Goal: Task Accomplishment & Management: Use online tool/utility

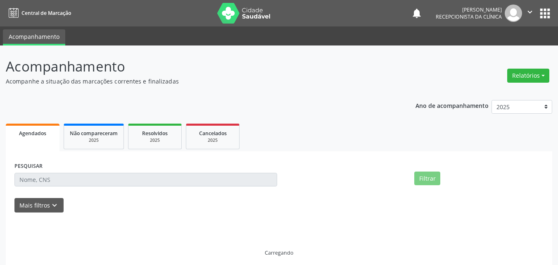
select select "9"
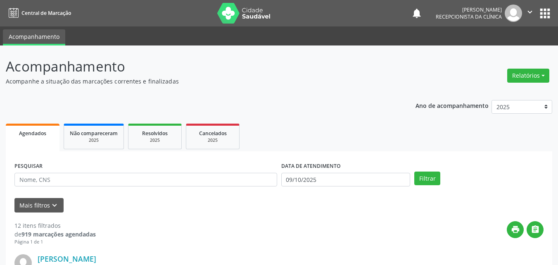
scroll to position [41, 0]
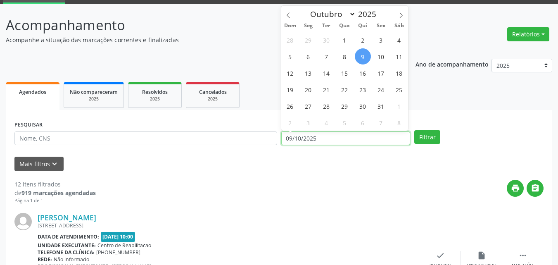
click at [305, 137] on input "09/10/2025" at bounding box center [345, 138] width 129 height 14
click at [346, 40] on span "1" at bounding box center [344, 40] width 16 height 16
type input "[DATE]"
click at [346, 40] on span "1" at bounding box center [344, 40] width 16 height 16
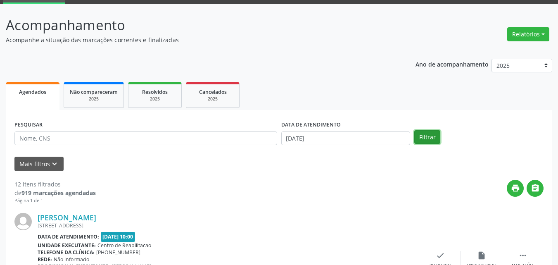
click at [423, 137] on button "Filtrar" at bounding box center [427, 137] width 26 height 14
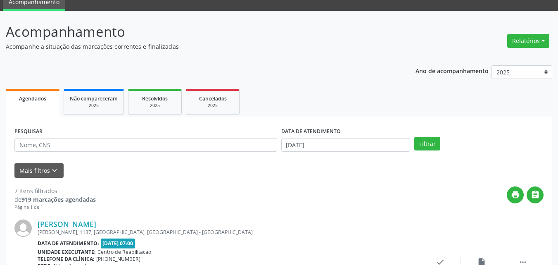
scroll to position [0, 0]
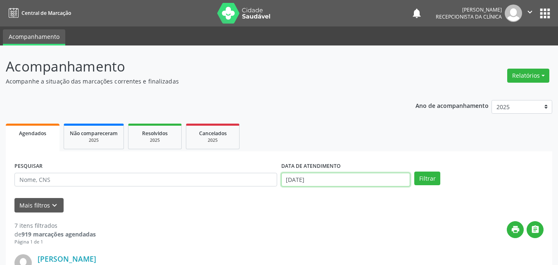
click at [309, 178] on input "[DATE]" at bounding box center [345, 180] width 129 height 14
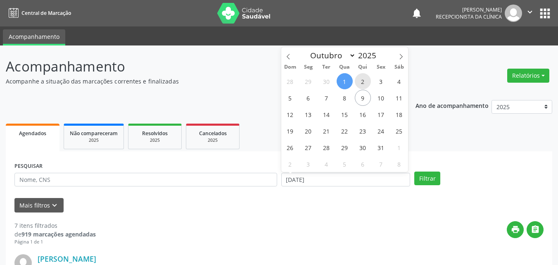
click at [358, 80] on span "2" at bounding box center [363, 81] width 16 height 16
type input "[DATE]"
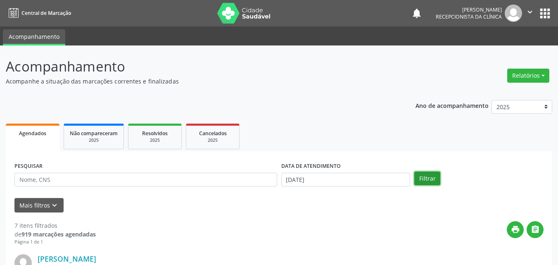
click at [430, 179] on button "Filtrar" at bounding box center [427, 178] width 26 height 14
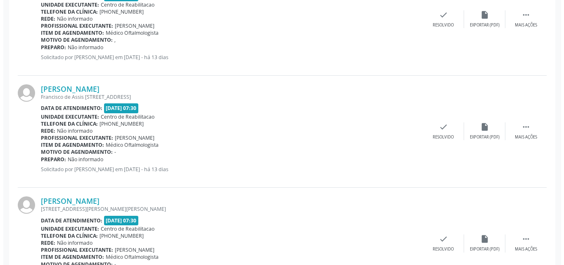
scroll to position [413, 0]
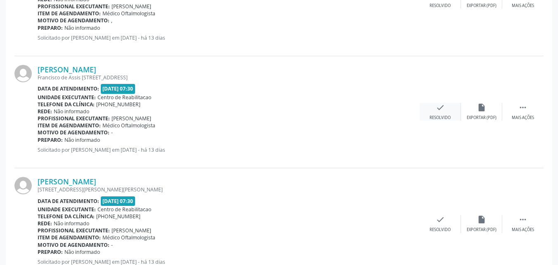
click at [443, 107] on icon "check" at bounding box center [440, 107] width 9 height 9
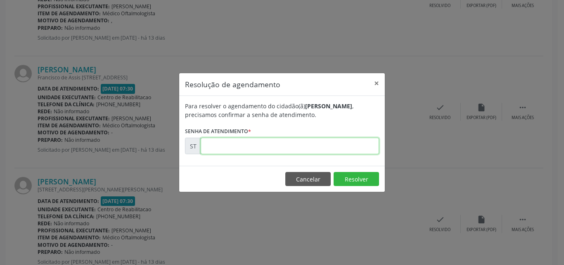
click at [235, 149] on input "text" at bounding box center [290, 145] width 178 height 17
type input "00024069"
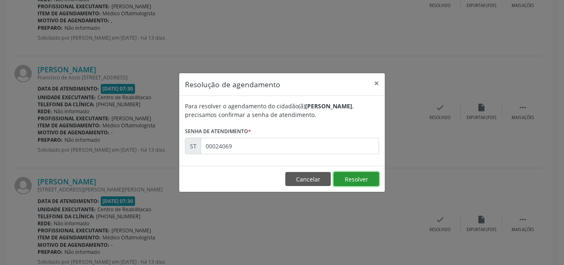
click at [347, 176] on button "Resolver" at bounding box center [356, 179] width 45 height 14
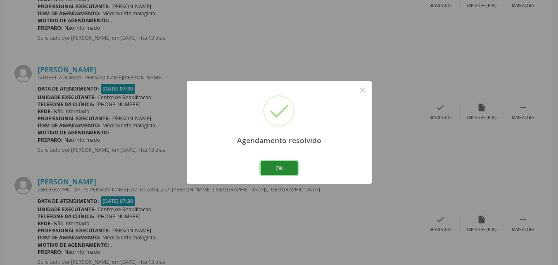
click at [289, 167] on button "Ok" at bounding box center [279, 168] width 37 height 14
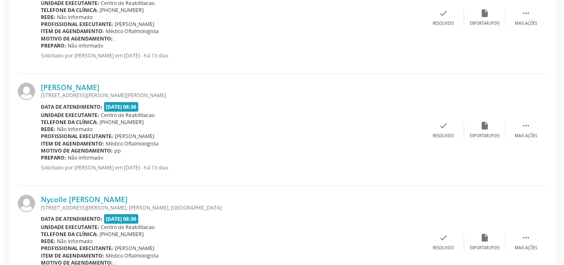
scroll to position [619, 0]
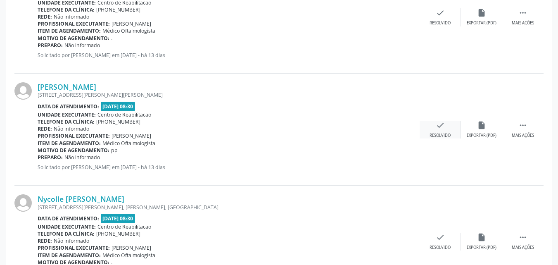
click at [441, 126] on icon "check" at bounding box center [440, 125] width 9 height 9
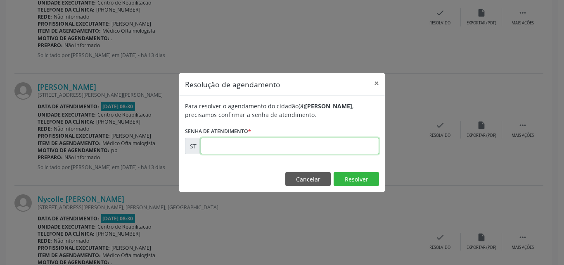
click at [246, 147] on input "text" at bounding box center [290, 145] width 178 height 17
type input "00024109"
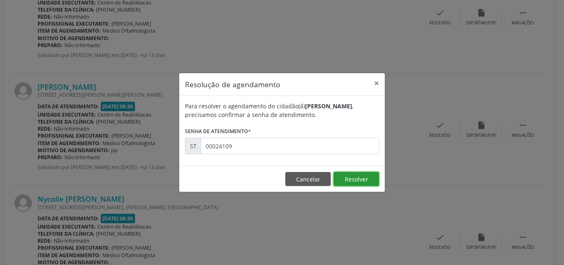
click at [350, 177] on button "Resolver" at bounding box center [356, 179] width 45 height 14
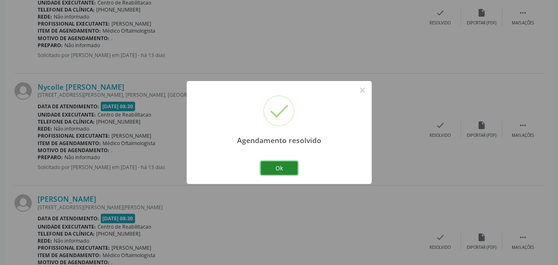
click at [287, 162] on button "Ok" at bounding box center [279, 168] width 37 height 14
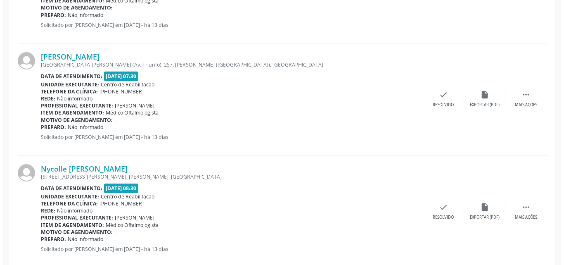
scroll to position [537, 0]
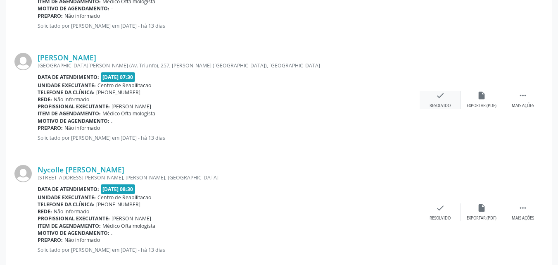
click at [435, 97] on div "check Resolvido" at bounding box center [439, 100] width 41 height 18
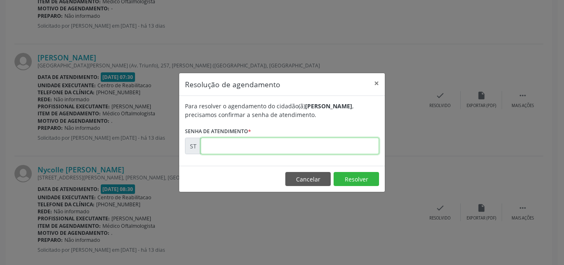
click at [231, 144] on input "text" at bounding box center [290, 145] width 178 height 17
type input "00024350"
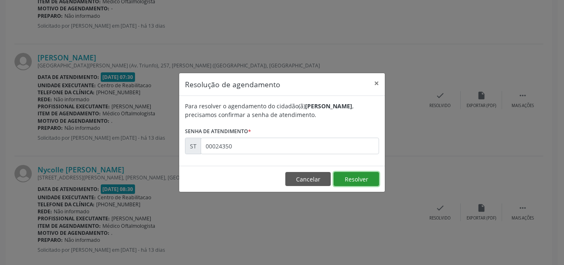
click at [349, 176] on button "Resolver" at bounding box center [356, 179] width 45 height 14
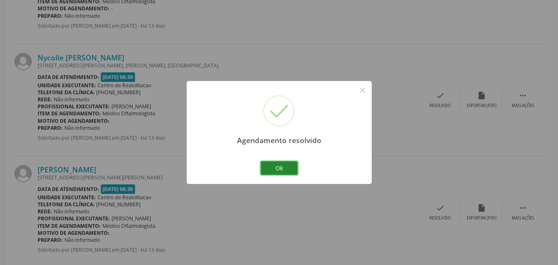
click at [290, 168] on button "Ok" at bounding box center [279, 168] width 37 height 14
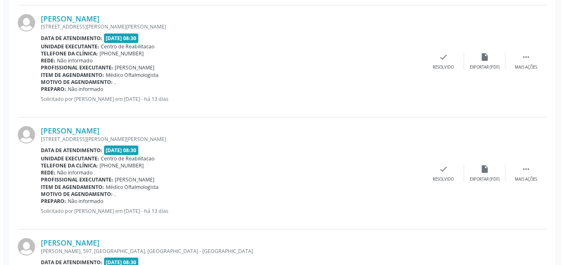
scroll to position [702, 0]
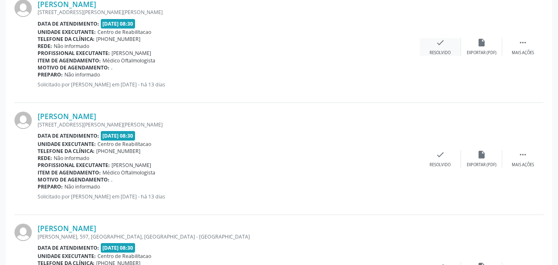
click at [443, 40] on icon "check" at bounding box center [440, 42] width 9 height 9
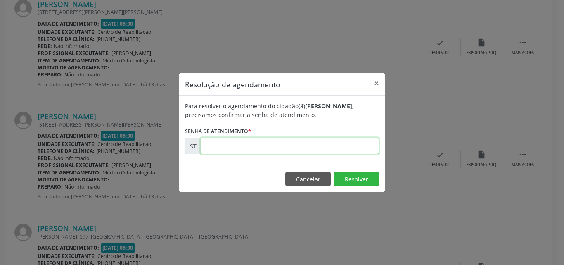
click at [213, 145] on input "text" at bounding box center [290, 145] width 178 height 17
type input "00024230"
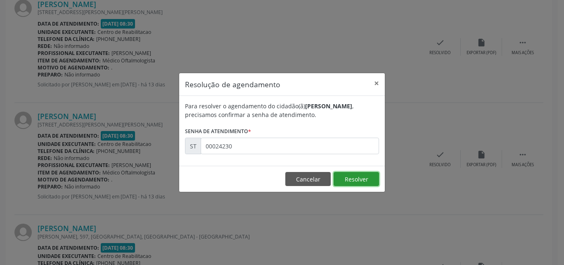
click at [358, 175] on button "Resolver" at bounding box center [356, 179] width 45 height 14
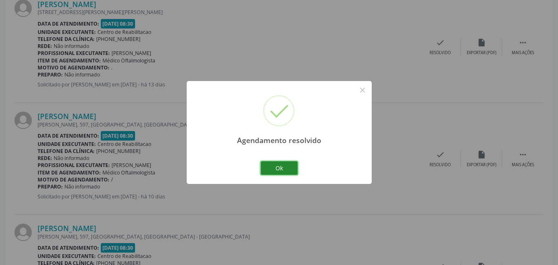
click at [288, 169] on button "Ok" at bounding box center [279, 168] width 37 height 14
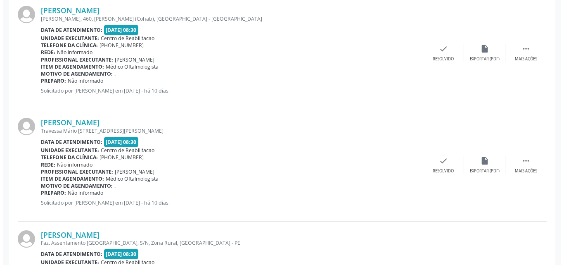
scroll to position [1032, 0]
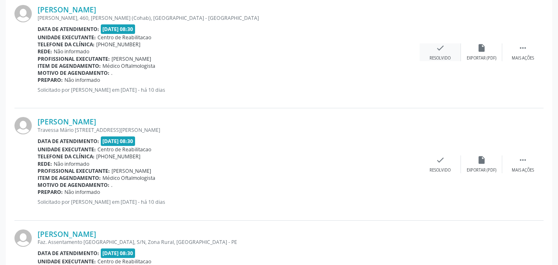
click at [441, 49] on icon "check" at bounding box center [440, 47] width 9 height 9
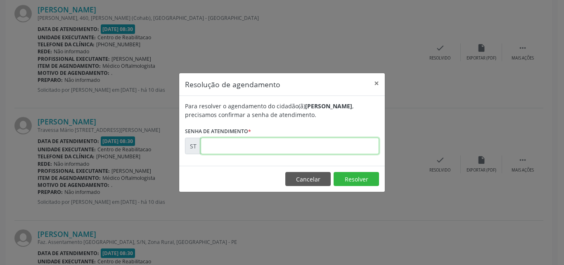
click at [215, 149] on input "text" at bounding box center [290, 145] width 178 height 17
type input "00024673"
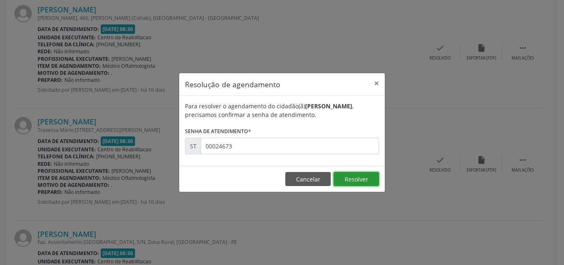
click at [348, 175] on button "Resolver" at bounding box center [356, 179] width 45 height 14
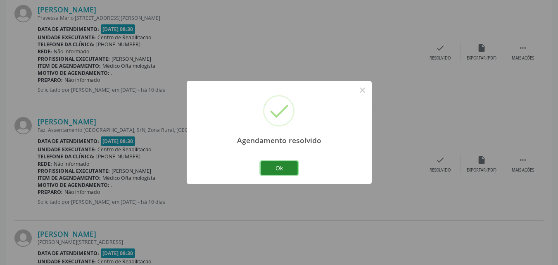
click at [284, 169] on button "Ok" at bounding box center [279, 168] width 37 height 14
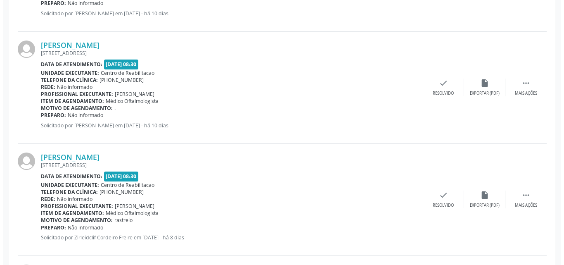
scroll to position [1445, 0]
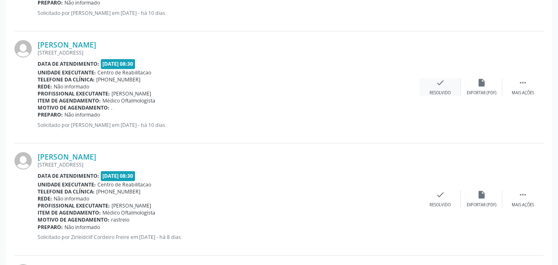
click at [434, 84] on div "check Resolvido" at bounding box center [439, 87] width 41 height 18
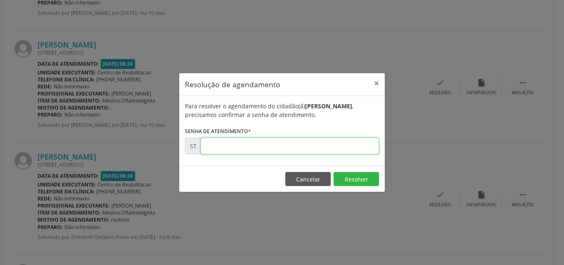
click at [225, 147] on input "text" at bounding box center [290, 145] width 178 height 17
type input "00024887"
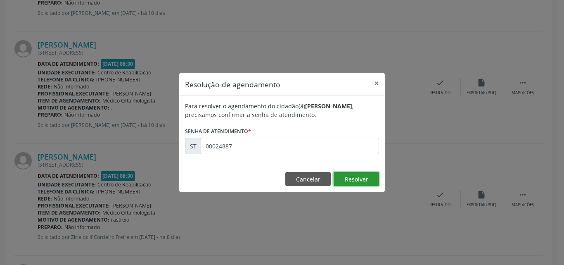
click at [348, 179] on button "Resolver" at bounding box center [356, 179] width 45 height 14
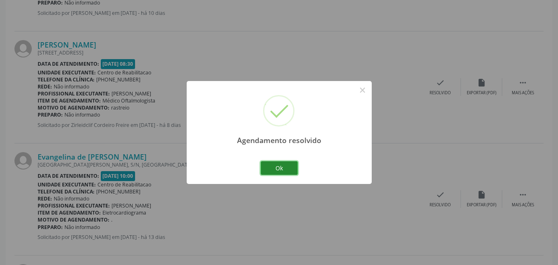
click at [287, 167] on button "Ok" at bounding box center [279, 168] width 37 height 14
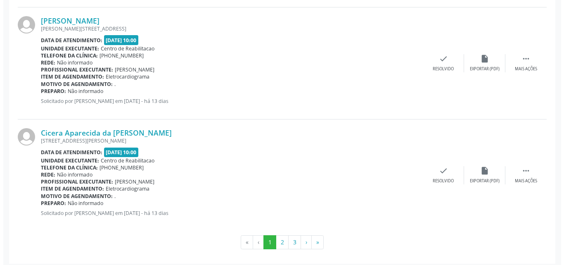
scroll to position [1697, 0]
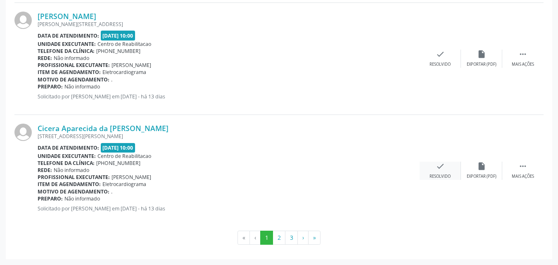
click at [443, 166] on icon "check" at bounding box center [440, 165] width 9 height 9
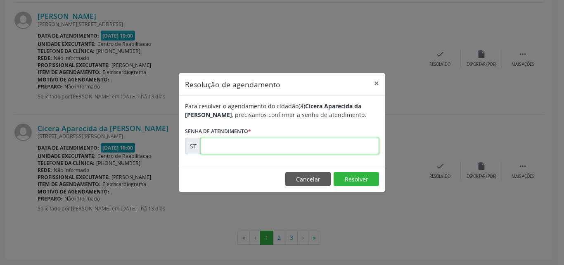
click at [240, 145] on input "text" at bounding box center [290, 145] width 178 height 17
type input "00023772"
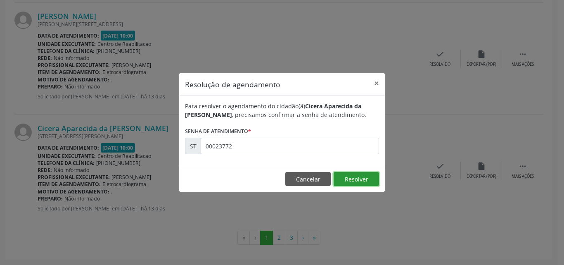
click at [346, 175] on button "Resolver" at bounding box center [356, 179] width 45 height 14
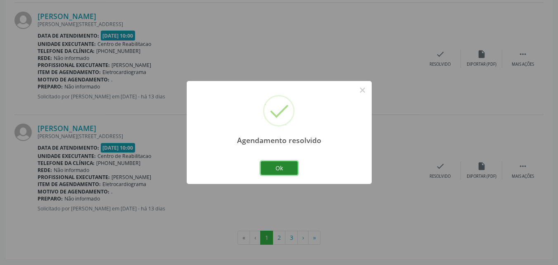
click at [284, 166] on button "Ok" at bounding box center [279, 168] width 37 height 14
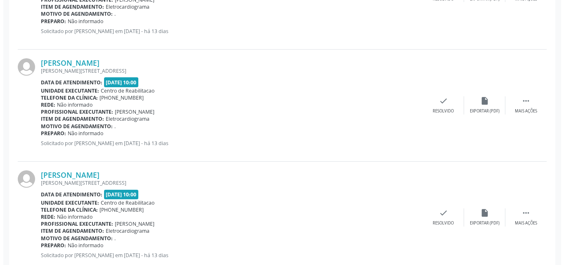
scroll to position [1615, 0]
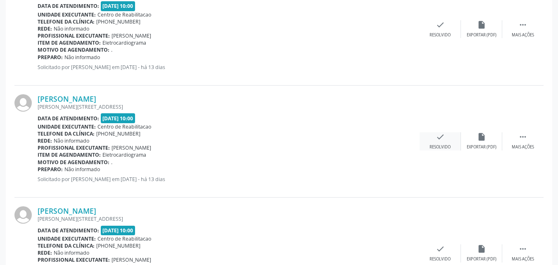
click at [443, 134] on icon "check" at bounding box center [440, 136] width 9 height 9
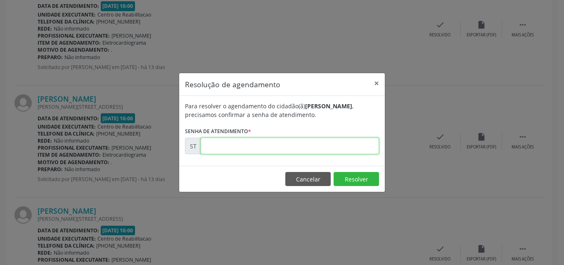
click at [242, 146] on input "text" at bounding box center [290, 145] width 178 height 17
type input "00023770"
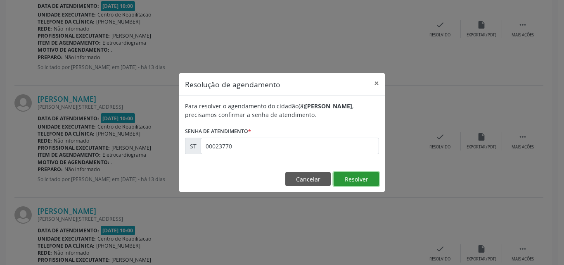
click at [349, 177] on button "Resolver" at bounding box center [356, 179] width 45 height 14
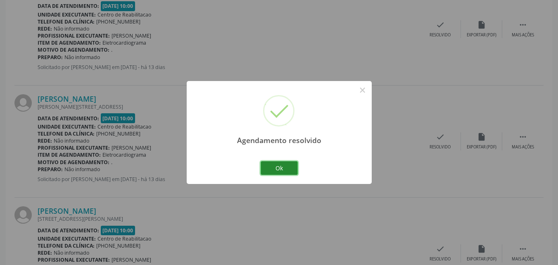
click at [289, 168] on button "Ok" at bounding box center [279, 168] width 37 height 14
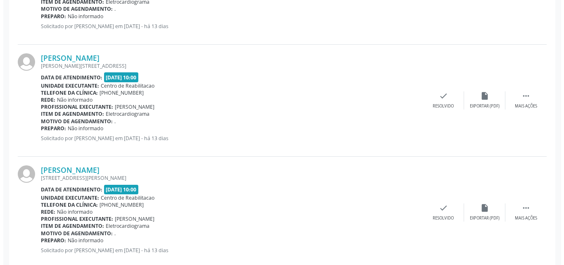
scroll to position [1656, 0]
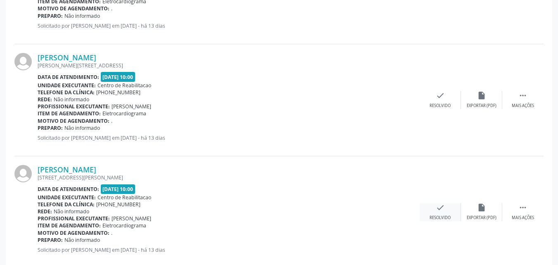
click at [442, 208] on icon "check" at bounding box center [440, 207] width 9 height 9
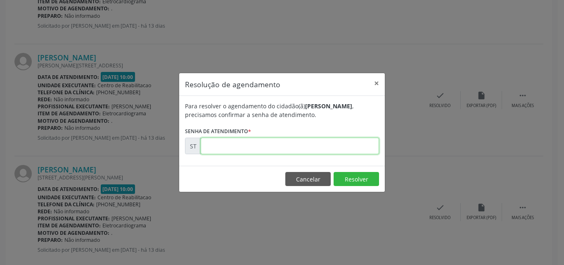
click at [219, 146] on input "text" at bounding box center [290, 145] width 178 height 17
type input "00023778"
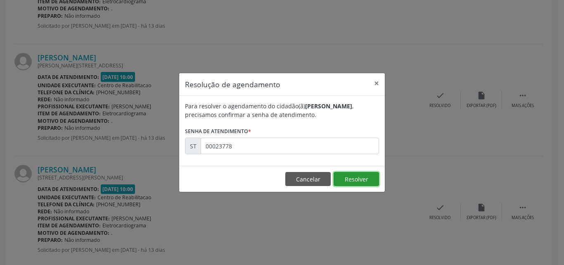
click at [350, 176] on button "Resolver" at bounding box center [356, 179] width 45 height 14
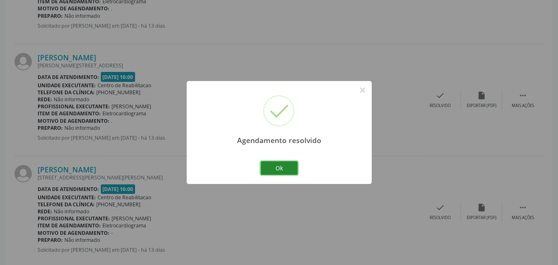
click at [286, 168] on button "Ok" at bounding box center [279, 168] width 37 height 14
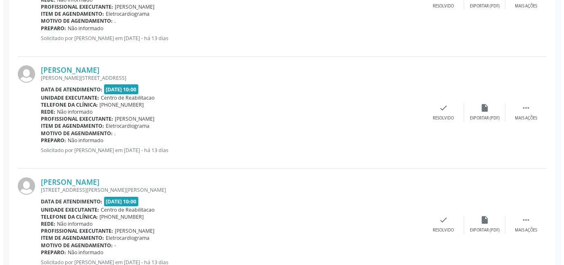
scroll to position [1697, 0]
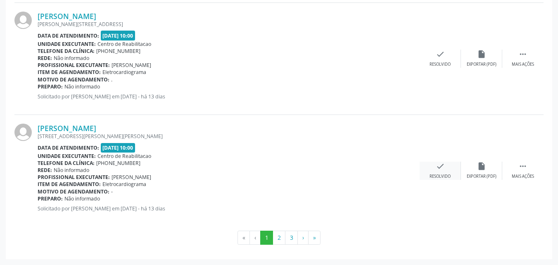
click at [441, 166] on icon "check" at bounding box center [440, 165] width 9 height 9
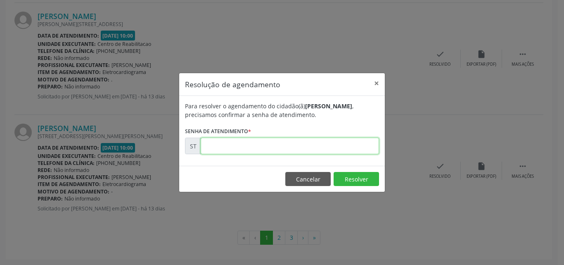
click at [220, 146] on input "text" at bounding box center [290, 145] width 178 height 17
type input "00023870"
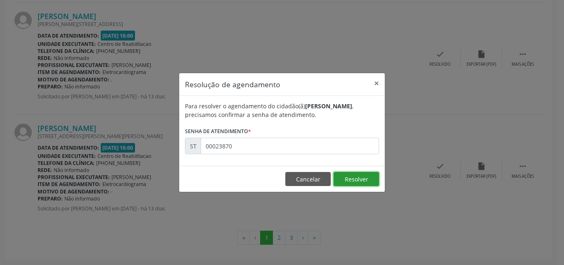
click at [343, 179] on button "Resolver" at bounding box center [356, 179] width 45 height 14
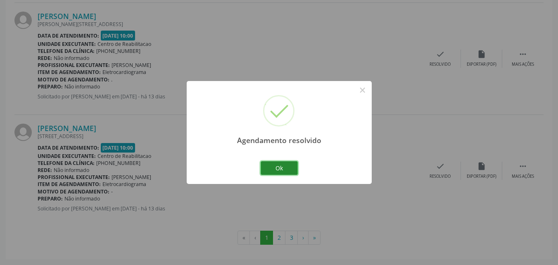
click at [284, 168] on button "Ok" at bounding box center [279, 168] width 37 height 14
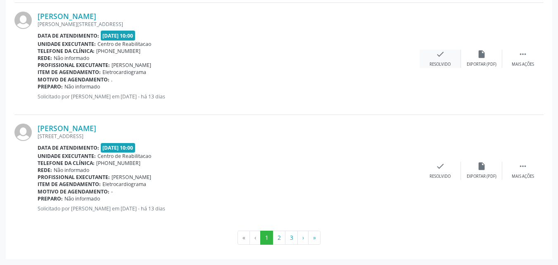
click at [438, 57] on icon "check" at bounding box center [440, 54] width 9 height 9
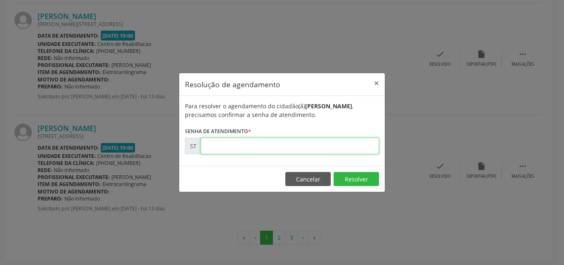
click at [227, 141] on input "text" at bounding box center [290, 145] width 178 height 17
type input "00023774"
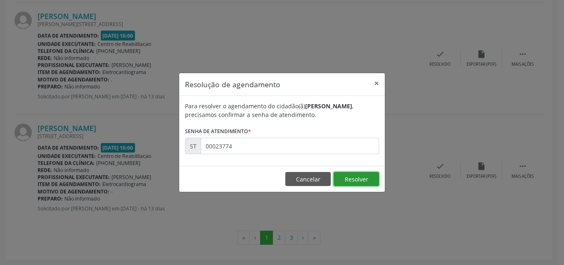
click at [354, 178] on button "Resolver" at bounding box center [356, 179] width 45 height 14
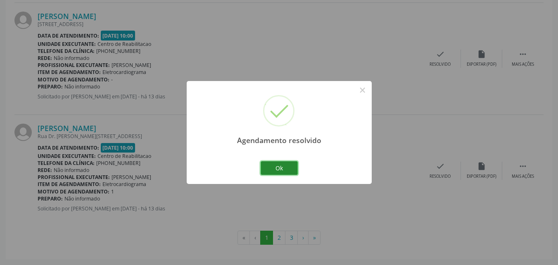
click at [287, 165] on button "Ok" at bounding box center [279, 168] width 37 height 14
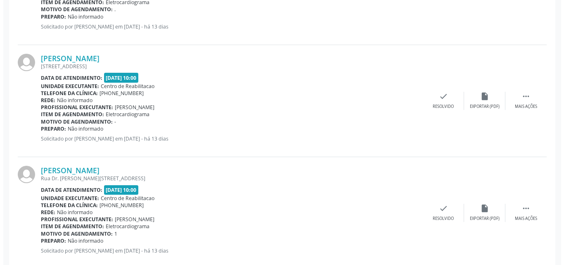
scroll to position [1656, 0]
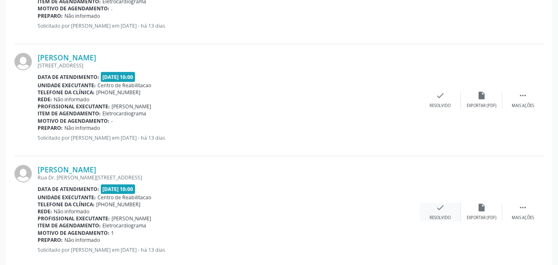
click at [436, 204] on icon "check" at bounding box center [440, 207] width 9 height 9
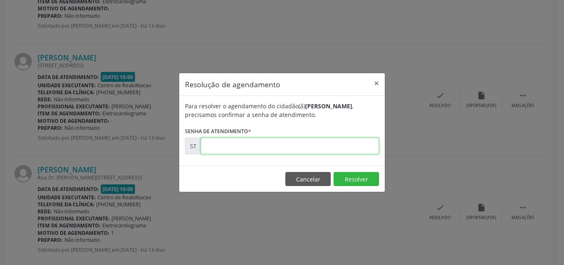
click at [227, 143] on input "text" at bounding box center [290, 145] width 178 height 17
type input "00024219"
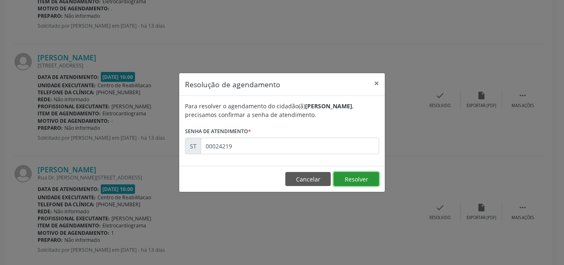
click at [353, 177] on button "Resolver" at bounding box center [356, 179] width 45 height 14
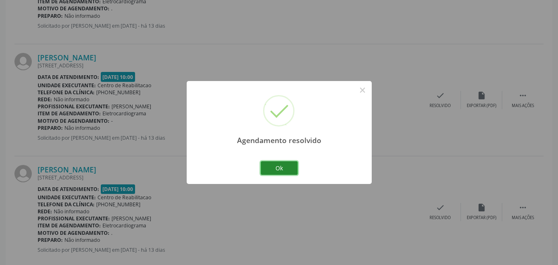
click at [289, 168] on button "Ok" at bounding box center [279, 168] width 37 height 14
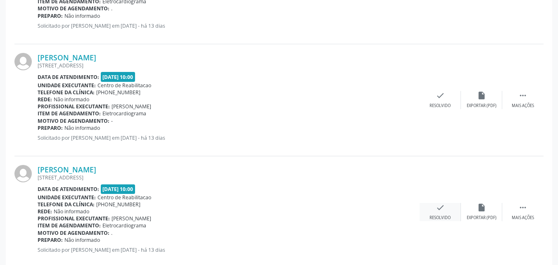
click at [440, 206] on icon "check" at bounding box center [440, 207] width 9 height 9
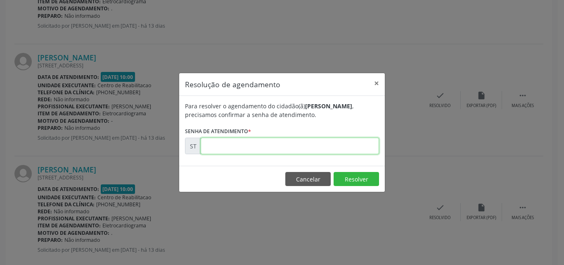
click at [219, 147] on input "text" at bounding box center [290, 145] width 178 height 17
type input "00024272"
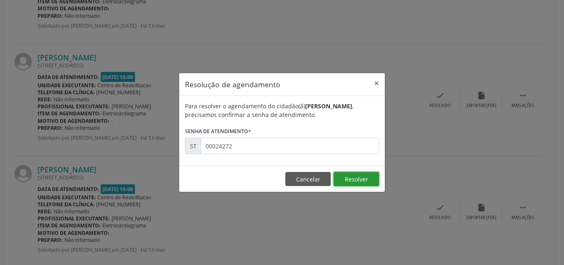
click at [361, 175] on button "Resolver" at bounding box center [356, 179] width 45 height 14
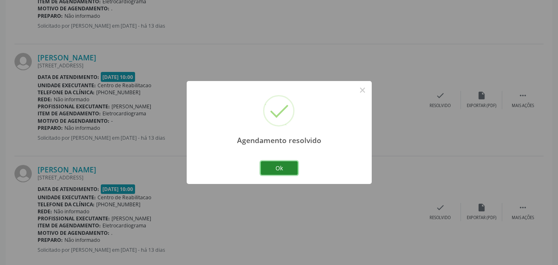
click at [284, 166] on button "Ok" at bounding box center [279, 168] width 37 height 14
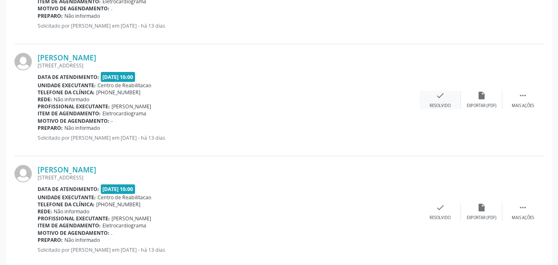
click at [440, 97] on icon "check" at bounding box center [440, 95] width 9 height 9
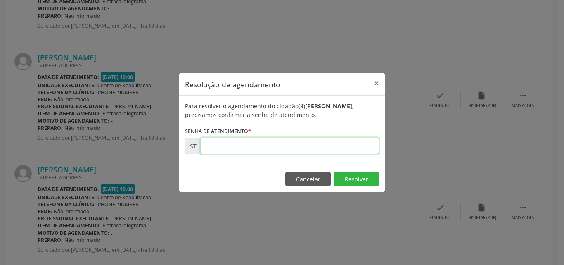
click at [225, 146] on input "text" at bounding box center [290, 145] width 178 height 17
type input "00024094"
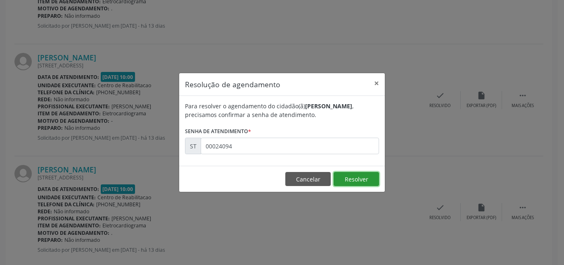
click at [346, 178] on button "Resolver" at bounding box center [356, 179] width 45 height 14
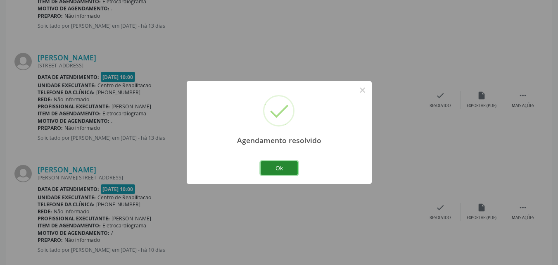
click at [282, 168] on button "Ok" at bounding box center [279, 168] width 37 height 14
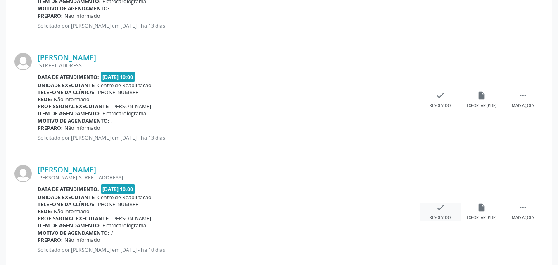
click at [442, 204] on icon "check" at bounding box center [440, 207] width 9 height 9
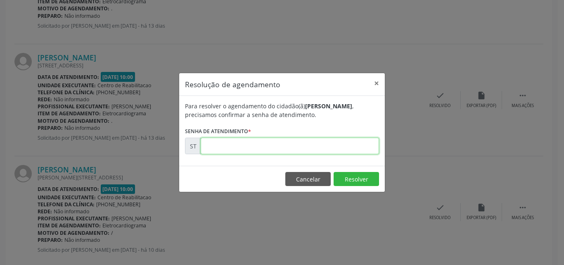
click at [228, 144] on input "text" at bounding box center [290, 145] width 178 height 17
type input "00024516"
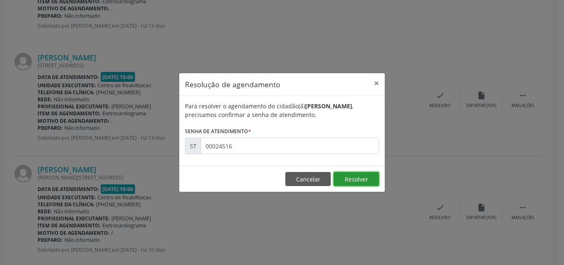
click at [365, 177] on button "Resolver" at bounding box center [356, 179] width 45 height 14
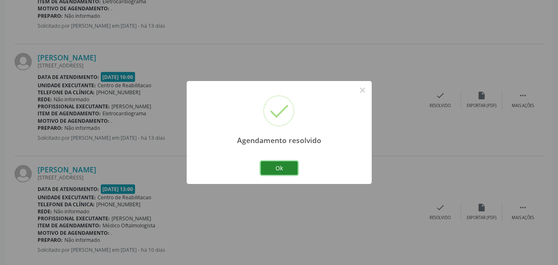
click at [283, 166] on button "Ok" at bounding box center [279, 168] width 37 height 14
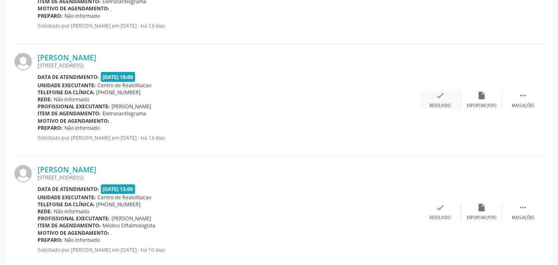
click at [441, 97] on icon "check" at bounding box center [440, 95] width 9 height 9
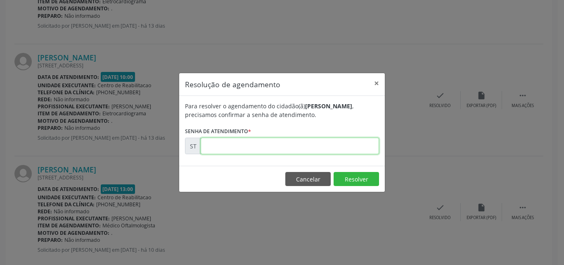
click at [225, 142] on input "text" at bounding box center [290, 145] width 178 height 17
type input "00024275"
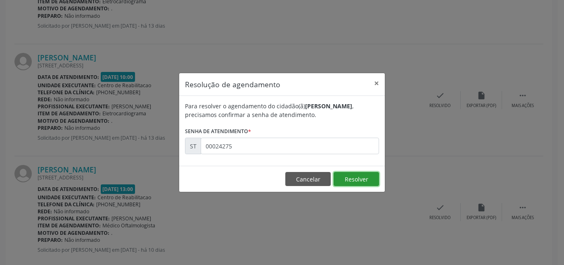
click at [342, 175] on button "Resolver" at bounding box center [356, 179] width 45 height 14
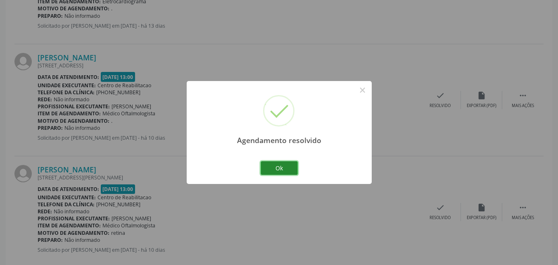
click at [283, 168] on button "Ok" at bounding box center [279, 168] width 37 height 14
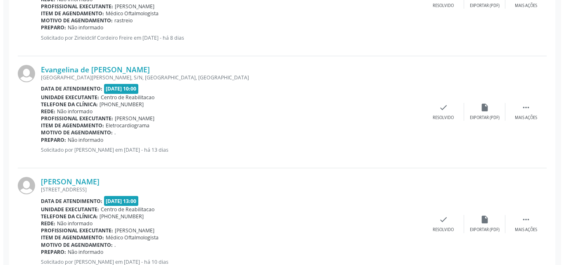
scroll to position [1491, 0]
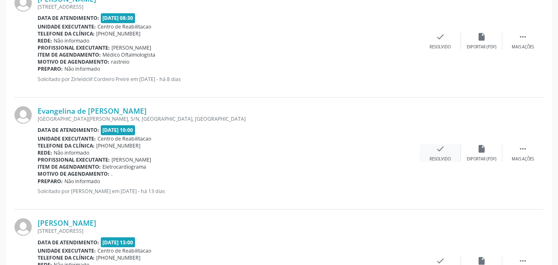
click at [441, 152] on icon "check" at bounding box center [440, 148] width 9 height 9
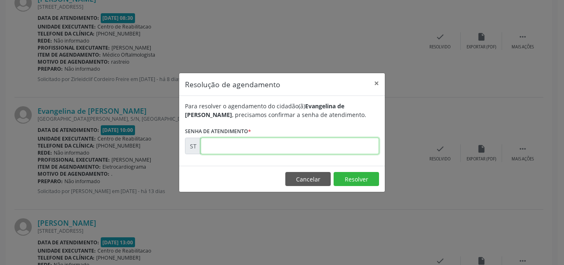
click at [228, 147] on input "text" at bounding box center [290, 145] width 178 height 17
type input "00023768"
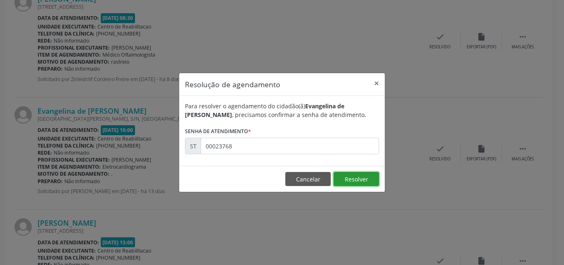
click at [353, 180] on button "Resolver" at bounding box center [356, 179] width 45 height 14
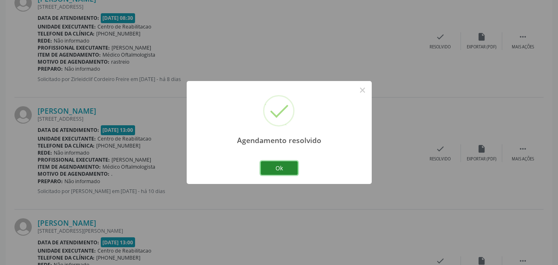
click at [278, 167] on button "Ok" at bounding box center [279, 168] width 37 height 14
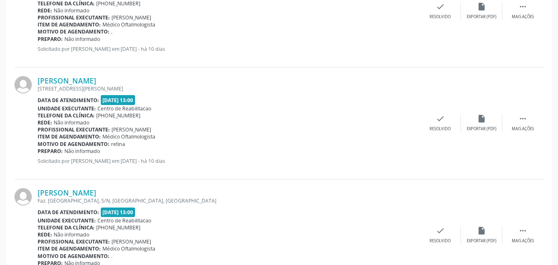
scroll to position [1697, 0]
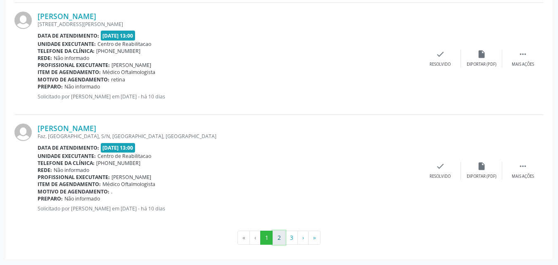
click at [279, 235] on button "2" at bounding box center [278, 237] width 13 height 14
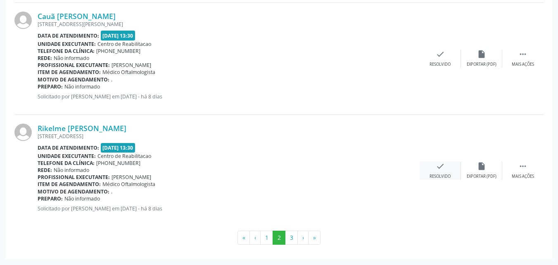
click at [440, 166] on icon "check" at bounding box center [440, 165] width 9 height 9
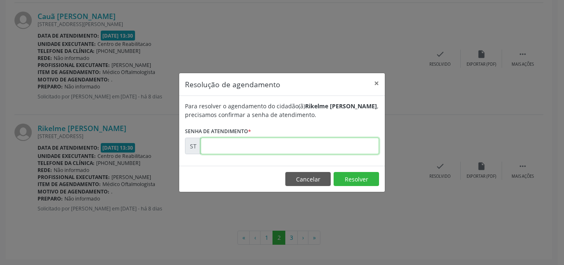
click at [222, 145] on input "text" at bounding box center [290, 145] width 178 height 17
type input "00026077"
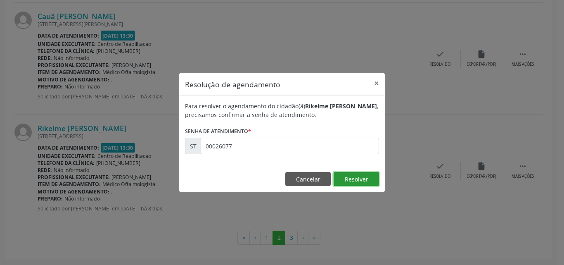
click at [348, 177] on button "Resolver" at bounding box center [356, 179] width 45 height 14
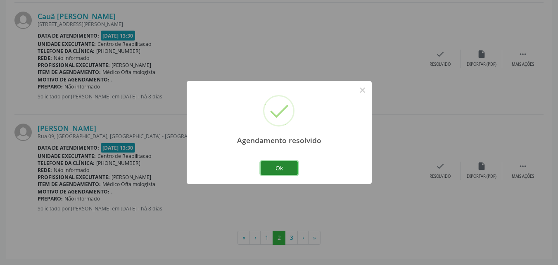
click at [285, 166] on button "Ok" at bounding box center [279, 168] width 37 height 14
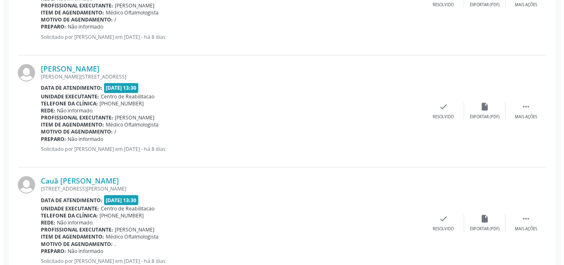
scroll to position [1532, 0]
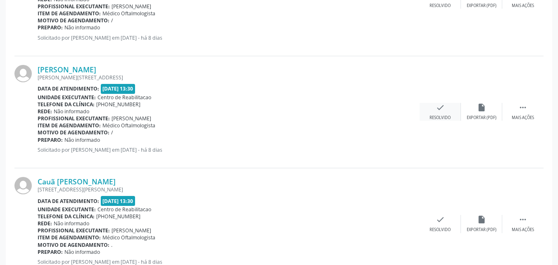
click at [440, 109] on icon "check" at bounding box center [440, 107] width 9 height 9
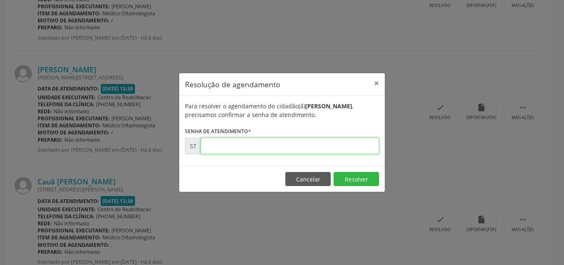
click at [207, 145] on input "text" at bounding box center [290, 145] width 178 height 17
type input "00026024"
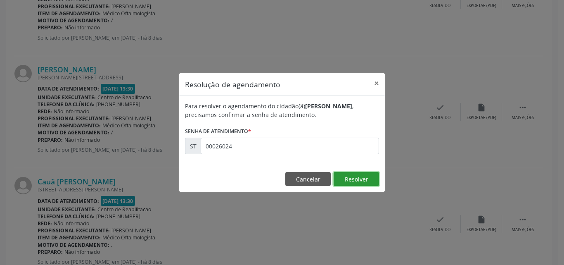
click at [353, 178] on button "Resolver" at bounding box center [356, 179] width 45 height 14
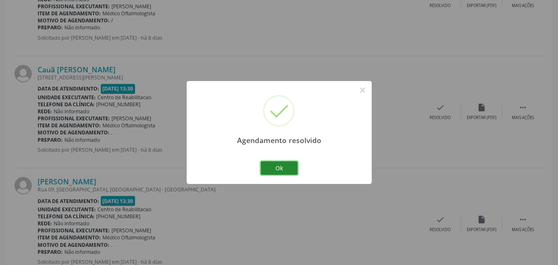
click at [286, 170] on button "Ok" at bounding box center [279, 168] width 37 height 14
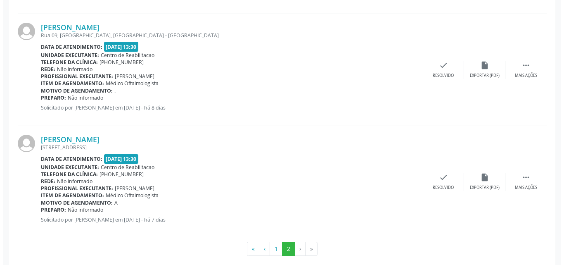
scroll to position [1697, 0]
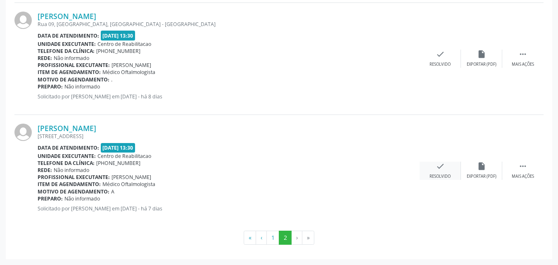
click at [441, 162] on icon "check" at bounding box center [440, 165] width 9 height 9
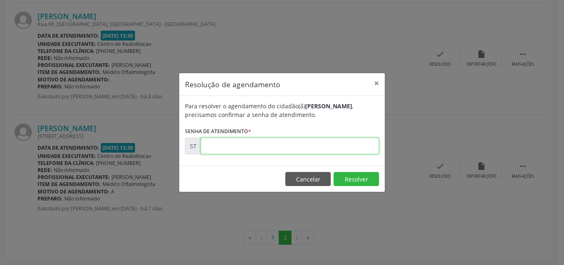
click at [219, 147] on input "text" at bounding box center [290, 145] width 178 height 17
type input "00026455"
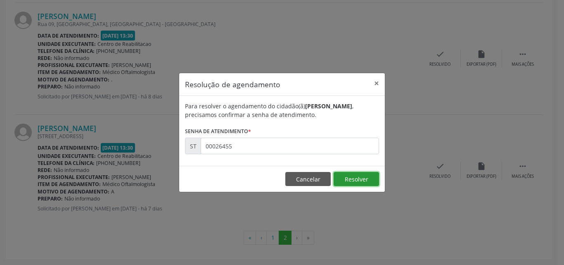
click at [346, 176] on button "Resolver" at bounding box center [356, 179] width 45 height 14
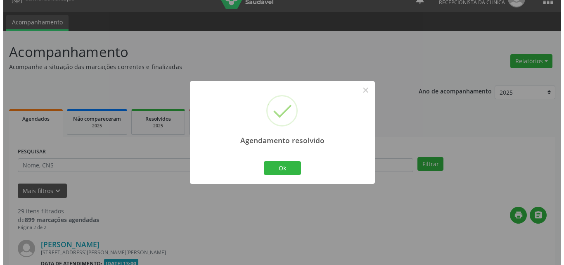
scroll to position [1585, 0]
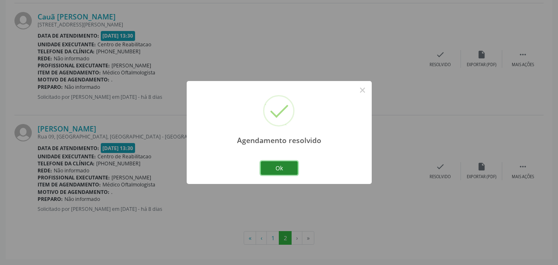
click at [287, 165] on button "Ok" at bounding box center [279, 168] width 37 height 14
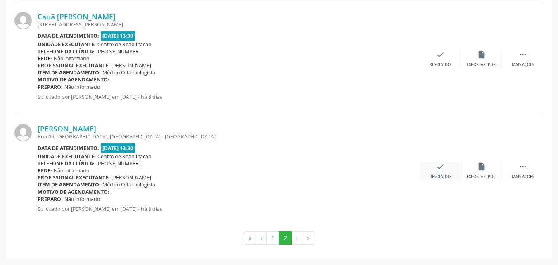
click at [438, 166] on icon "check" at bounding box center [440, 166] width 9 height 9
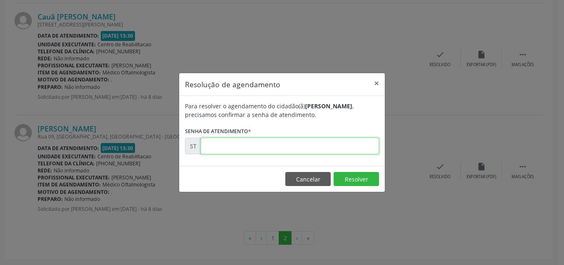
click at [221, 146] on input "text" at bounding box center [290, 145] width 178 height 17
type input "00026081"
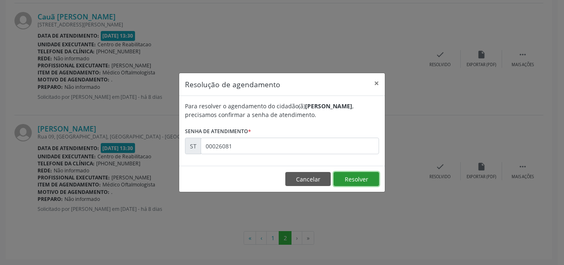
click at [353, 175] on button "Resolver" at bounding box center [356, 179] width 45 height 14
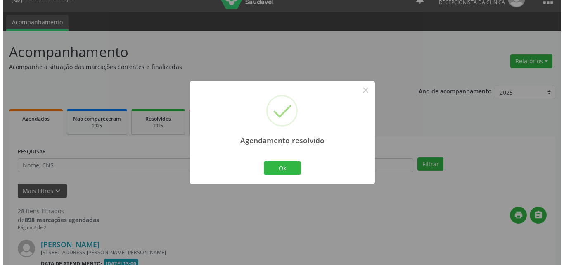
scroll to position [1473, 0]
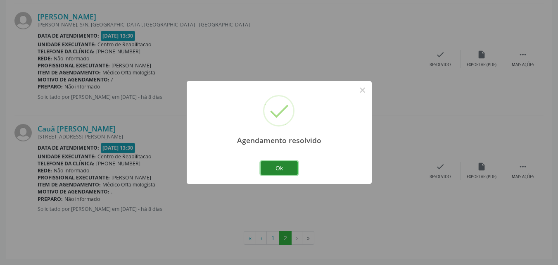
click at [287, 167] on button "Ok" at bounding box center [279, 168] width 37 height 14
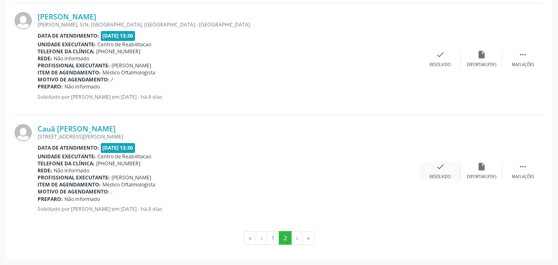
click at [447, 167] on div "check Resolvido" at bounding box center [439, 171] width 41 height 18
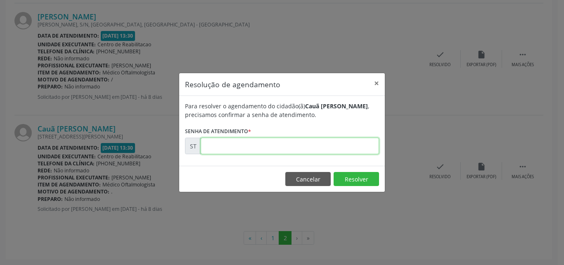
click at [222, 146] on input "text" at bounding box center [290, 145] width 178 height 17
type input "00026073"
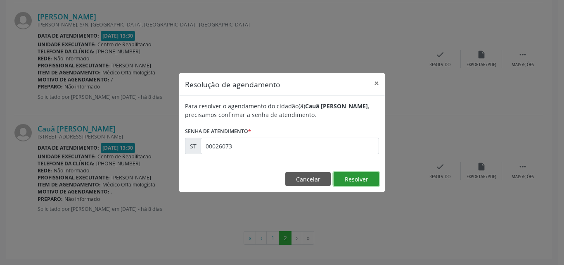
click at [358, 177] on button "Resolver" at bounding box center [356, 179] width 45 height 14
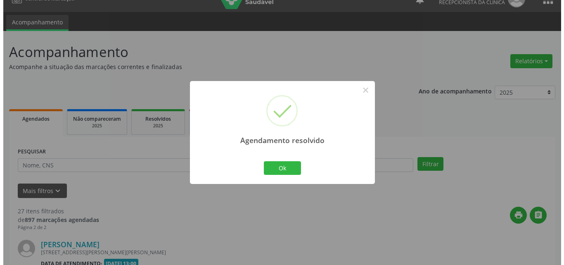
scroll to position [1361, 0]
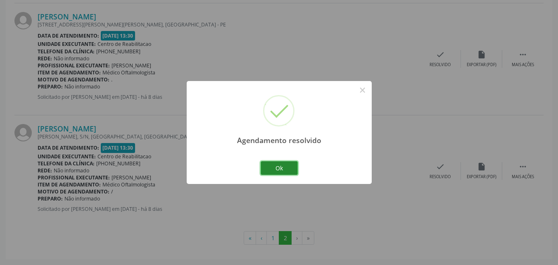
click at [287, 168] on button "Ok" at bounding box center [279, 168] width 37 height 14
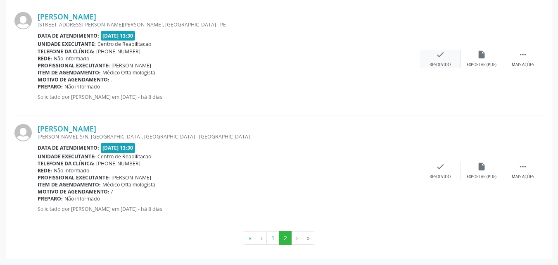
click at [442, 55] on icon "check" at bounding box center [440, 54] width 9 height 9
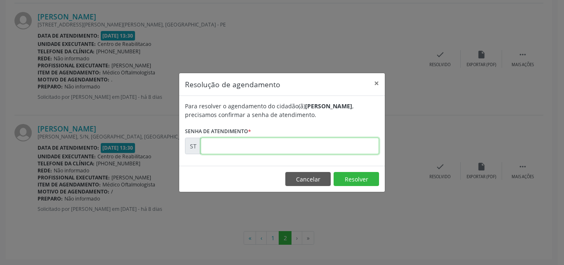
click at [217, 147] on input "text" at bounding box center [290, 145] width 178 height 17
type input "00026019"
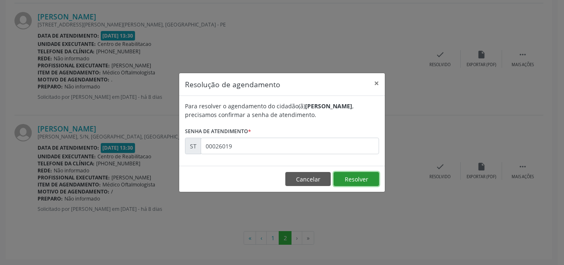
click at [345, 177] on button "Resolver" at bounding box center [356, 179] width 45 height 14
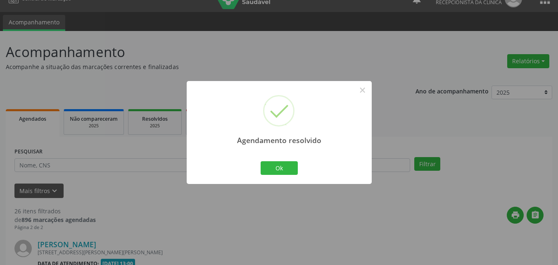
scroll to position [1249, 0]
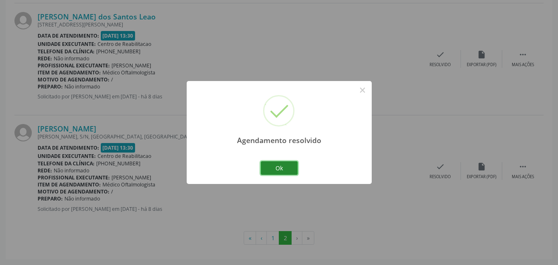
click at [287, 165] on button "Ok" at bounding box center [279, 168] width 37 height 14
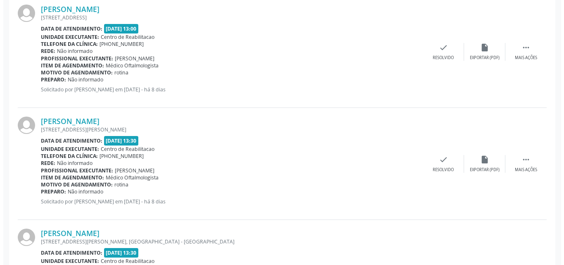
scroll to position [919, 0]
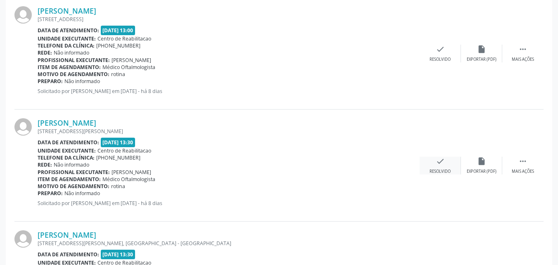
click at [443, 160] on icon "check" at bounding box center [440, 160] width 9 height 9
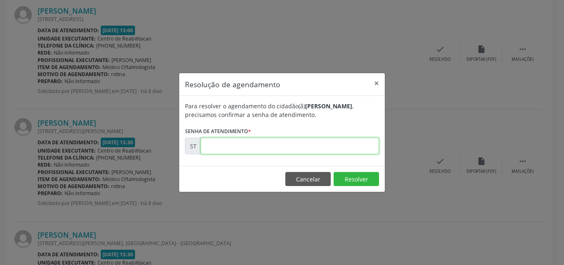
click at [232, 147] on input "text" at bounding box center [290, 145] width 178 height 17
type input "00025995"
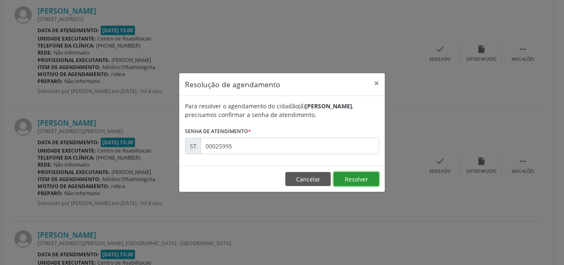
click at [350, 179] on button "Resolver" at bounding box center [356, 179] width 45 height 14
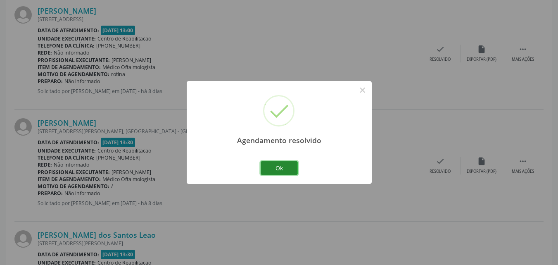
click at [286, 167] on button "Ok" at bounding box center [279, 168] width 37 height 14
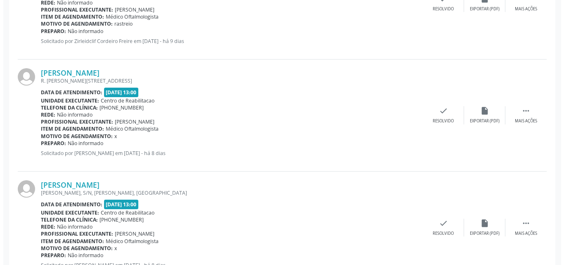
scroll to position [506, 0]
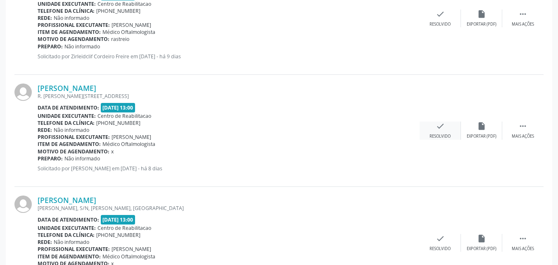
click at [440, 128] on icon "check" at bounding box center [440, 125] width 9 height 9
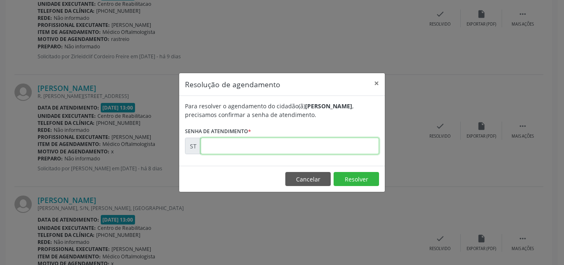
click at [222, 145] on input "text" at bounding box center [290, 145] width 178 height 17
type input "00025856"
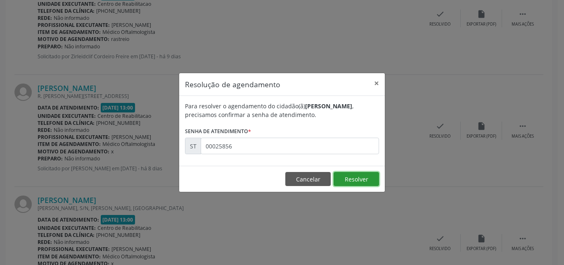
click at [346, 179] on button "Resolver" at bounding box center [356, 179] width 45 height 14
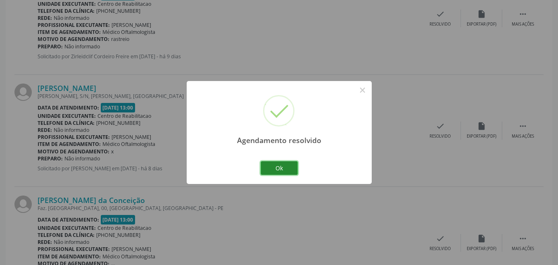
click at [285, 166] on button "Ok" at bounding box center [279, 168] width 37 height 14
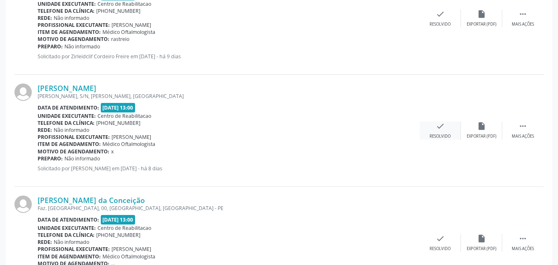
click at [439, 126] on icon "check" at bounding box center [440, 125] width 9 height 9
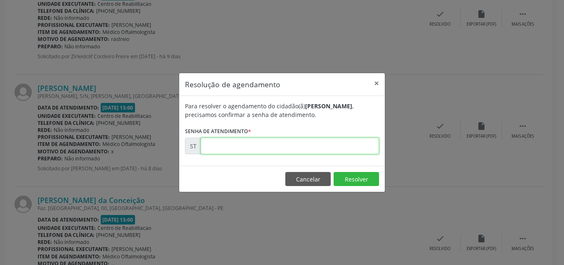
click at [232, 147] on input "text" at bounding box center [290, 145] width 178 height 17
type input "00025921"
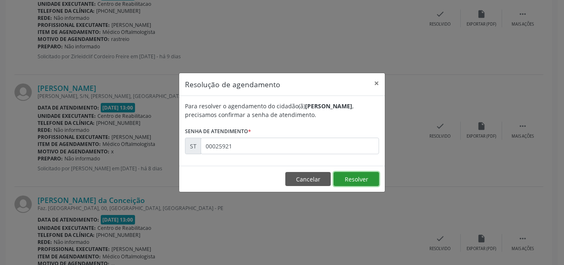
click at [346, 177] on button "Resolver" at bounding box center [356, 179] width 45 height 14
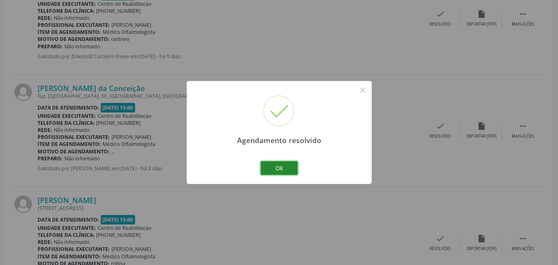
click at [289, 167] on button "Ok" at bounding box center [279, 168] width 37 height 14
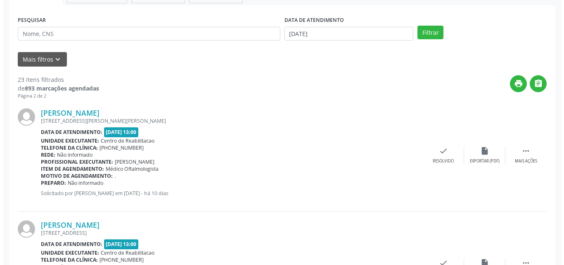
scroll to position [135, 0]
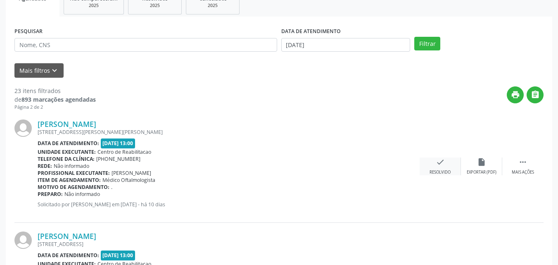
click at [436, 160] on icon "check" at bounding box center [440, 161] width 9 height 9
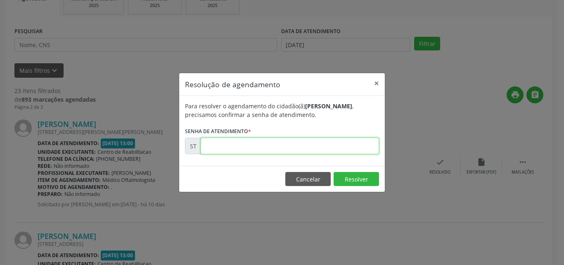
click at [225, 148] on input "text" at bounding box center [290, 145] width 178 height 17
type input "00025091"
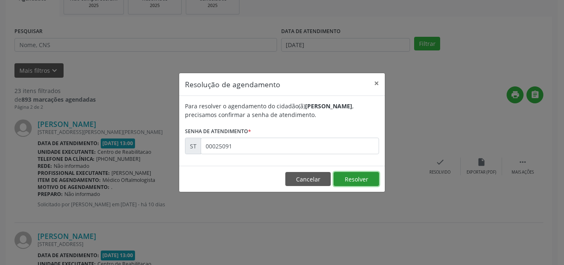
click at [347, 176] on button "Resolver" at bounding box center [356, 179] width 45 height 14
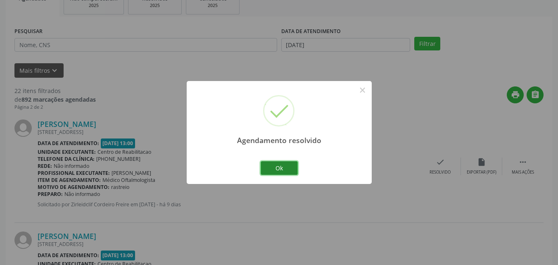
click at [289, 167] on button "Ok" at bounding box center [279, 168] width 37 height 14
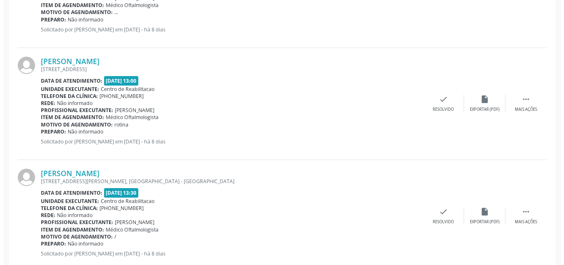
scroll to position [547, 0]
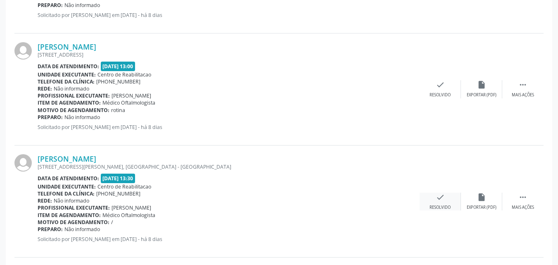
click at [437, 196] on icon "check" at bounding box center [440, 196] width 9 height 9
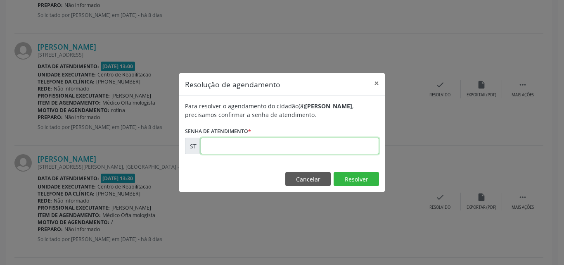
click at [222, 147] on input "text" at bounding box center [290, 145] width 178 height 17
type input "00026013"
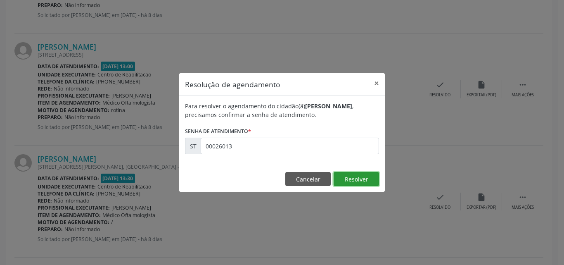
click at [354, 176] on button "Resolver" at bounding box center [356, 179] width 45 height 14
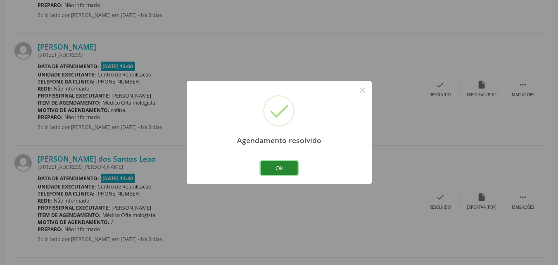
click at [280, 165] on button "Ok" at bounding box center [279, 168] width 37 height 14
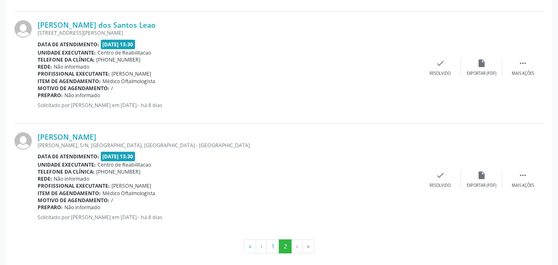
scroll to position [690, 0]
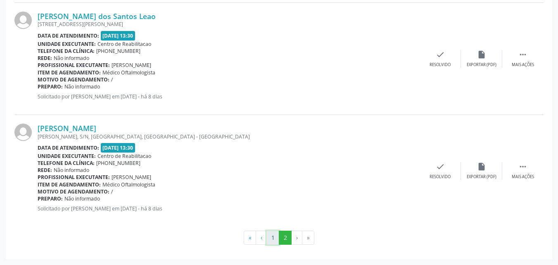
click at [272, 237] on button "1" at bounding box center [272, 237] width 13 height 14
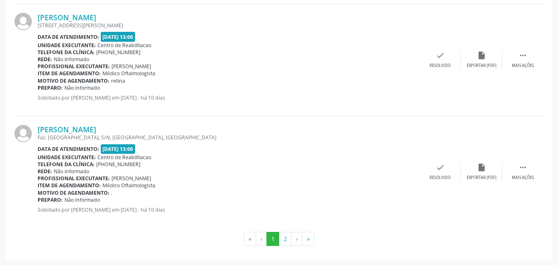
scroll to position [1697, 0]
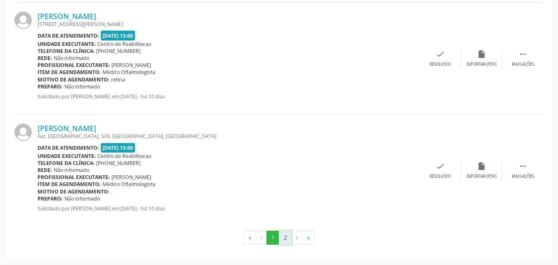
click at [287, 235] on button "2" at bounding box center [285, 237] width 13 height 14
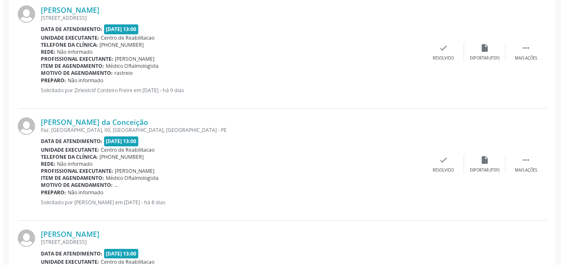
scroll to position [360, 0]
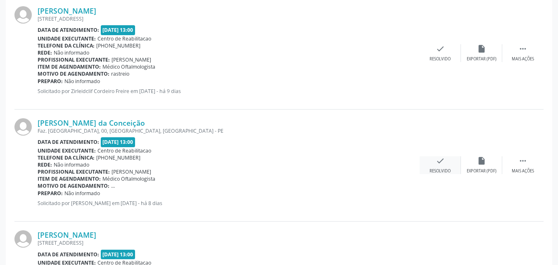
click at [438, 159] on icon "check" at bounding box center [440, 160] width 9 height 9
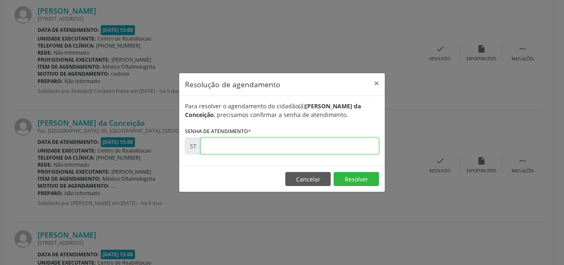
click at [222, 147] on input "text" at bounding box center [290, 145] width 178 height 17
type input "00025926"
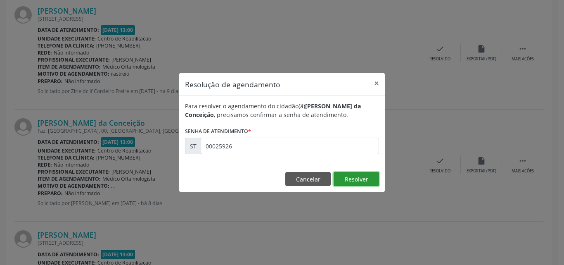
click at [343, 175] on button "Resolver" at bounding box center [356, 179] width 45 height 14
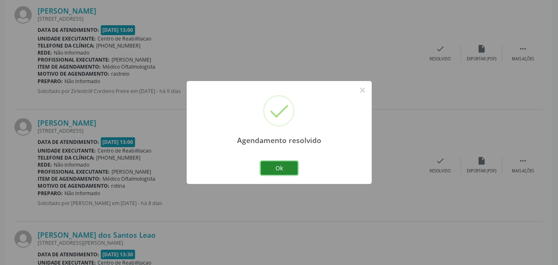
click at [280, 166] on button "Ok" at bounding box center [279, 168] width 37 height 14
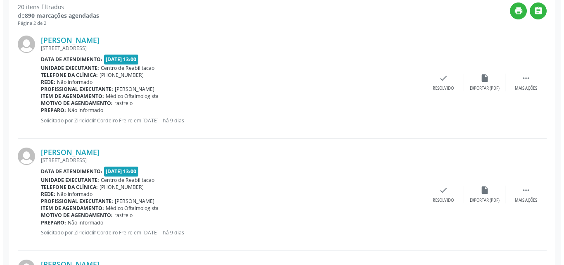
scroll to position [153, 0]
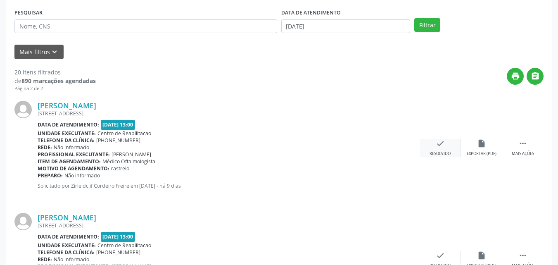
click at [443, 142] on icon "check" at bounding box center [440, 143] width 9 height 9
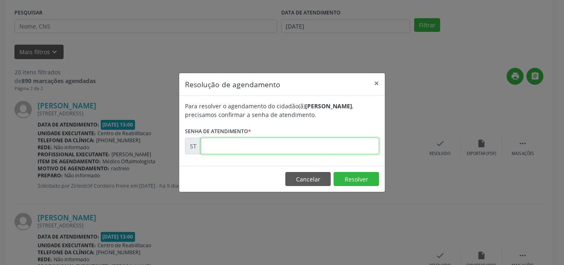
click at [227, 147] on input "text" at bounding box center [290, 145] width 178 height 17
type input "00025688"
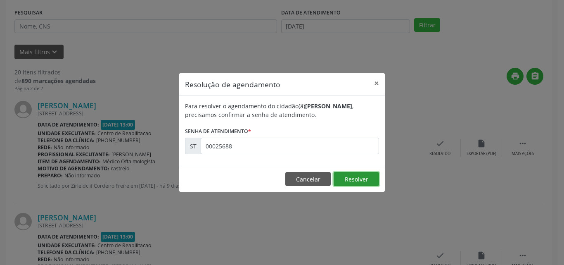
click at [345, 175] on button "Resolver" at bounding box center [356, 179] width 45 height 14
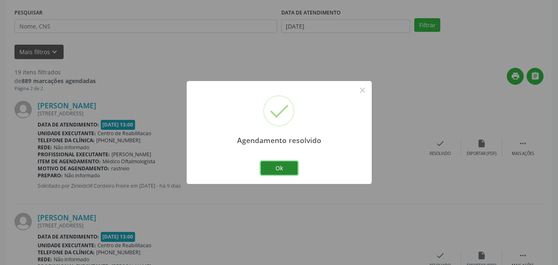
click at [288, 169] on button "Ok" at bounding box center [279, 168] width 37 height 14
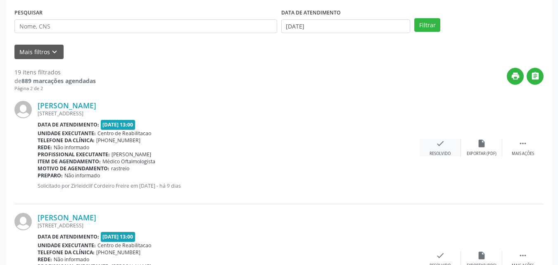
click at [439, 142] on icon "check" at bounding box center [440, 143] width 9 height 9
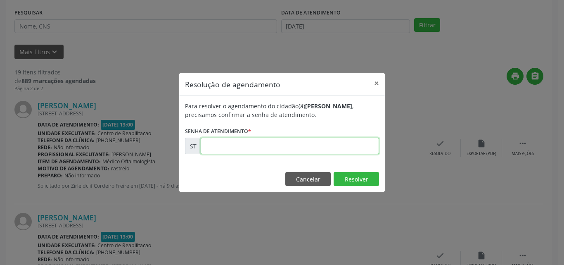
click at [228, 149] on input "text" at bounding box center [290, 145] width 178 height 17
type input "00025692"
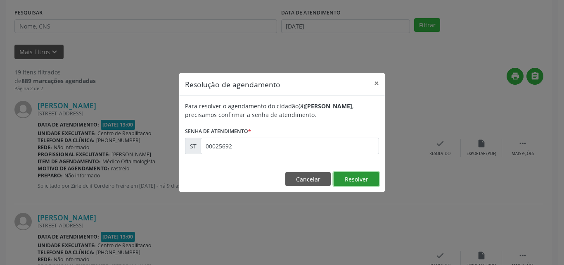
click at [347, 175] on button "Resolver" at bounding box center [356, 179] width 45 height 14
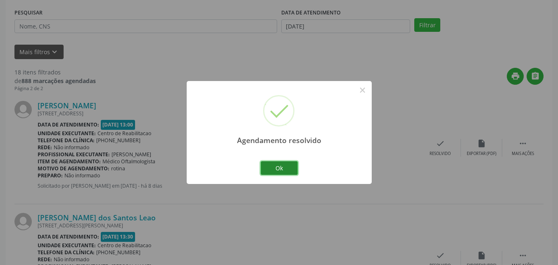
click at [291, 166] on button "Ok" at bounding box center [279, 168] width 37 height 14
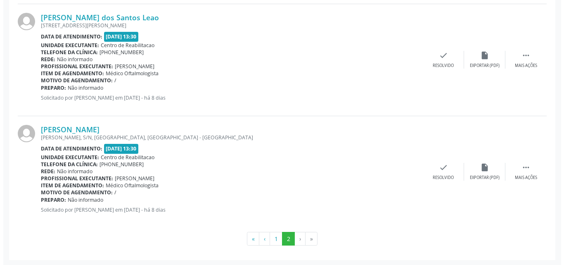
scroll to position [354, 0]
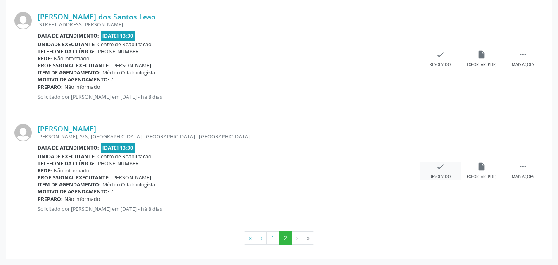
click at [436, 165] on icon "check" at bounding box center [440, 166] width 9 height 9
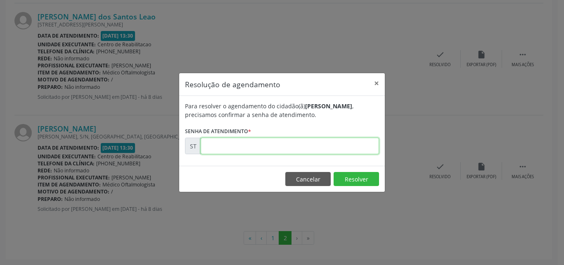
click at [230, 146] on input "text" at bounding box center [290, 145] width 178 height 17
type input "00026023"
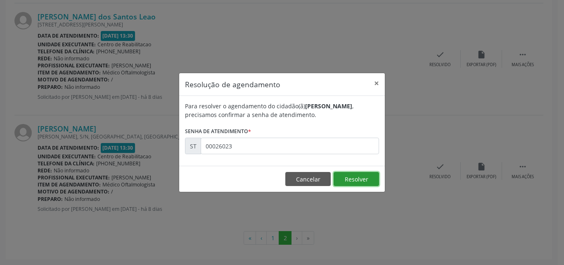
click at [351, 179] on button "Resolver" at bounding box center [356, 179] width 45 height 14
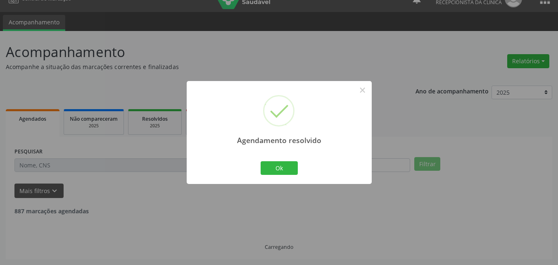
scroll to position [242, 0]
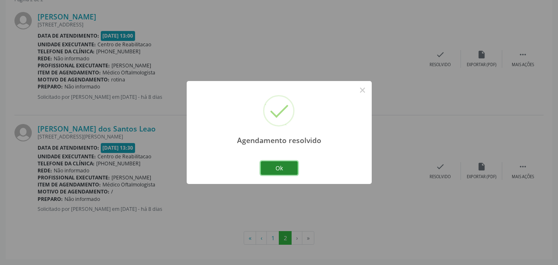
click at [288, 167] on button "Ok" at bounding box center [279, 168] width 37 height 14
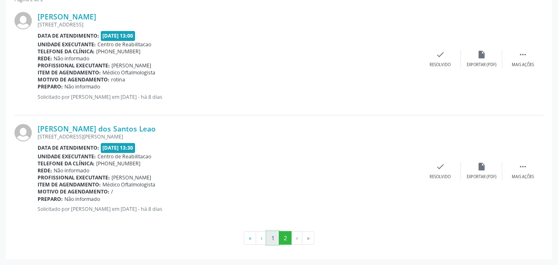
click at [272, 237] on button "1" at bounding box center [272, 238] width 13 height 14
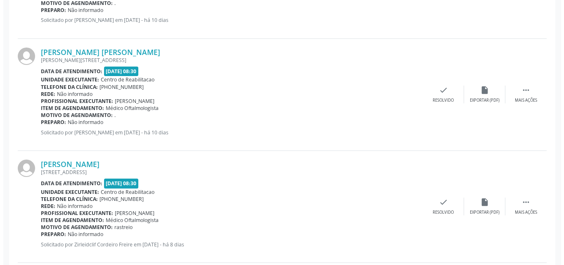
scroll to position [1327, 0]
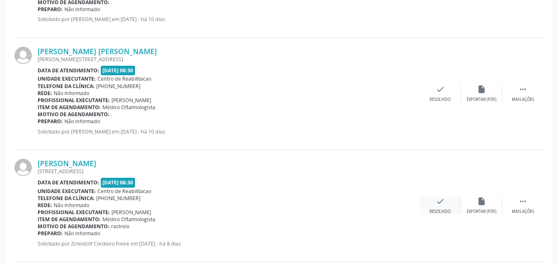
click at [443, 204] on icon "check" at bounding box center [440, 201] width 9 height 9
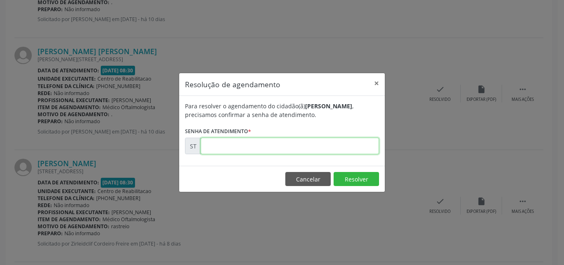
click at [218, 148] on input "text" at bounding box center [290, 145] width 178 height 17
type input "00025966"
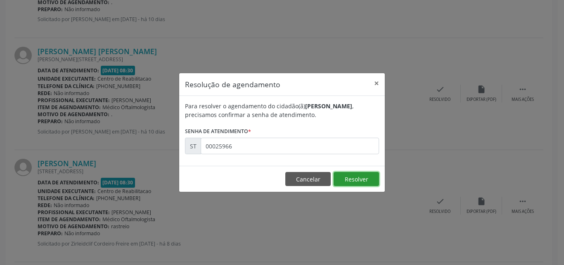
click at [350, 175] on button "Resolver" at bounding box center [356, 179] width 45 height 14
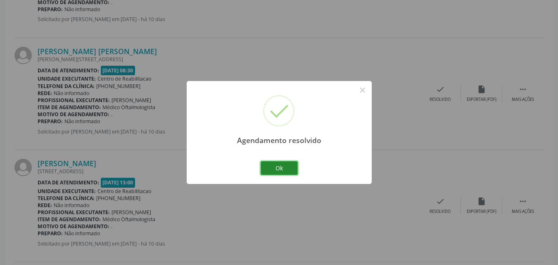
click at [280, 168] on button "Ok" at bounding box center [279, 168] width 37 height 14
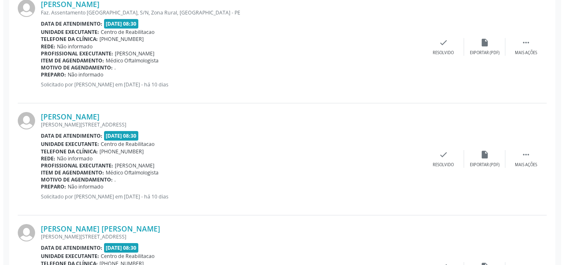
scroll to position [1079, 0]
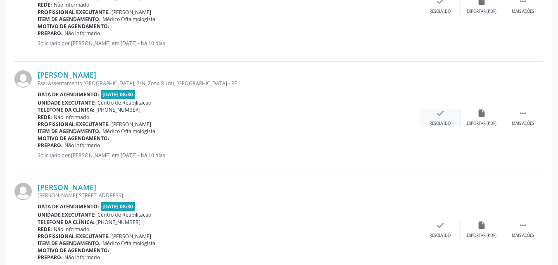
click at [444, 114] on icon "check" at bounding box center [440, 113] width 9 height 9
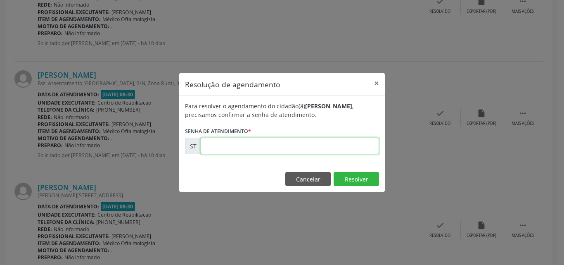
click at [225, 145] on input "text" at bounding box center [290, 145] width 178 height 17
type input "00024726"
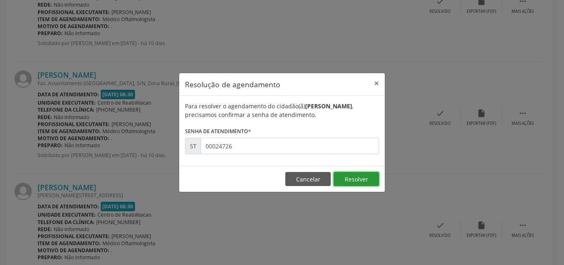
click at [351, 177] on button "Resolver" at bounding box center [356, 179] width 45 height 14
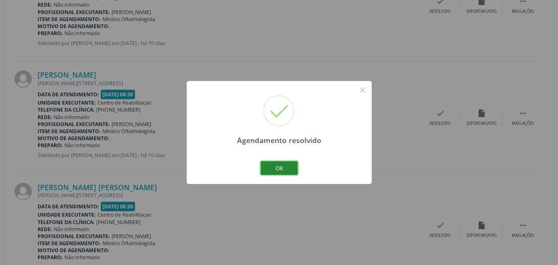
click at [281, 167] on button "Ok" at bounding box center [279, 168] width 37 height 14
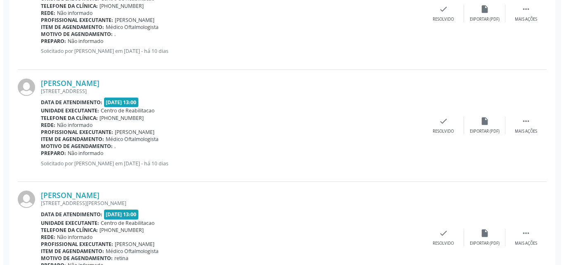
scroll to position [1327, 0]
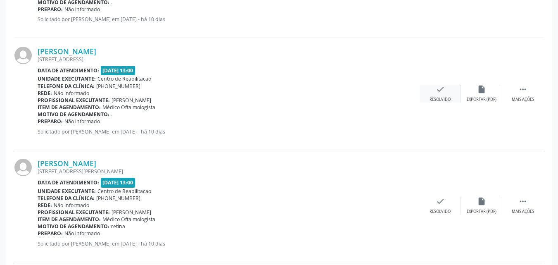
click at [441, 90] on icon "check" at bounding box center [440, 89] width 9 height 9
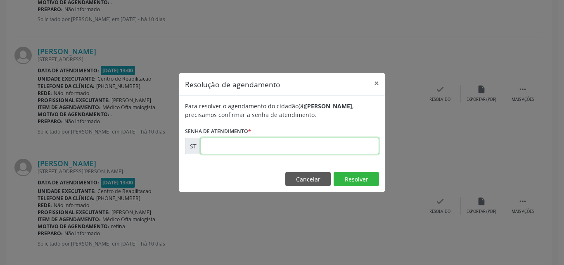
click at [225, 142] on input "text" at bounding box center [290, 145] width 178 height 17
type input "00024893"
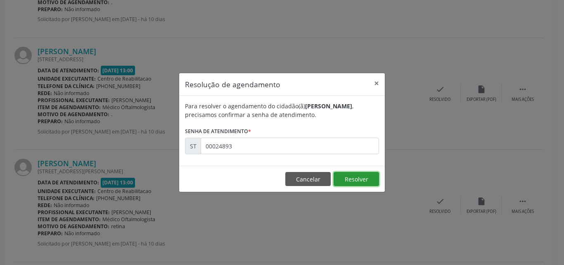
click at [345, 176] on button "Resolver" at bounding box center [356, 179] width 45 height 14
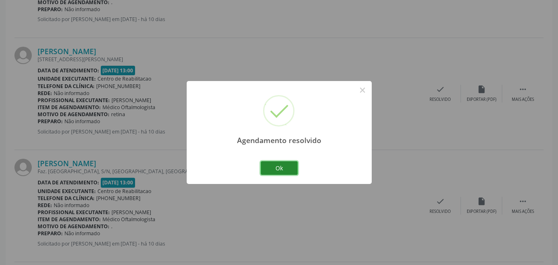
click at [286, 167] on button "Ok" at bounding box center [279, 168] width 37 height 14
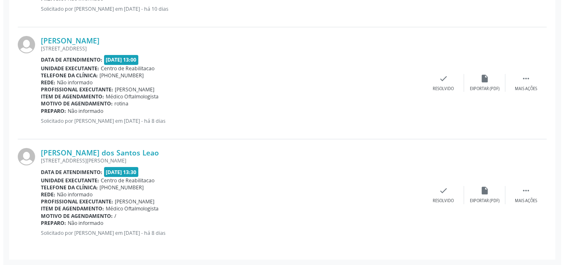
scroll to position [1561, 0]
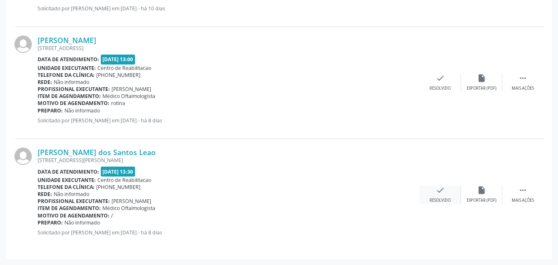
click at [439, 189] on icon "check" at bounding box center [440, 189] width 9 height 9
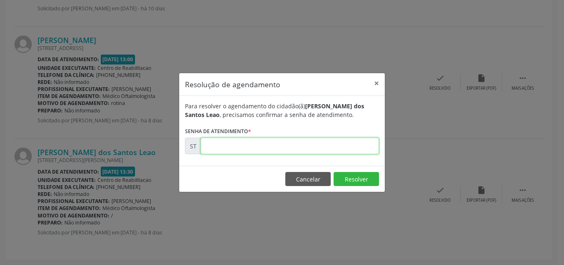
click at [216, 146] on input "text" at bounding box center [290, 145] width 178 height 17
type input "00026015"
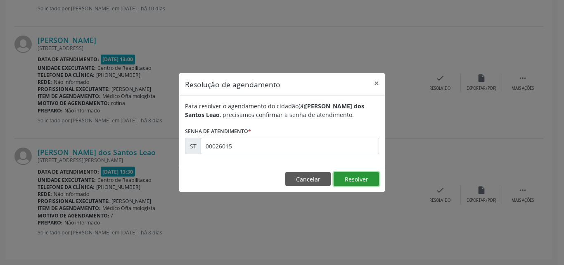
click at [350, 174] on button "Resolver" at bounding box center [356, 179] width 45 height 14
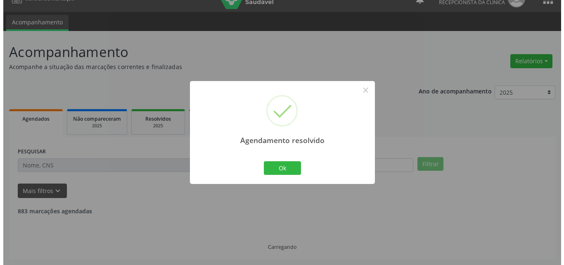
scroll to position [1450, 0]
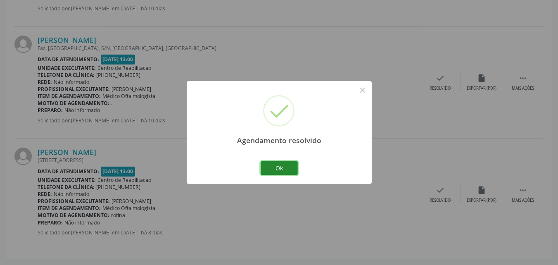
click at [286, 165] on button "Ok" at bounding box center [279, 168] width 37 height 14
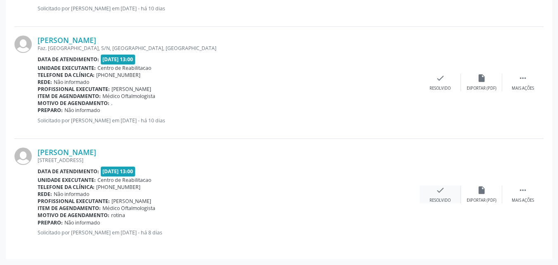
click at [441, 188] on icon "check" at bounding box center [440, 189] width 9 height 9
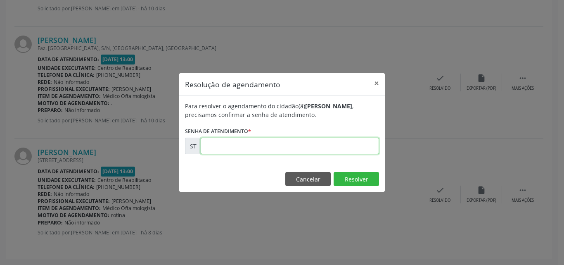
click at [210, 144] on input "text" at bounding box center [290, 145] width 178 height 17
type input "00025987"
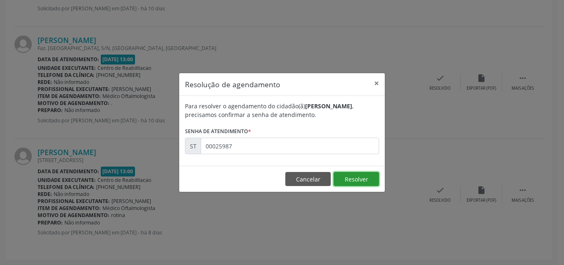
click at [344, 173] on button "Resolver" at bounding box center [356, 179] width 45 height 14
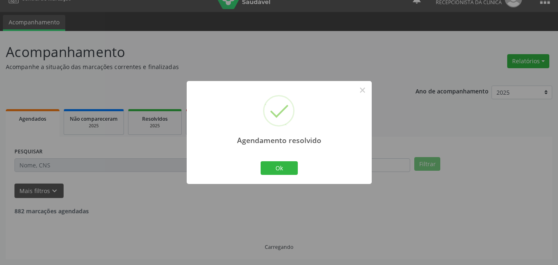
scroll to position [1338, 0]
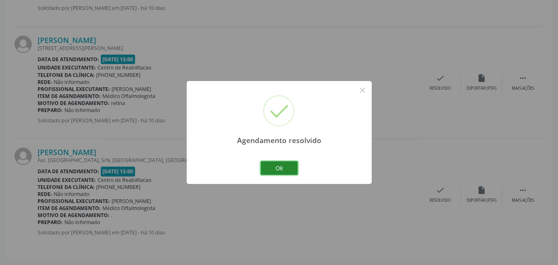
click at [288, 168] on button "Ok" at bounding box center [279, 168] width 37 height 14
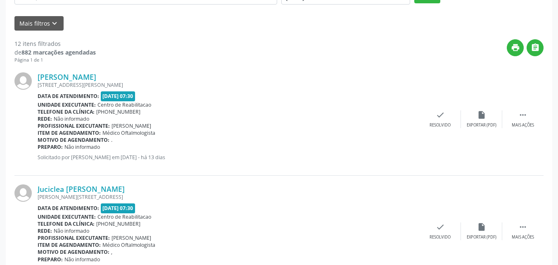
scroll to position [0, 0]
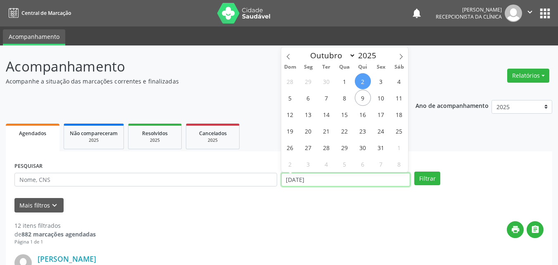
click at [297, 177] on input "[DATE]" at bounding box center [345, 180] width 129 height 14
click at [310, 96] on span "6" at bounding box center [308, 98] width 16 height 16
type input "[DATE]"
click at [310, 96] on span "6" at bounding box center [308, 98] width 16 height 16
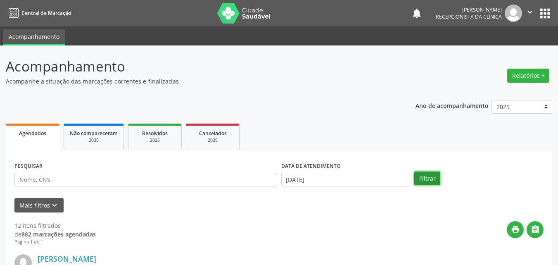
click at [433, 177] on button "Filtrar" at bounding box center [427, 178] width 26 height 14
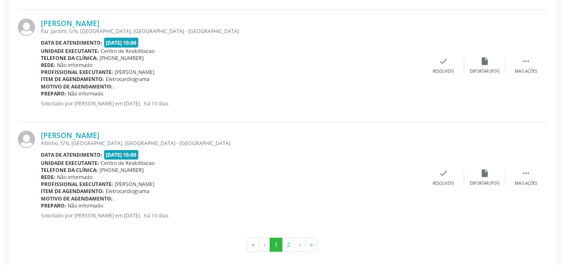
scroll to position [1693, 0]
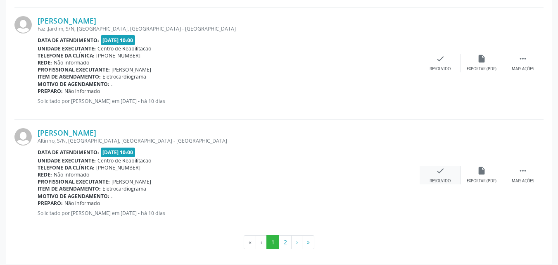
click at [437, 169] on icon "check" at bounding box center [440, 170] width 9 height 9
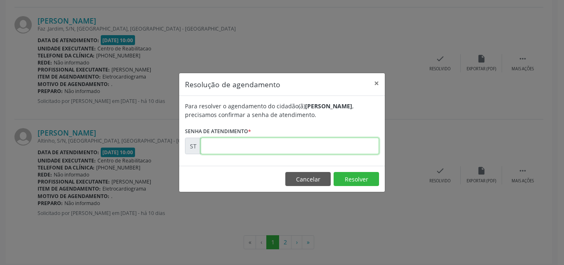
click at [231, 147] on input "text" at bounding box center [290, 145] width 178 height 17
type input "00024649"
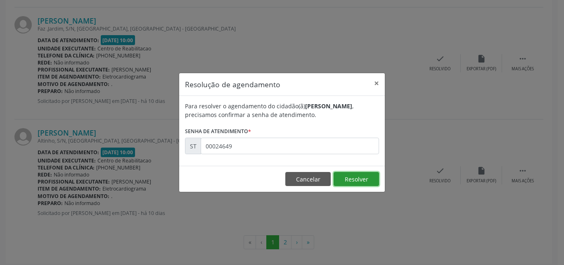
click at [346, 175] on button "Resolver" at bounding box center [356, 179] width 45 height 14
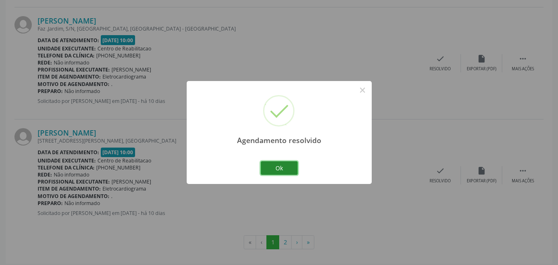
click at [280, 163] on button "Ok" at bounding box center [279, 168] width 37 height 14
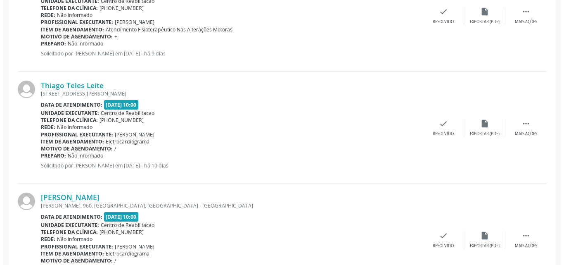
scroll to position [830, 0]
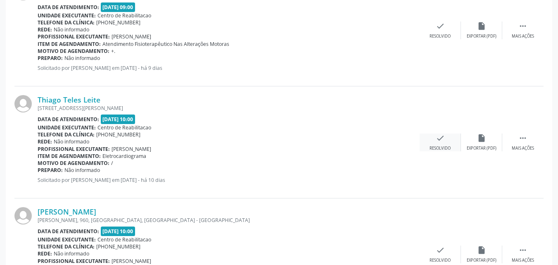
click at [439, 137] on icon "check" at bounding box center [440, 137] width 9 height 9
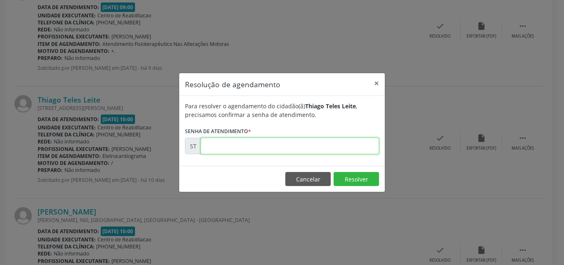
click at [229, 146] on input "text" at bounding box center [290, 145] width 178 height 17
type input "00024519"
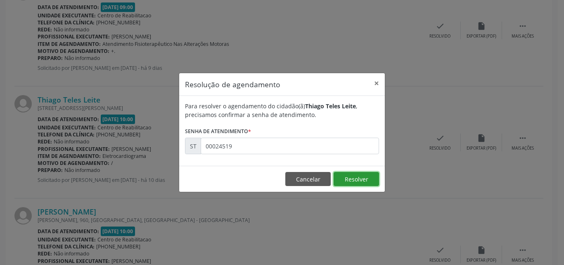
click at [339, 178] on button "Resolver" at bounding box center [356, 179] width 45 height 14
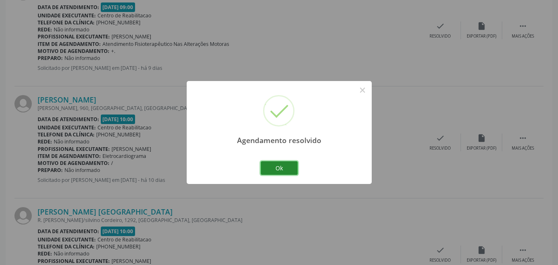
click at [293, 169] on button "Ok" at bounding box center [279, 168] width 37 height 14
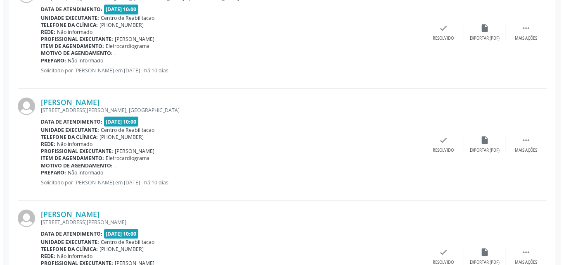
scroll to position [1697, 0]
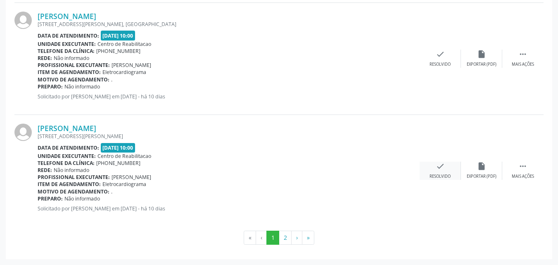
click at [438, 166] on icon "check" at bounding box center [440, 165] width 9 height 9
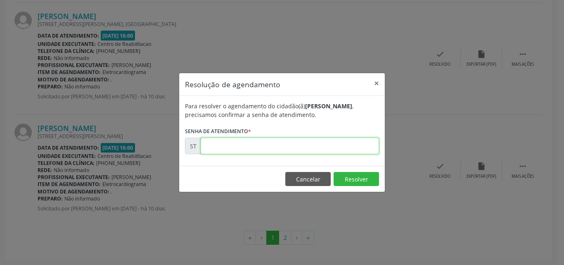
click at [217, 145] on input "text" at bounding box center [290, 145] width 178 height 17
type input "00024799"
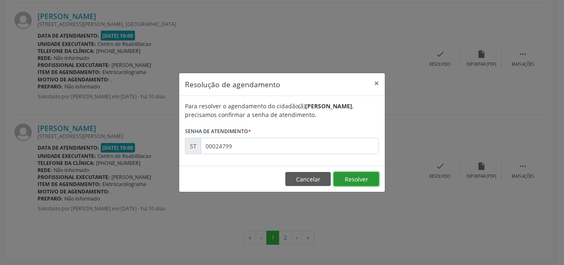
click at [349, 180] on button "Resolver" at bounding box center [356, 179] width 45 height 14
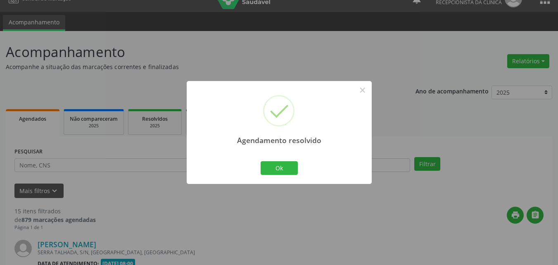
scroll to position [1673, 0]
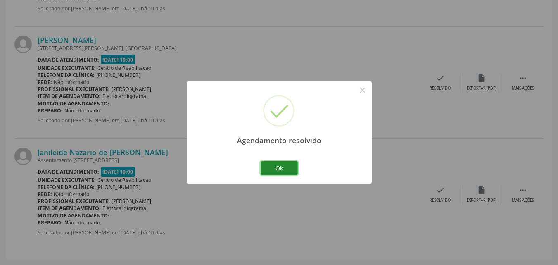
click at [285, 169] on button "Ok" at bounding box center [279, 168] width 37 height 14
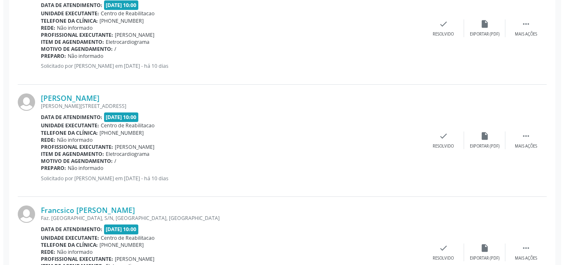
scroll to position [1260, 0]
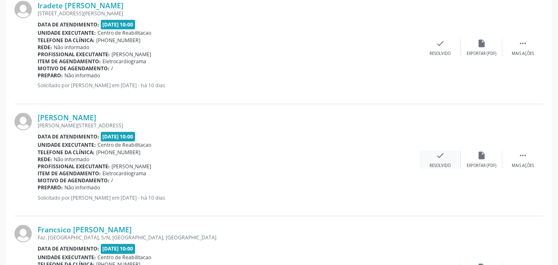
click at [443, 159] on icon "check" at bounding box center [440, 155] width 9 height 9
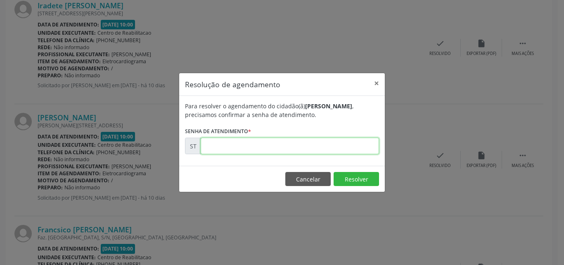
click at [217, 143] on input "text" at bounding box center [290, 145] width 178 height 17
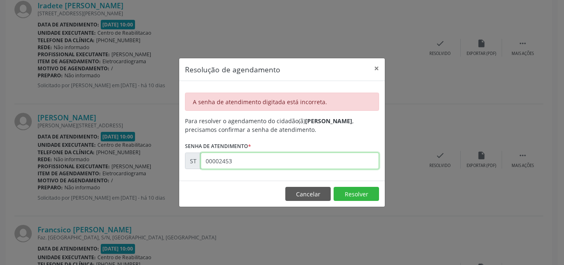
click at [236, 161] on input "00002453" at bounding box center [290, 160] width 178 height 17
type input "00024533"
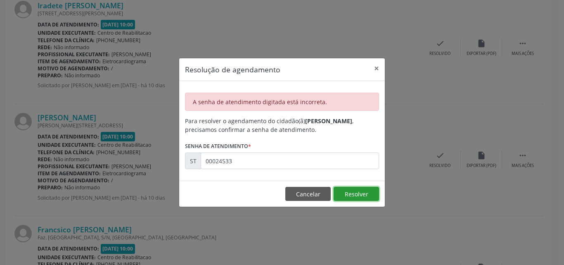
click at [350, 193] on button "Resolver" at bounding box center [356, 194] width 45 height 14
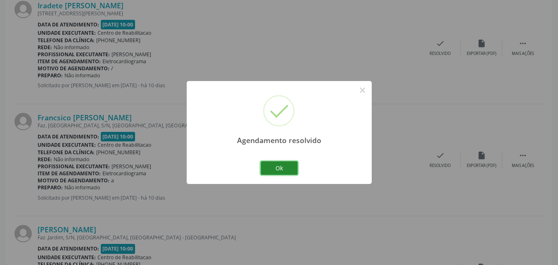
click at [288, 168] on button "Ok" at bounding box center [279, 168] width 37 height 14
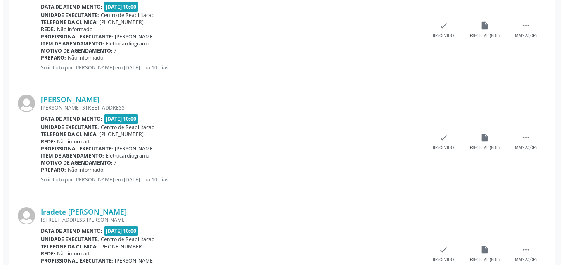
scroll to position [1054, 0]
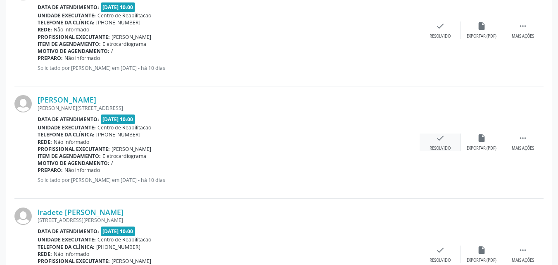
click at [436, 140] on icon "check" at bounding box center [440, 137] width 9 height 9
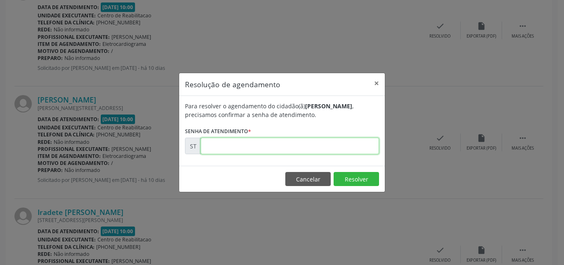
click at [220, 148] on input "text" at bounding box center [290, 145] width 178 height 17
type input "00024524"
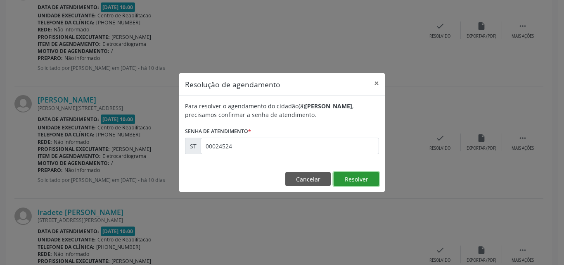
click at [353, 178] on button "Resolver" at bounding box center [356, 179] width 45 height 14
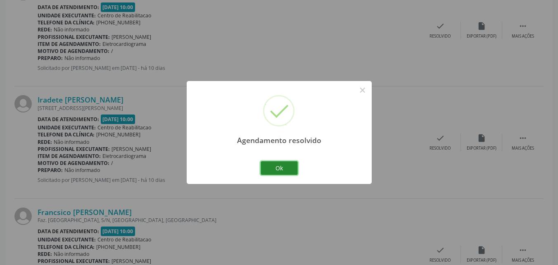
click at [292, 169] on button "Ok" at bounding box center [279, 168] width 37 height 14
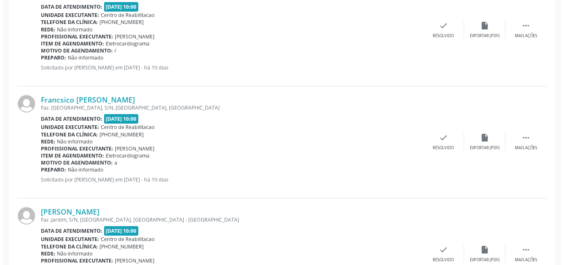
scroll to position [1178, 0]
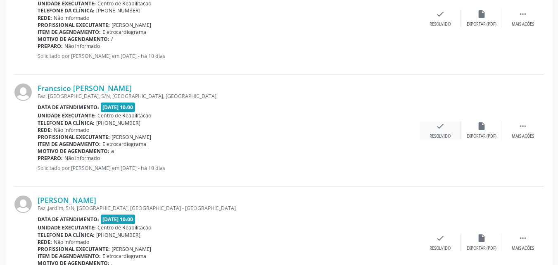
click at [441, 126] on icon "check" at bounding box center [440, 125] width 9 height 9
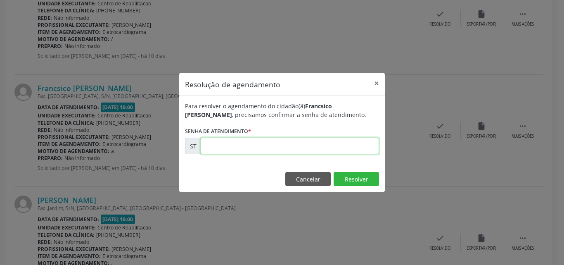
click at [238, 146] on input "text" at bounding box center [290, 145] width 178 height 17
type input "00024555"
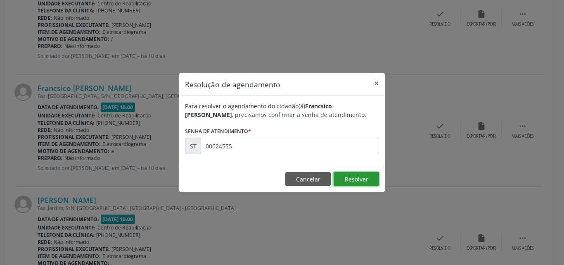
click at [345, 178] on button "Resolver" at bounding box center [356, 179] width 45 height 14
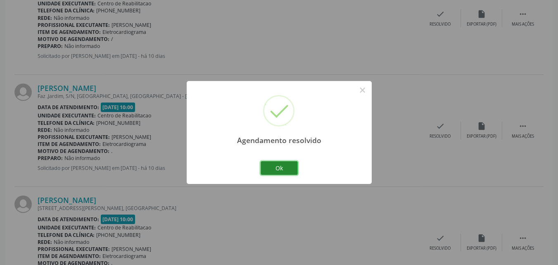
click at [289, 165] on button "Ok" at bounding box center [279, 168] width 37 height 14
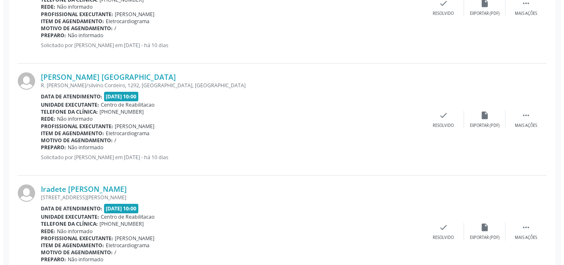
scroll to position [930, 0]
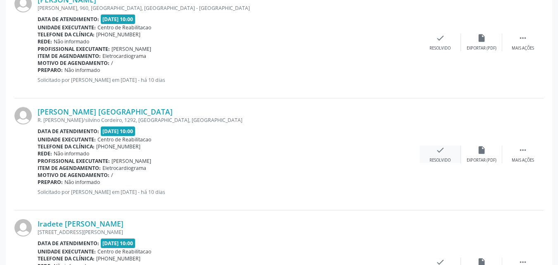
click at [440, 145] on icon "check" at bounding box center [440, 149] width 9 height 9
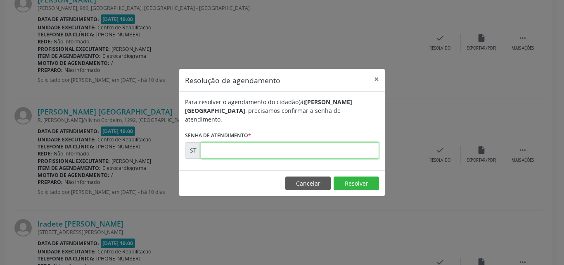
click at [220, 144] on input "text" at bounding box center [290, 150] width 178 height 17
type input "00024523"
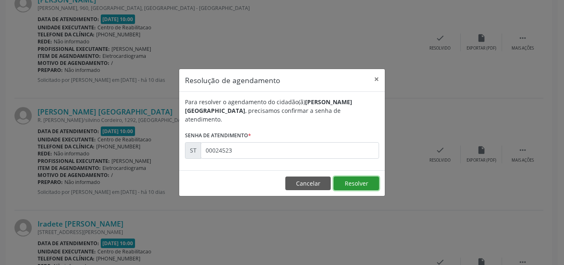
click at [356, 180] on button "Resolver" at bounding box center [356, 183] width 45 height 14
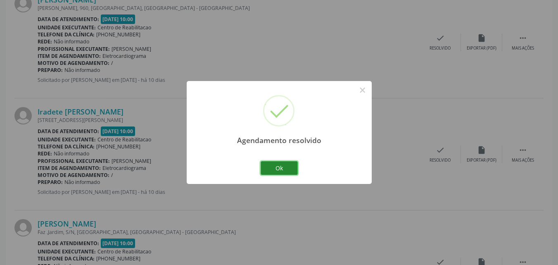
click at [286, 167] on button "Ok" at bounding box center [279, 168] width 37 height 14
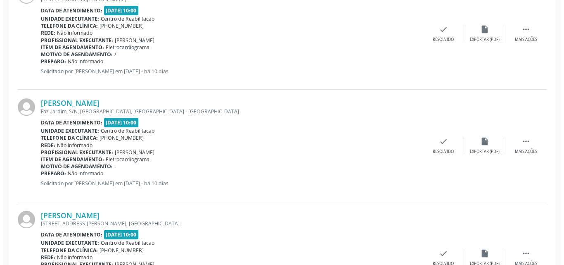
scroll to position [1054, 0]
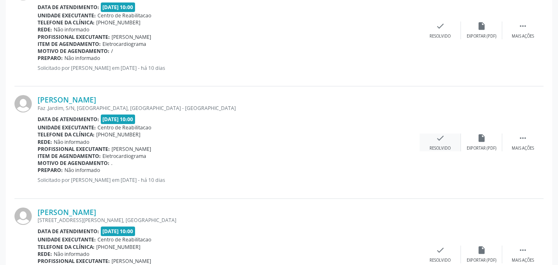
click at [436, 137] on icon "check" at bounding box center [440, 137] width 9 height 9
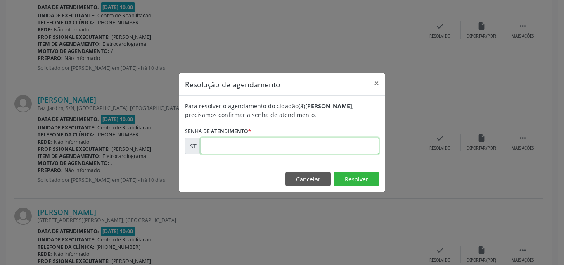
click at [230, 146] on input "text" at bounding box center [290, 145] width 178 height 17
type input "00024613"
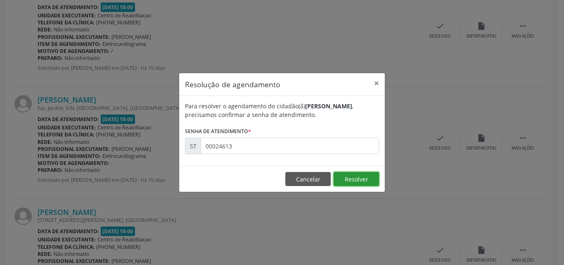
click at [343, 178] on button "Resolver" at bounding box center [356, 179] width 45 height 14
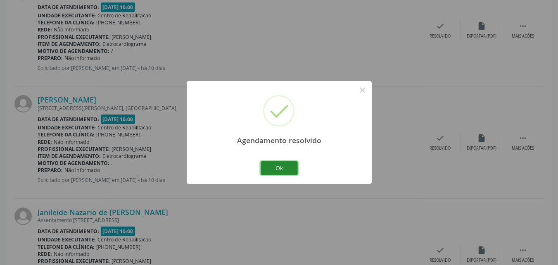
click at [287, 169] on button "Ok" at bounding box center [279, 168] width 37 height 14
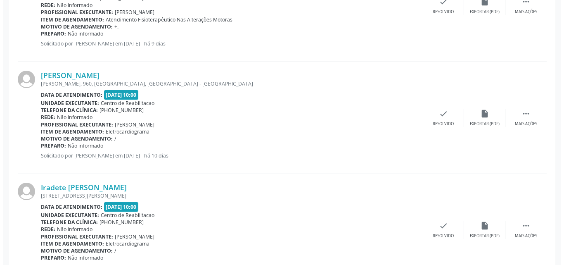
scroll to position [806, 0]
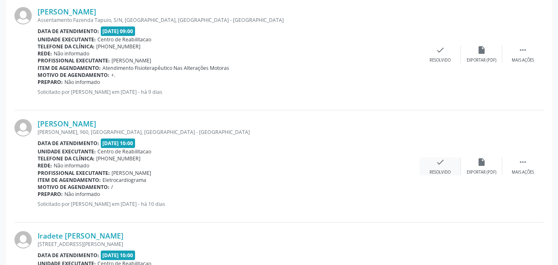
click at [438, 161] on icon "check" at bounding box center [440, 161] width 9 height 9
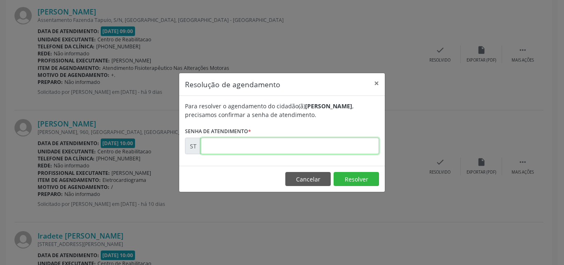
click at [229, 148] on input "text" at bounding box center [290, 145] width 178 height 17
type input "00024522"
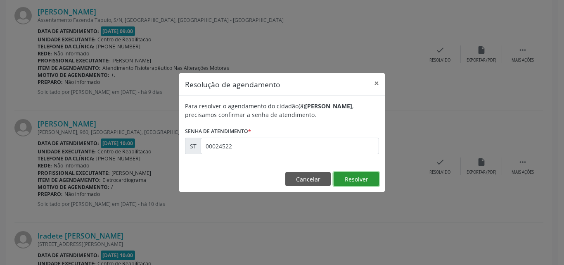
click at [350, 178] on button "Resolver" at bounding box center [356, 179] width 45 height 14
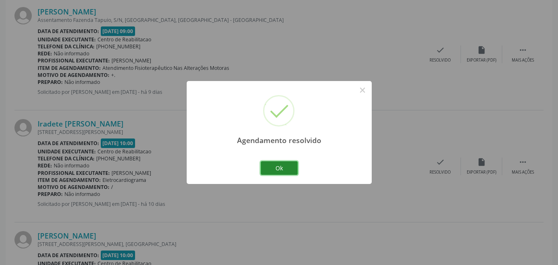
click at [279, 166] on button "Ok" at bounding box center [279, 168] width 37 height 14
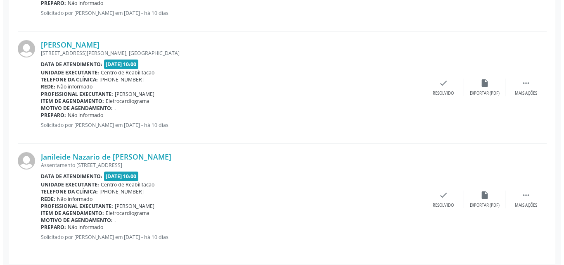
scroll to position [1002, 0]
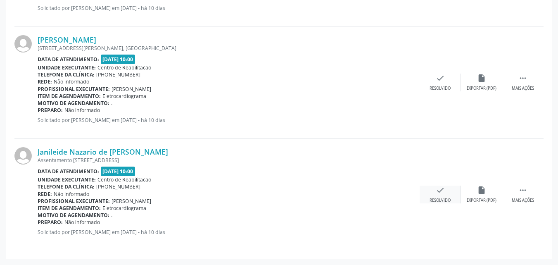
click at [444, 192] on icon "check" at bounding box center [440, 189] width 9 height 9
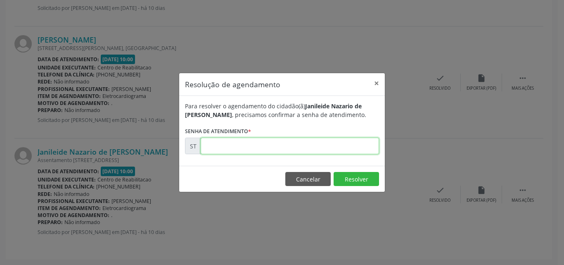
click at [214, 148] on input "text" at bounding box center [290, 145] width 178 height 17
type input "00024908"
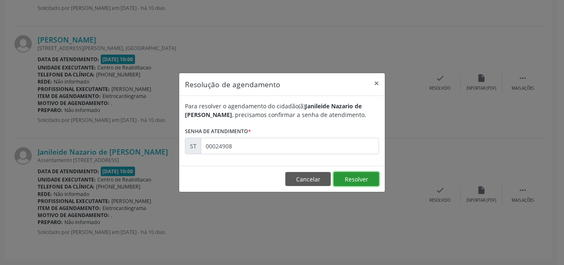
click at [350, 175] on button "Resolver" at bounding box center [356, 179] width 45 height 14
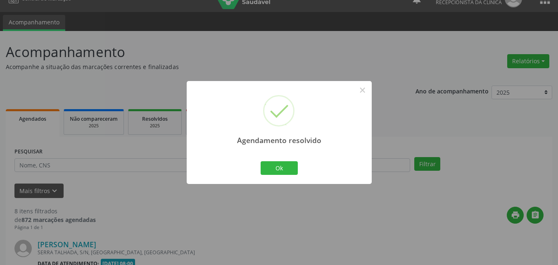
scroll to position [890, 0]
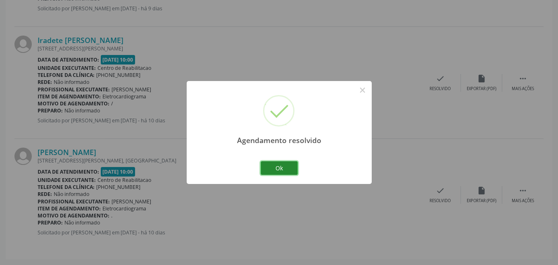
click at [288, 168] on button "Ok" at bounding box center [279, 168] width 37 height 14
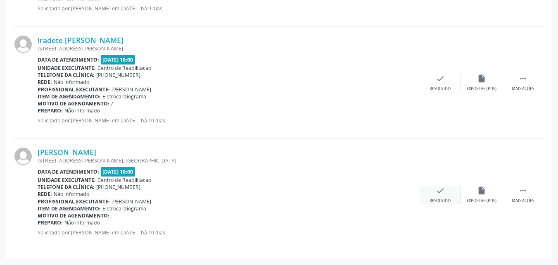
click at [438, 187] on icon "check" at bounding box center [440, 190] width 9 height 9
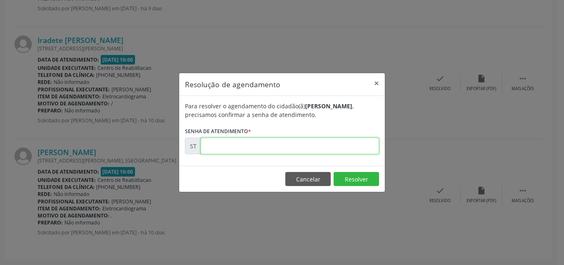
click at [219, 147] on input "text" at bounding box center [290, 145] width 178 height 17
type input "00024666"
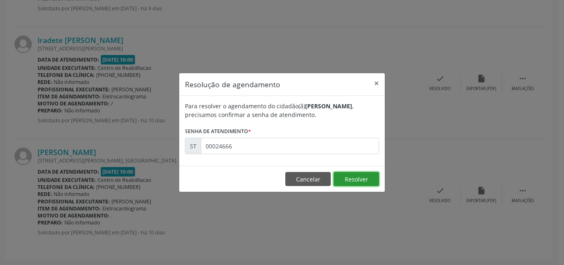
click at [351, 178] on button "Resolver" at bounding box center [356, 179] width 45 height 14
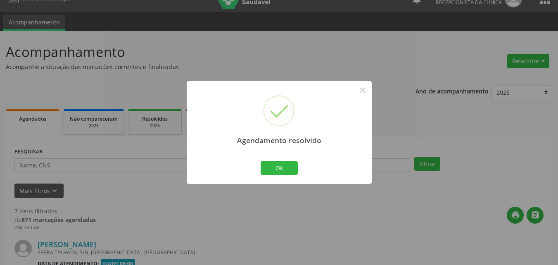
scroll to position [778, 0]
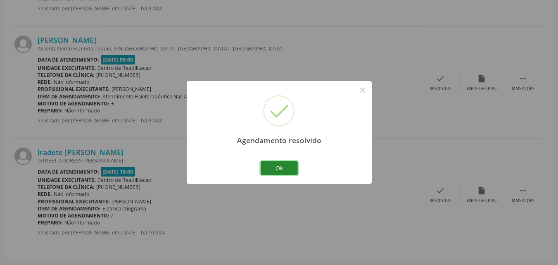
click at [286, 166] on button "Ok" at bounding box center [279, 168] width 37 height 14
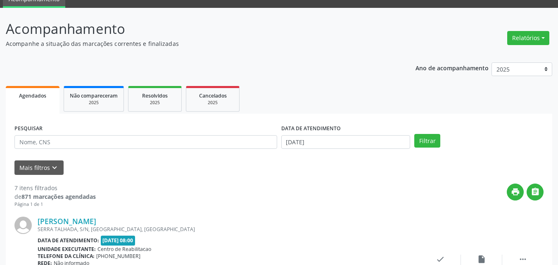
scroll to position [0, 0]
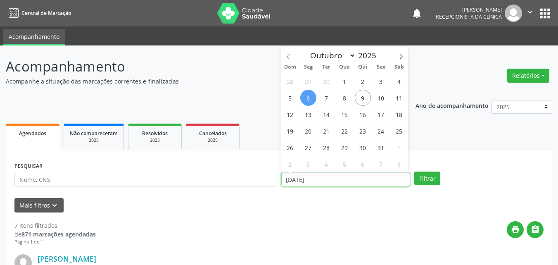
click at [297, 178] on input "[DATE]" at bounding box center [345, 180] width 129 height 14
click at [326, 99] on span "7" at bounding box center [326, 98] width 16 height 16
type input "[DATE]"
click at [326, 99] on span "7" at bounding box center [326, 98] width 16 height 16
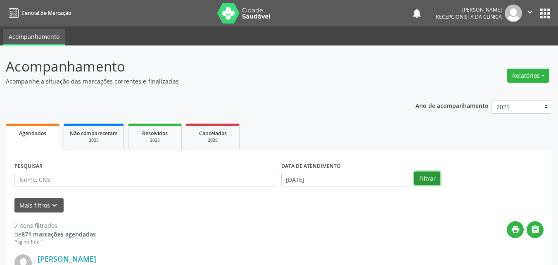
click at [419, 173] on button "Filtrar" at bounding box center [427, 178] width 26 height 14
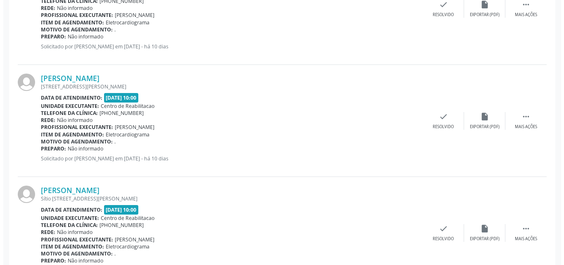
scroll to position [743, 0]
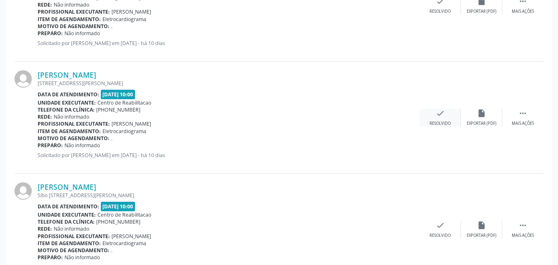
click at [434, 112] on div "check Resolvido" at bounding box center [439, 118] width 41 height 18
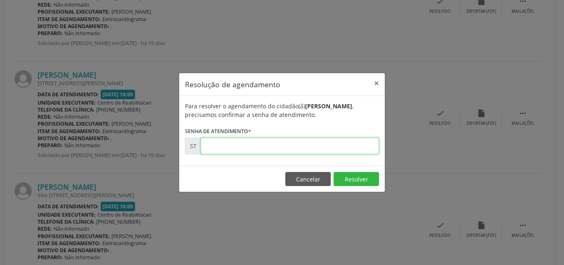
click at [248, 149] on input "text" at bounding box center [290, 145] width 178 height 17
type input "00025152"
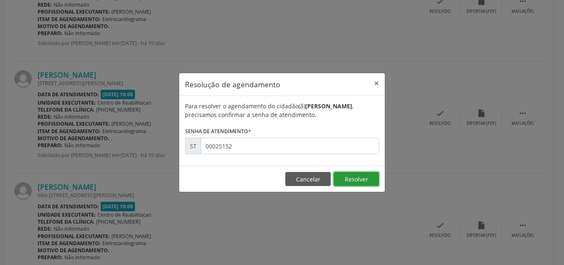
click at [364, 182] on button "Resolver" at bounding box center [356, 179] width 45 height 14
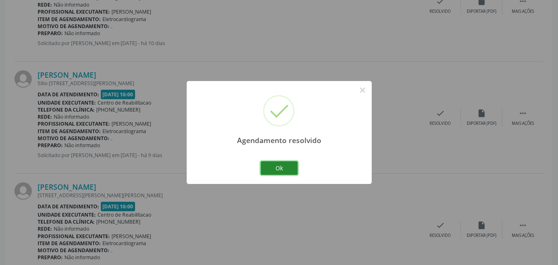
click at [263, 162] on button "Ok" at bounding box center [279, 168] width 37 height 14
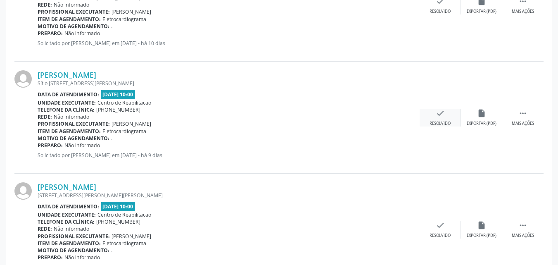
click at [442, 111] on icon "check" at bounding box center [440, 113] width 9 height 9
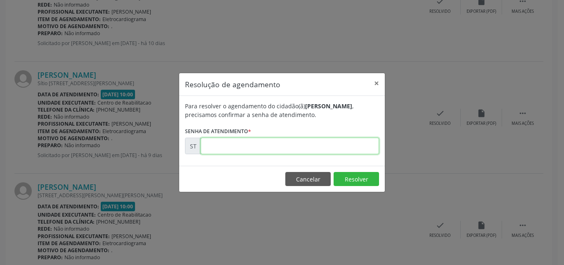
click at [232, 145] on input "text" at bounding box center [290, 145] width 178 height 17
type input "00025541"
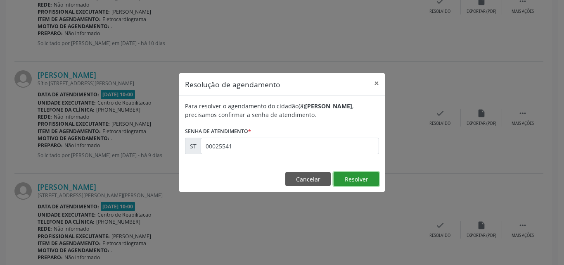
click at [359, 178] on button "Resolver" at bounding box center [356, 179] width 45 height 14
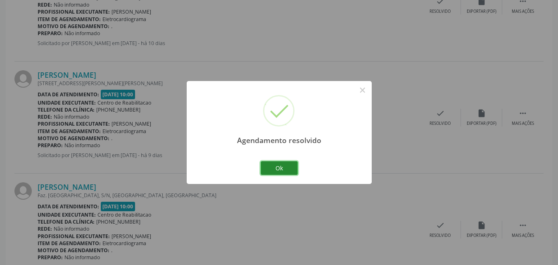
click at [277, 165] on button "Ok" at bounding box center [279, 168] width 37 height 14
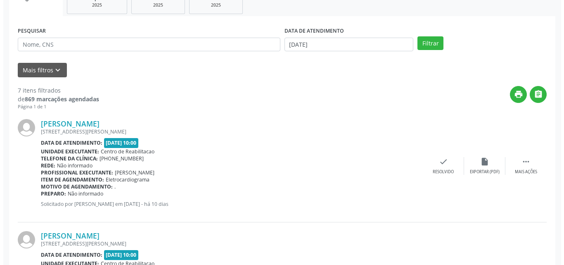
scroll to position [124, 0]
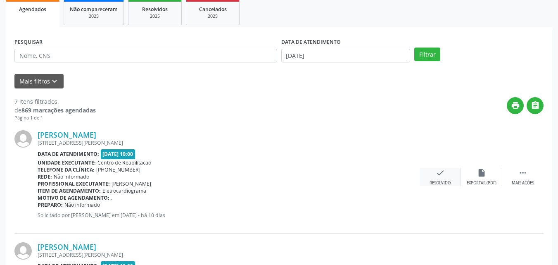
click at [438, 170] on icon "check" at bounding box center [440, 172] width 9 height 9
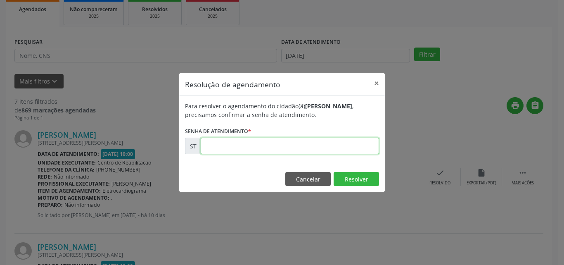
click at [230, 146] on input "text" at bounding box center [290, 145] width 178 height 17
type input "00024991"
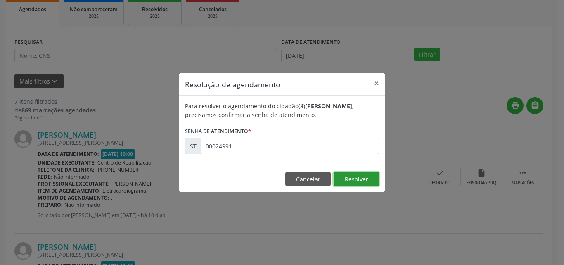
click at [346, 176] on button "Resolver" at bounding box center [356, 179] width 45 height 14
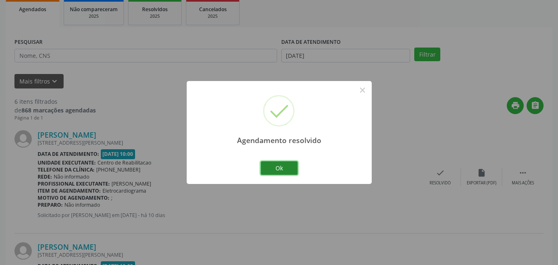
click at [287, 164] on button "Ok" at bounding box center [279, 168] width 37 height 14
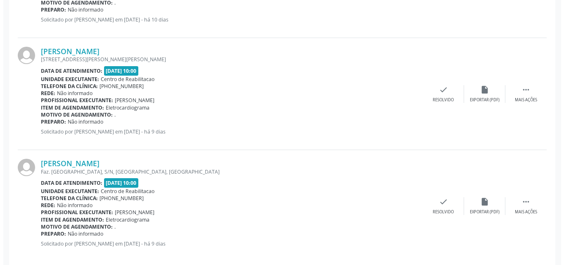
scroll to position [666, 0]
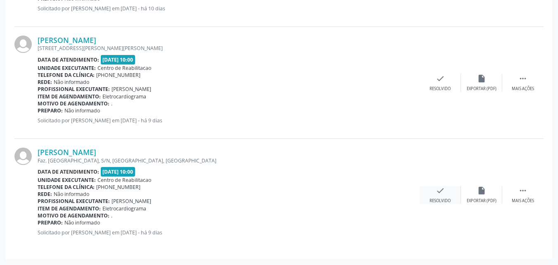
click at [440, 187] on icon "check" at bounding box center [440, 190] width 9 height 9
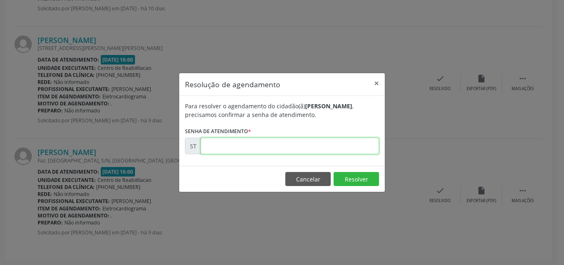
click at [225, 147] on input "text" at bounding box center [290, 145] width 178 height 17
type input "00025545"
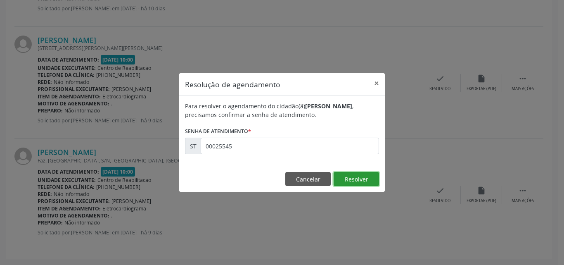
click at [343, 179] on button "Resolver" at bounding box center [356, 179] width 45 height 14
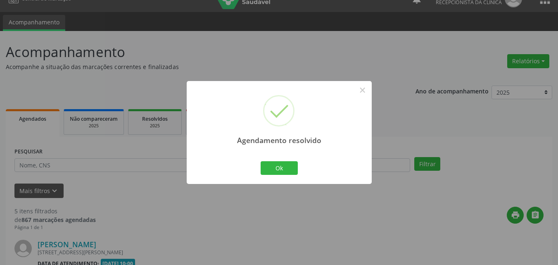
scroll to position [554, 0]
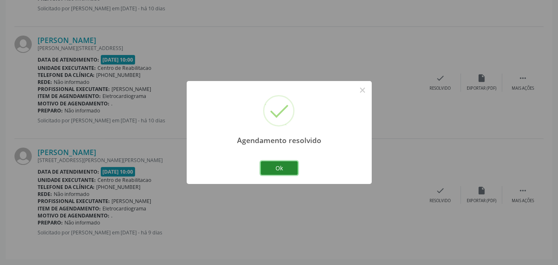
click at [289, 169] on button "Ok" at bounding box center [279, 168] width 37 height 14
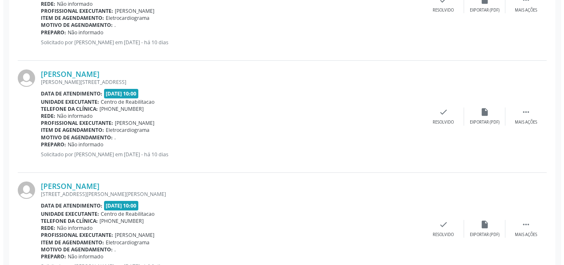
scroll to position [471, 0]
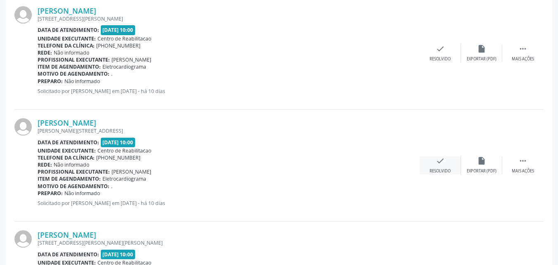
click at [439, 162] on icon "check" at bounding box center [440, 160] width 9 height 9
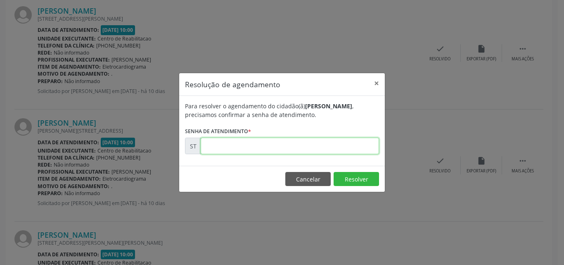
click at [220, 147] on input "text" at bounding box center [290, 145] width 178 height 17
type input "00025149"
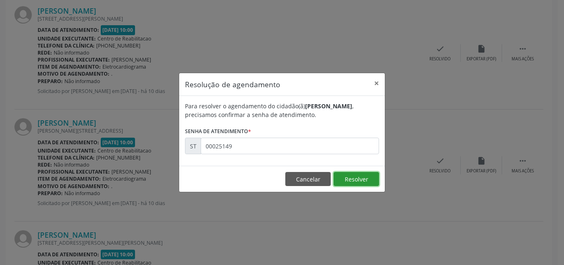
click at [347, 175] on button "Resolver" at bounding box center [356, 179] width 45 height 14
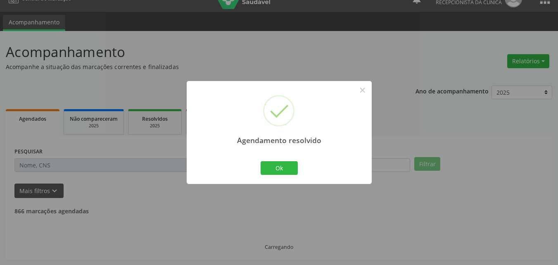
scroll to position [442, 0]
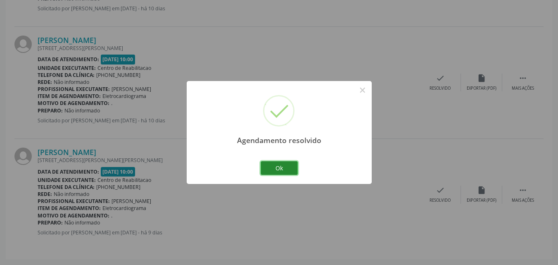
click at [284, 165] on button "Ok" at bounding box center [279, 168] width 37 height 14
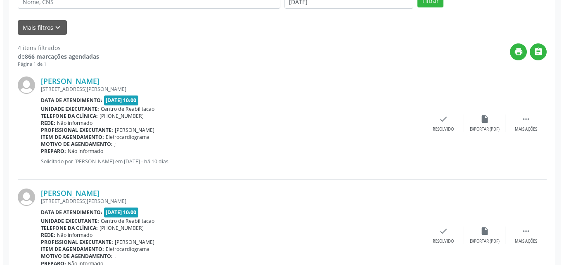
scroll to position [153, 0]
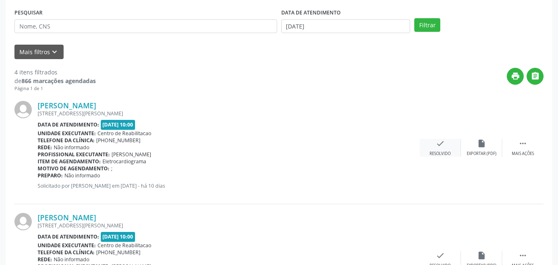
click at [436, 143] on icon "check" at bounding box center [440, 143] width 9 height 9
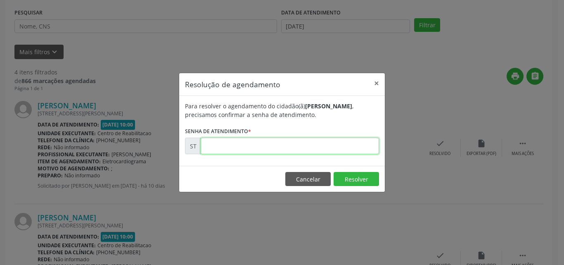
click at [235, 147] on input "text" at bounding box center [290, 145] width 178 height 17
type input "00024995"
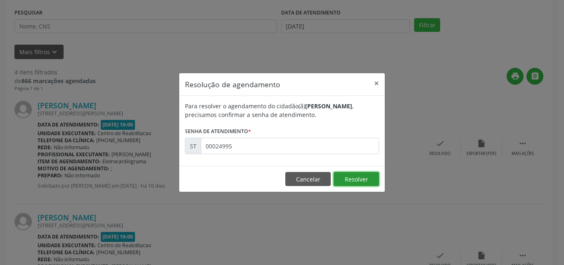
click at [356, 175] on button "Resolver" at bounding box center [356, 179] width 45 height 14
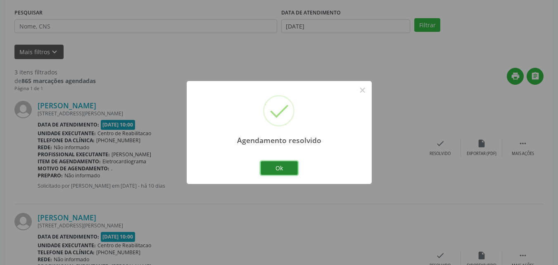
click at [290, 168] on button "Ok" at bounding box center [279, 168] width 37 height 14
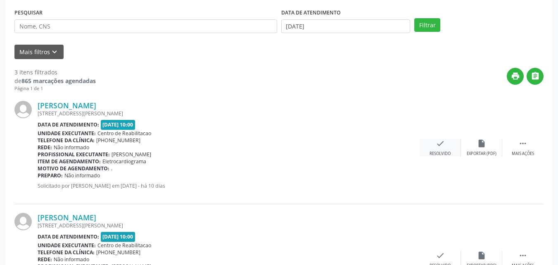
click at [436, 142] on icon "check" at bounding box center [440, 143] width 9 height 9
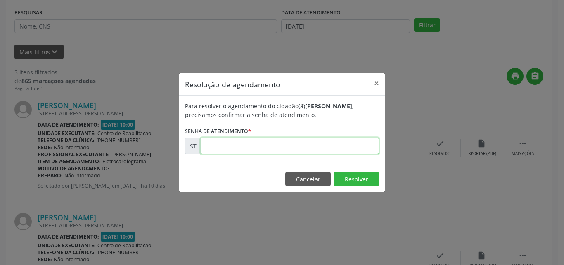
click at [238, 147] on input "text" at bounding box center [290, 145] width 178 height 17
type input "00025005"
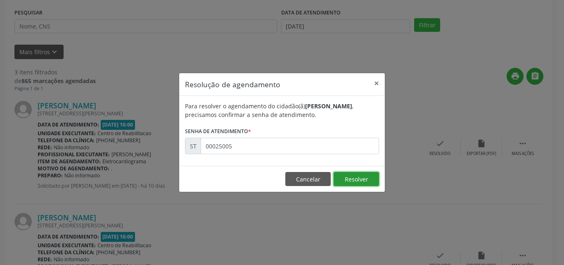
click at [344, 175] on button "Resolver" at bounding box center [356, 179] width 45 height 14
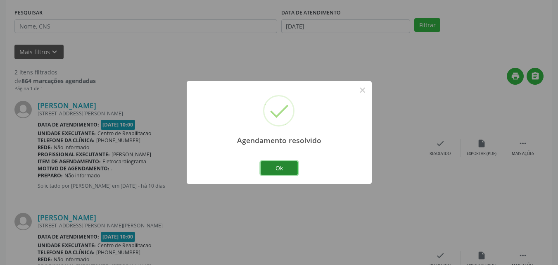
click at [294, 166] on button "Ok" at bounding box center [279, 168] width 37 height 14
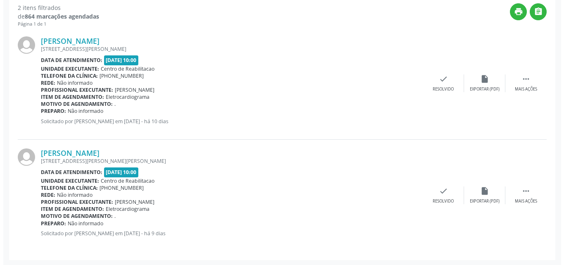
scroll to position [218, 0]
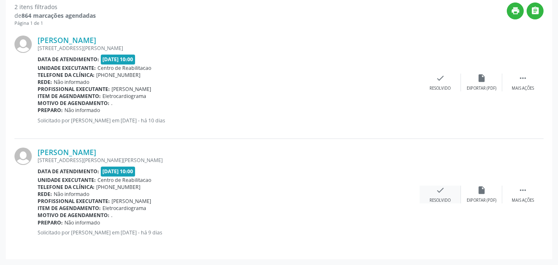
click at [439, 190] on icon "check" at bounding box center [440, 189] width 9 height 9
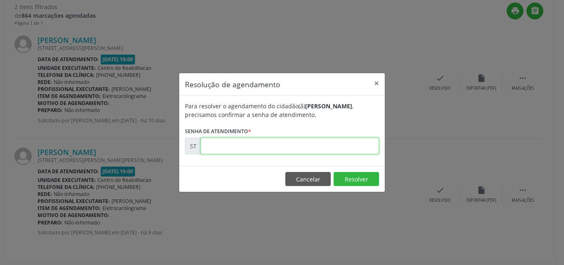
click at [218, 147] on input "text" at bounding box center [290, 145] width 178 height 17
type input "00025543"
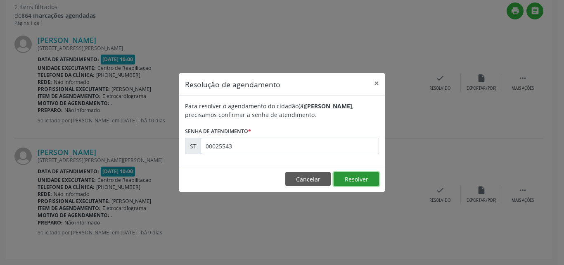
click at [357, 177] on button "Resolver" at bounding box center [356, 179] width 45 height 14
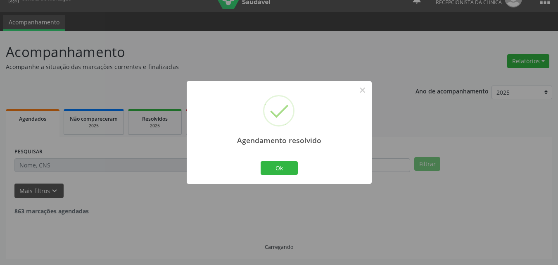
scroll to position [107, 0]
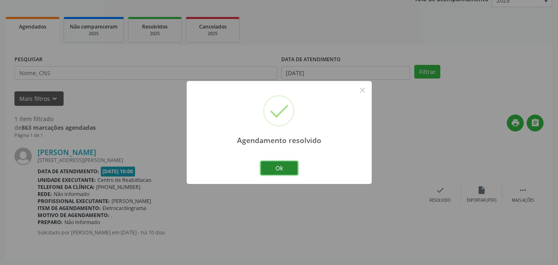
click at [287, 168] on button "Ok" at bounding box center [279, 168] width 37 height 14
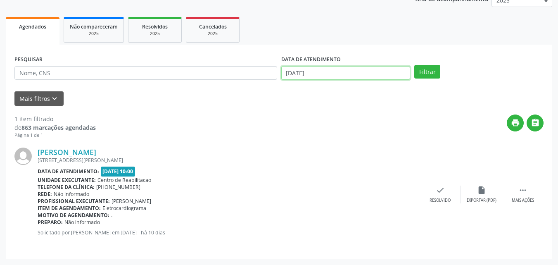
click at [301, 73] on input "[DATE]" at bounding box center [345, 73] width 129 height 14
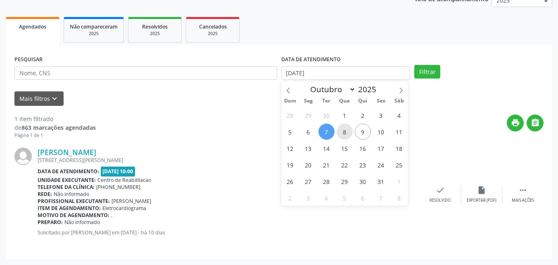
click at [345, 130] on span "8" at bounding box center [344, 131] width 16 height 16
type input "08/10/2025"
click at [345, 130] on span "8" at bounding box center [344, 131] width 16 height 16
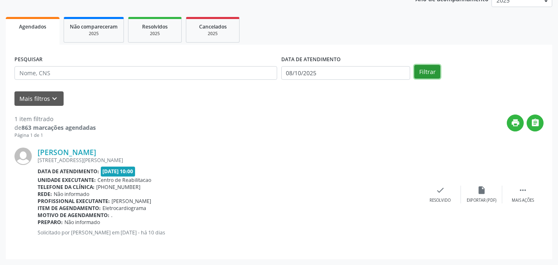
click at [423, 71] on button "Filtrar" at bounding box center [427, 72] width 26 height 14
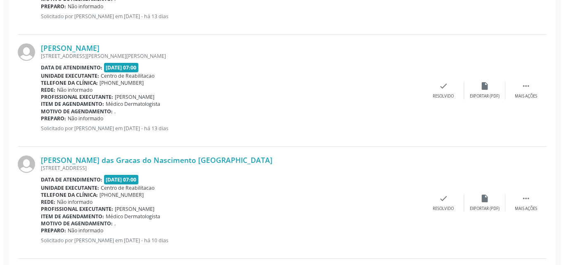
scroll to position [561, 0]
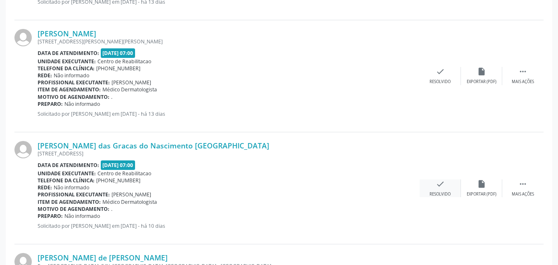
click at [443, 183] on icon "check" at bounding box center [440, 183] width 9 height 9
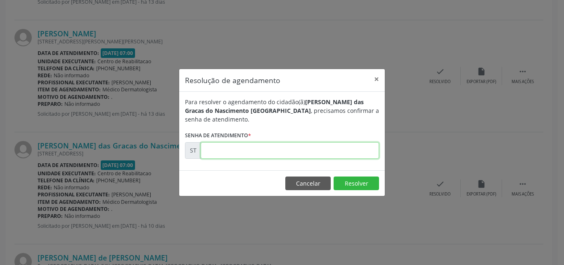
click at [226, 149] on input "text" at bounding box center [290, 150] width 178 height 17
type input "00024628"
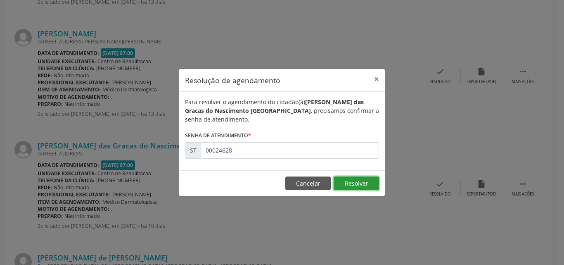
click at [349, 176] on button "Resolver" at bounding box center [356, 183] width 45 height 14
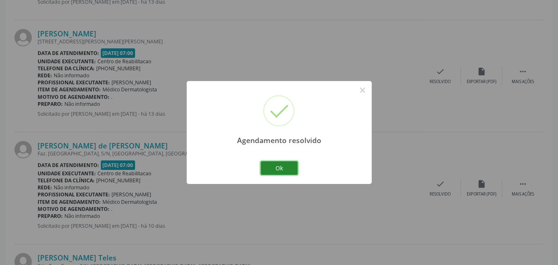
click at [291, 166] on button "Ok" at bounding box center [279, 168] width 37 height 14
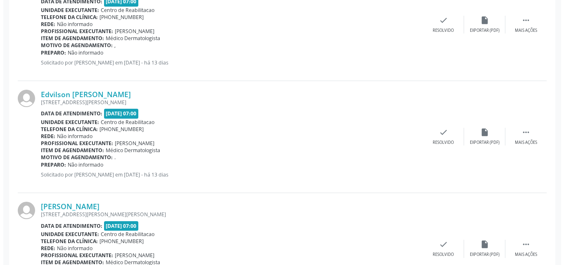
scroll to position [376, 0]
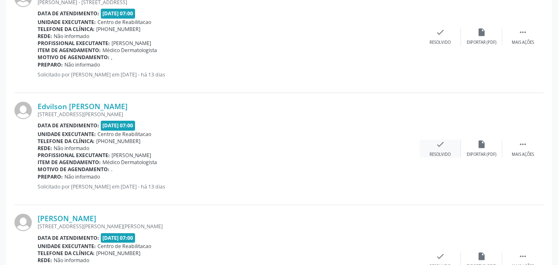
click at [441, 142] on icon "check" at bounding box center [440, 144] width 9 height 9
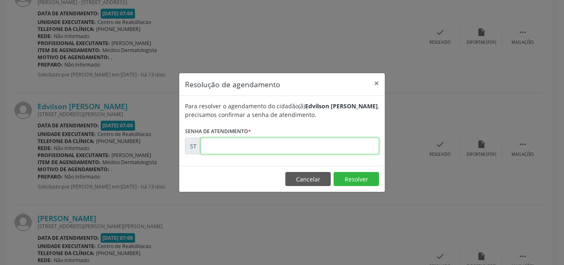
click at [228, 149] on input "text" at bounding box center [290, 145] width 178 height 17
type input "00024152"
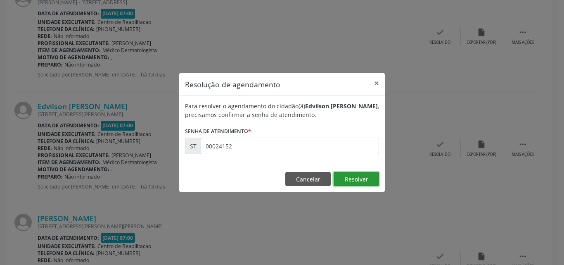
click at [346, 175] on button "Resolver" at bounding box center [356, 179] width 45 height 14
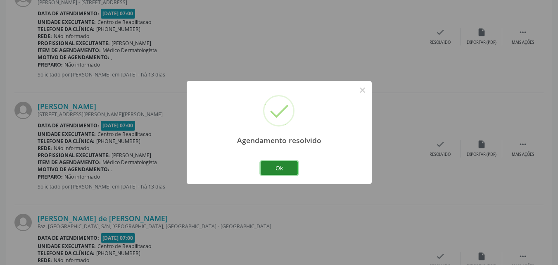
click at [290, 166] on button "Ok" at bounding box center [279, 168] width 37 height 14
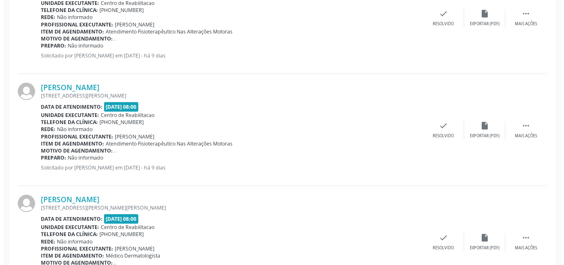
scroll to position [1078, 0]
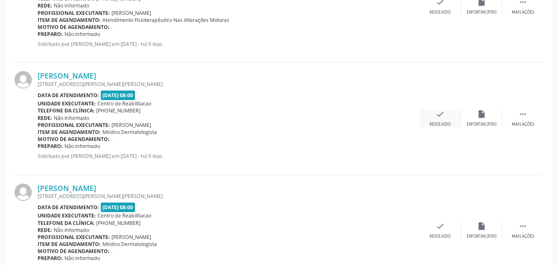
click at [438, 116] on icon "check" at bounding box center [440, 113] width 9 height 9
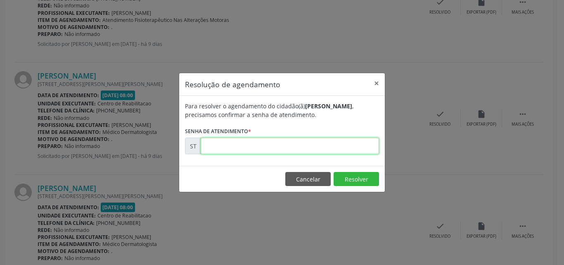
click at [229, 147] on input "text" at bounding box center [290, 145] width 178 height 17
type input "00025492"
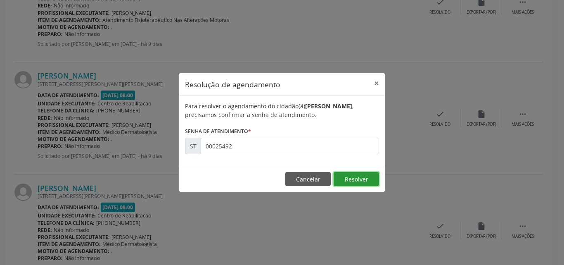
click at [340, 177] on button "Resolver" at bounding box center [356, 179] width 45 height 14
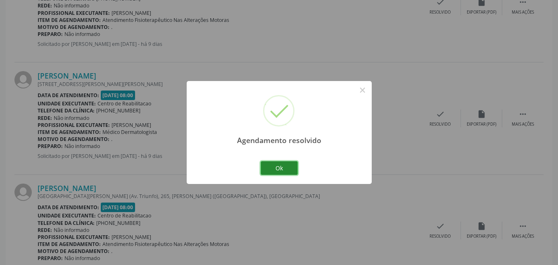
click at [285, 170] on button "Ok" at bounding box center [279, 168] width 37 height 14
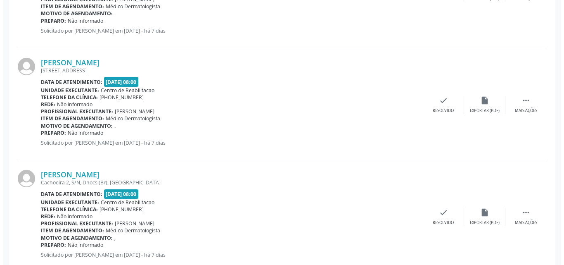
scroll to position [1656, 0]
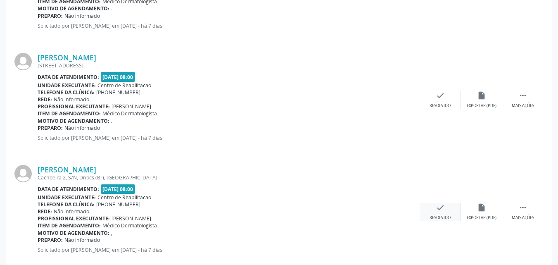
click at [441, 205] on icon "check" at bounding box center [440, 207] width 9 height 9
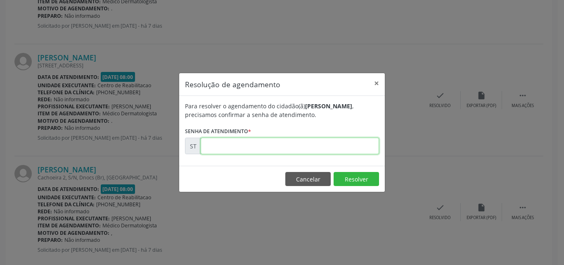
click at [221, 146] on input "text" at bounding box center [290, 145] width 178 height 17
type input "00026451"
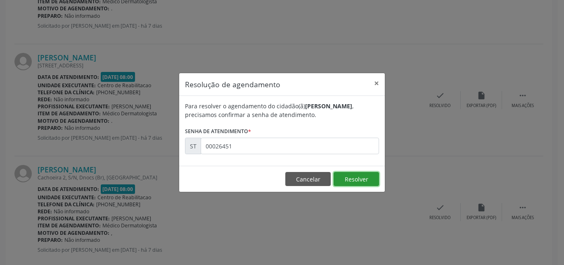
click at [350, 175] on button "Resolver" at bounding box center [356, 179] width 45 height 14
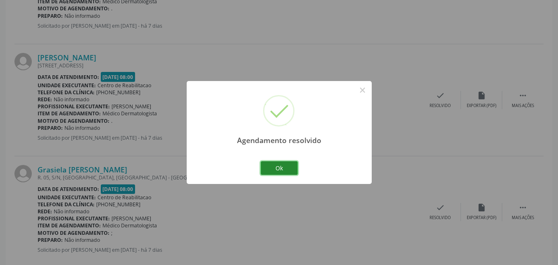
click at [292, 167] on button "Ok" at bounding box center [279, 168] width 37 height 14
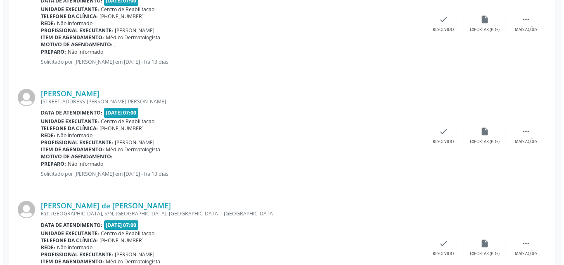
scroll to position [376, 0]
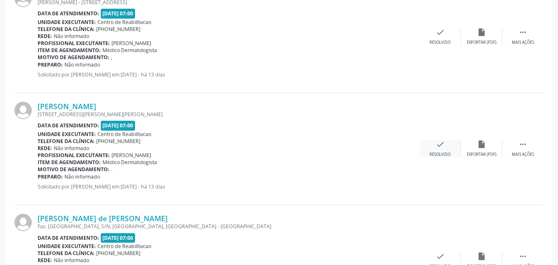
click at [435, 144] on div "check Resolvido" at bounding box center [439, 149] width 41 height 18
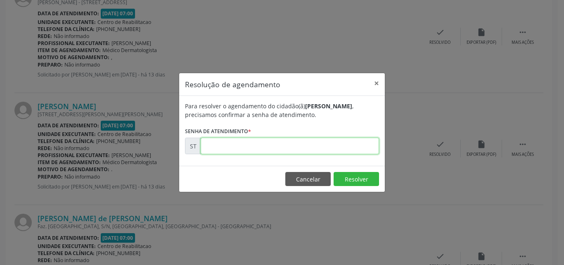
click at [227, 143] on input "text" at bounding box center [290, 145] width 178 height 17
type input "00024156"
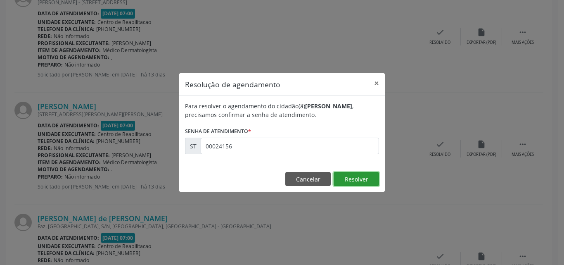
click at [351, 176] on button "Resolver" at bounding box center [356, 179] width 45 height 14
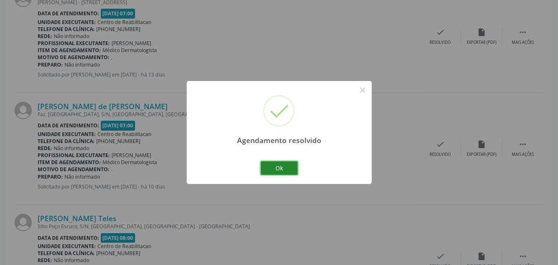
click at [287, 166] on button "Ok" at bounding box center [279, 168] width 37 height 14
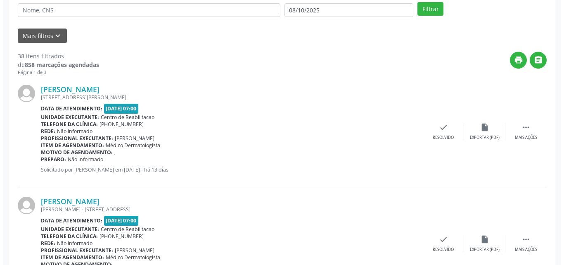
scroll to position [170, 0]
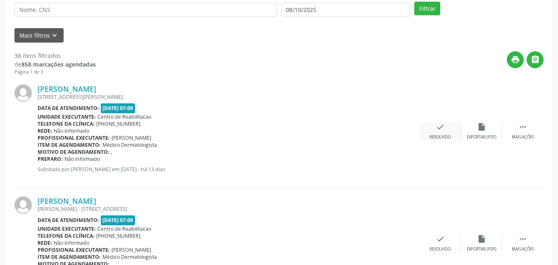
click at [441, 128] on icon "check" at bounding box center [440, 126] width 9 height 9
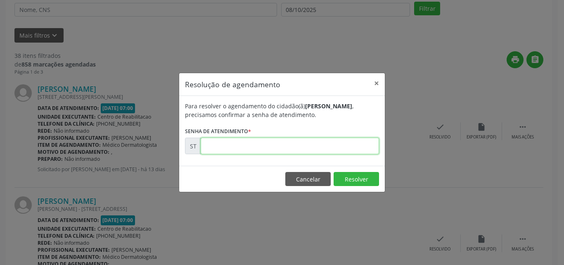
click at [213, 147] on input "text" at bounding box center [290, 145] width 178 height 17
type input "00023824"
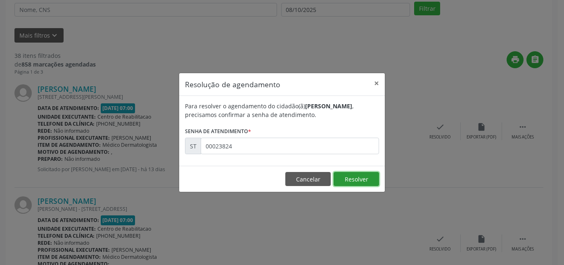
click at [364, 175] on button "Resolver" at bounding box center [356, 179] width 45 height 14
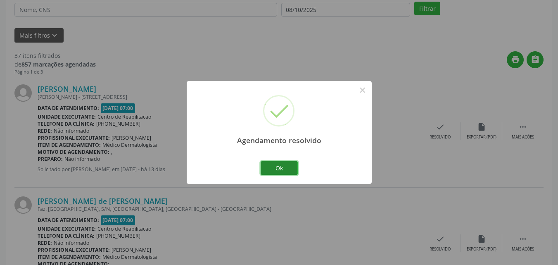
click at [288, 167] on button "Ok" at bounding box center [279, 168] width 37 height 14
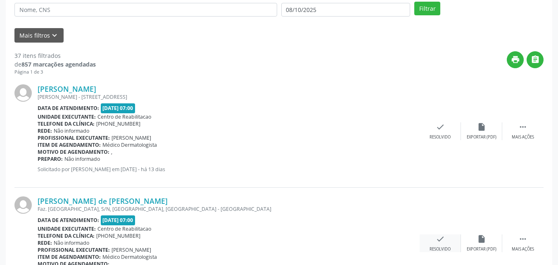
click at [439, 237] on icon "check" at bounding box center [440, 238] width 9 height 9
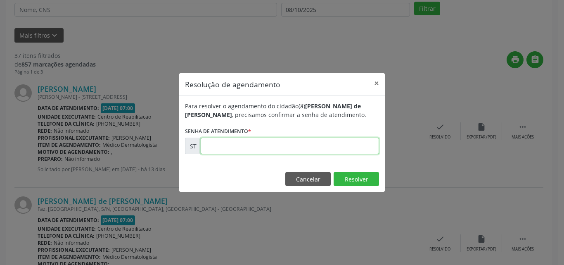
click at [221, 147] on input "text" at bounding box center [290, 145] width 178 height 17
type input "00024791"
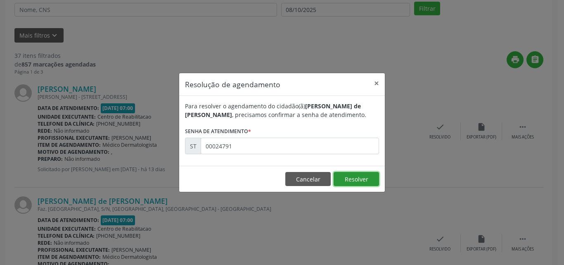
click at [347, 176] on button "Resolver" at bounding box center [356, 179] width 45 height 14
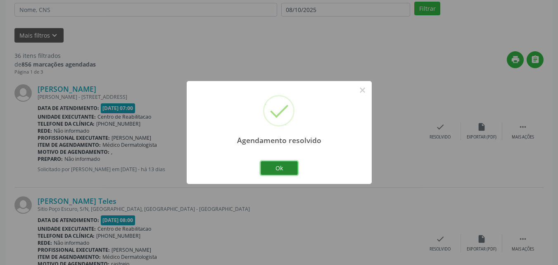
click at [287, 168] on button "Ok" at bounding box center [279, 168] width 37 height 14
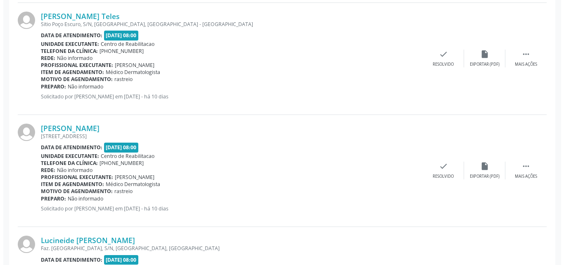
scroll to position [376, 0]
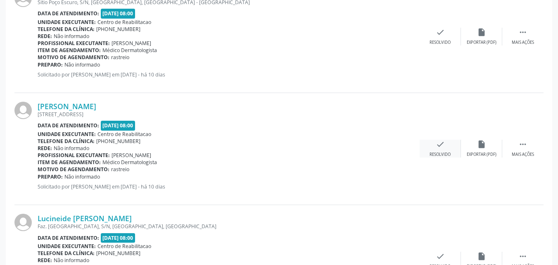
click at [437, 142] on icon "check" at bounding box center [440, 144] width 9 height 9
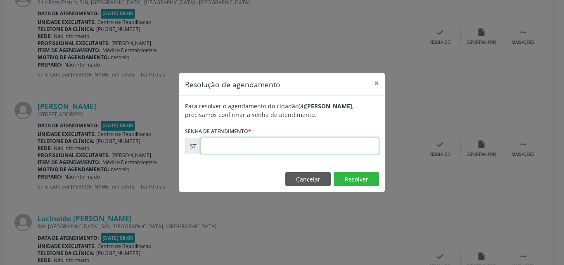
click at [223, 151] on input "text" at bounding box center [290, 145] width 178 height 17
type input "00025085"
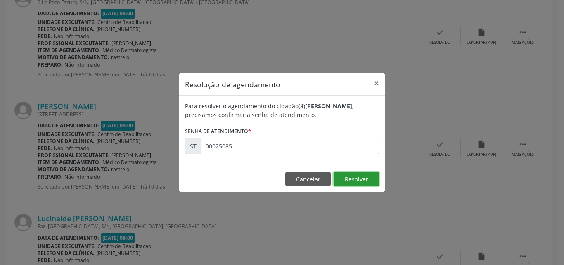
click at [349, 176] on button "Resolver" at bounding box center [356, 179] width 45 height 14
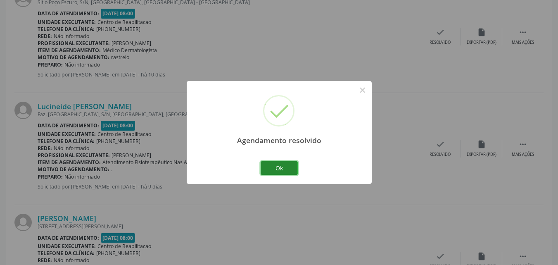
click at [275, 163] on button "Ok" at bounding box center [279, 168] width 37 height 14
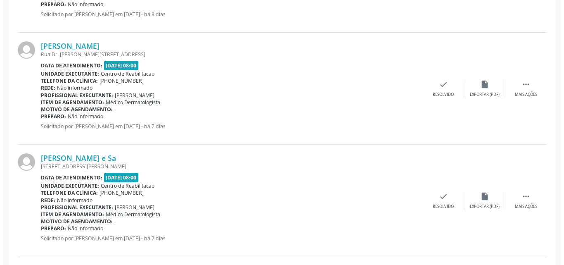
scroll to position [995, 0]
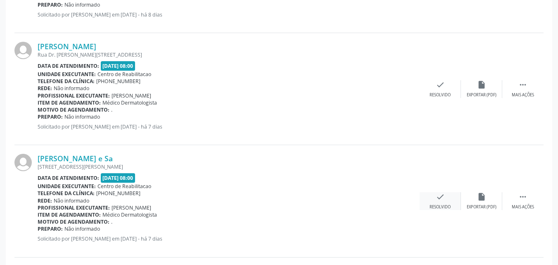
click at [437, 195] on icon "check" at bounding box center [440, 196] width 9 height 9
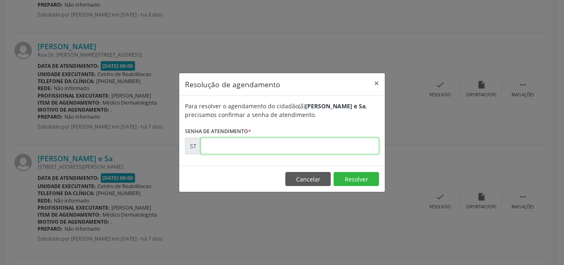
click at [222, 147] on input "text" at bounding box center [290, 145] width 178 height 17
type input "00026422"
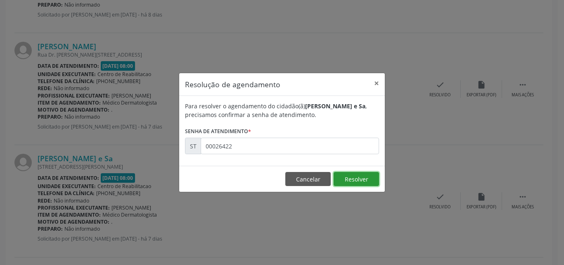
click at [347, 176] on button "Resolver" at bounding box center [356, 179] width 45 height 14
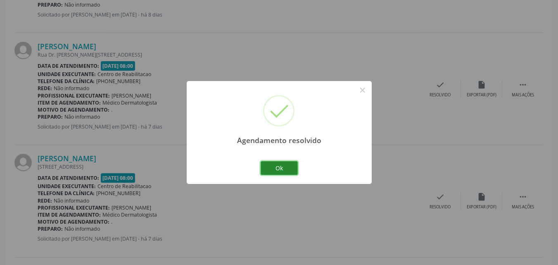
click at [282, 165] on button "Ok" at bounding box center [279, 168] width 37 height 14
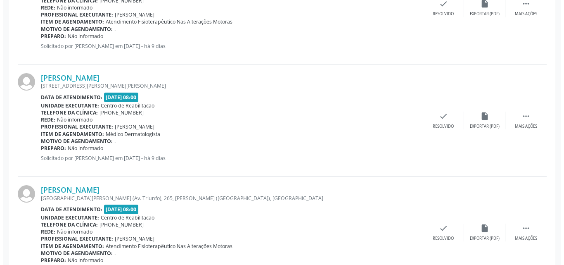
scroll to position [624, 0]
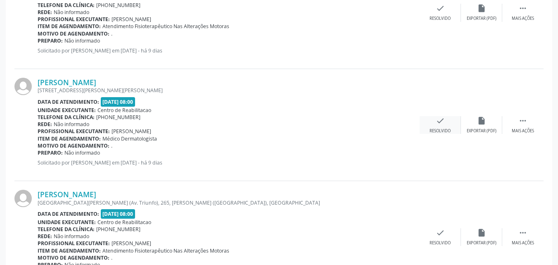
click at [443, 118] on icon "check" at bounding box center [440, 120] width 9 height 9
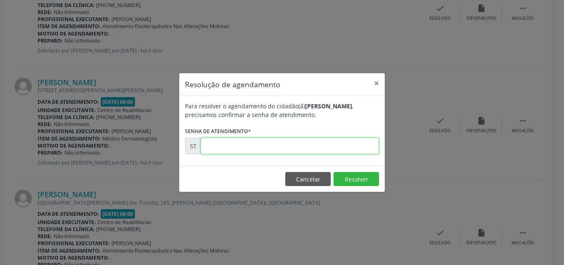
click at [223, 145] on input "text" at bounding box center [290, 145] width 178 height 17
type input "00025494"
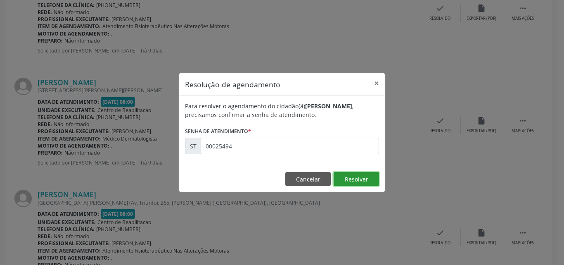
click at [352, 176] on button "Resolver" at bounding box center [356, 179] width 45 height 14
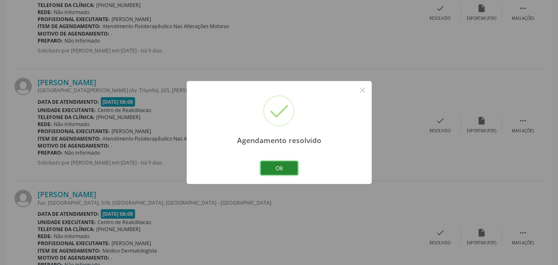
click at [283, 164] on button "Ok" at bounding box center [279, 168] width 37 height 14
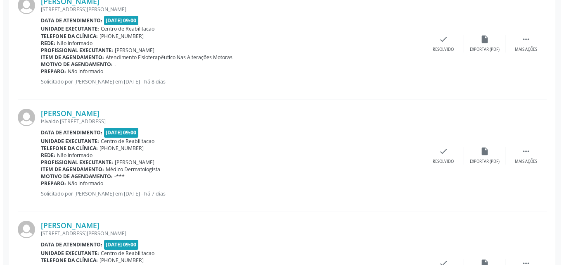
scroll to position [1408, 0]
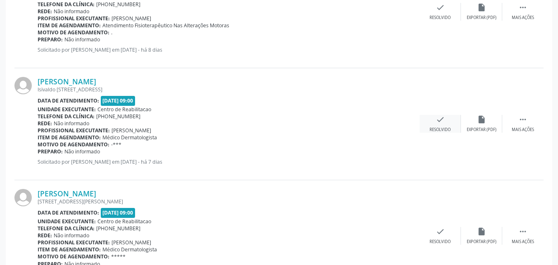
click at [438, 121] on icon "check" at bounding box center [440, 119] width 9 height 9
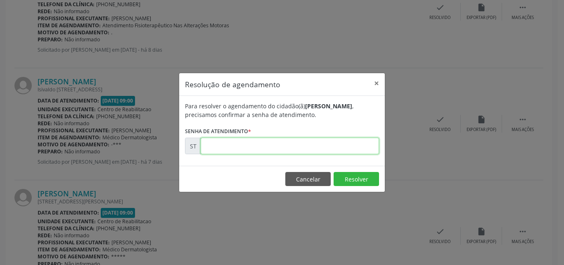
click at [233, 148] on input "text" at bounding box center [290, 145] width 178 height 17
type input "00026522"
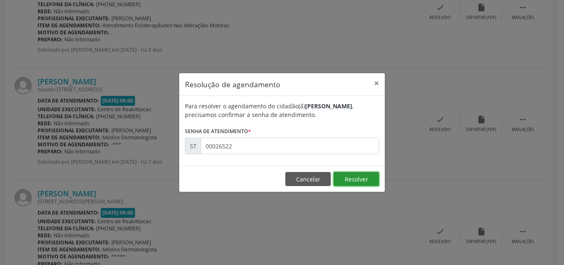
click at [349, 175] on button "Resolver" at bounding box center [356, 179] width 45 height 14
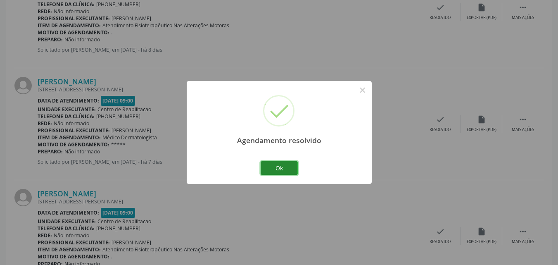
click at [285, 165] on button "Ok" at bounding box center [279, 168] width 37 height 14
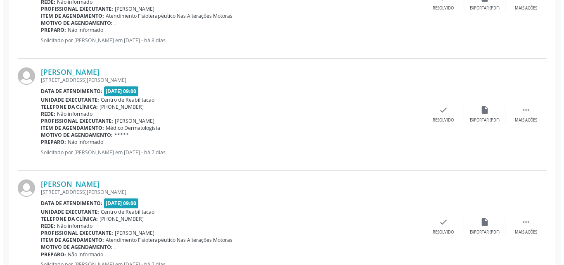
scroll to position [1450, 0]
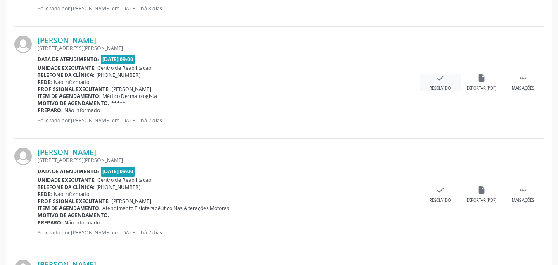
click at [441, 79] on icon "check" at bounding box center [440, 77] width 9 height 9
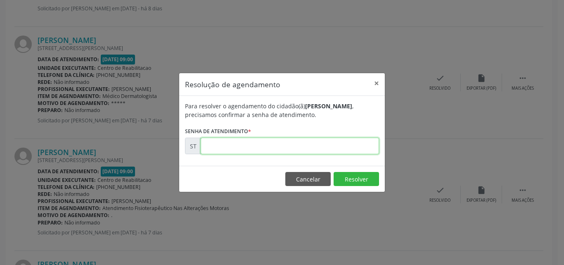
click at [226, 146] on input "text" at bounding box center [290, 145] width 178 height 17
type input "00026523"
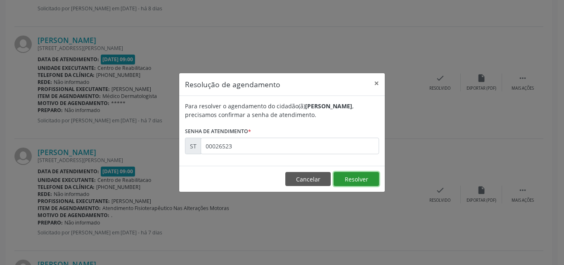
click at [348, 176] on button "Resolver" at bounding box center [356, 179] width 45 height 14
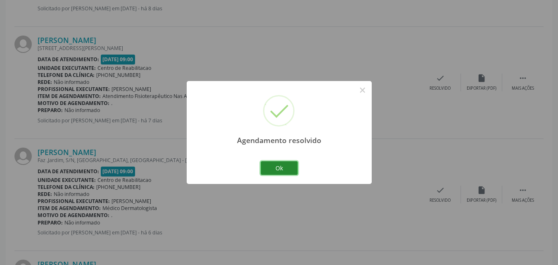
click at [284, 167] on button "Ok" at bounding box center [279, 168] width 37 height 14
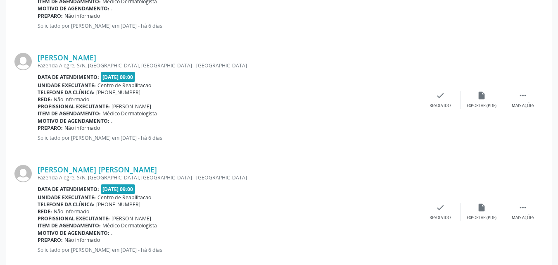
scroll to position [1697, 0]
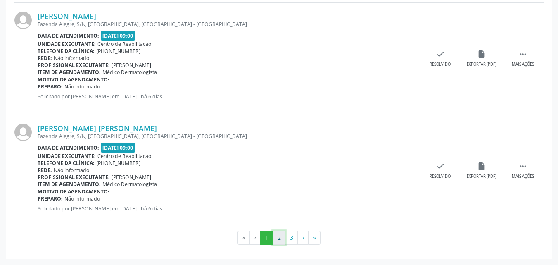
click at [279, 236] on button "2" at bounding box center [278, 237] width 13 height 14
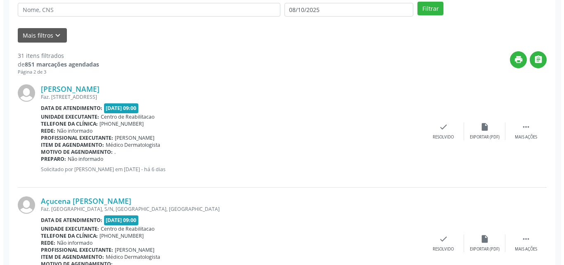
scroll to position [211, 0]
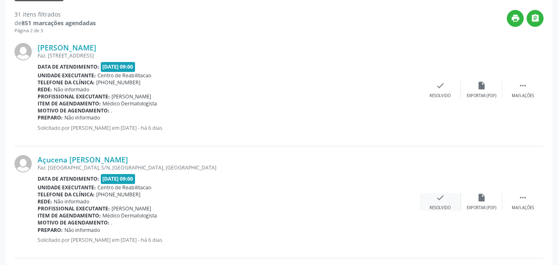
click at [438, 194] on icon "check" at bounding box center [440, 197] width 9 height 9
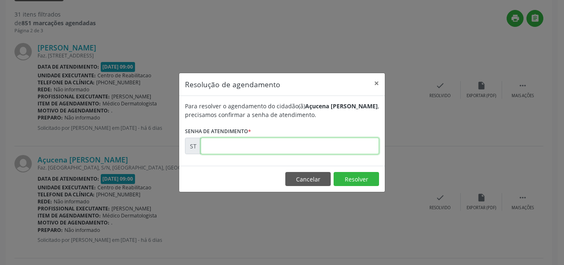
click at [205, 142] on input "text" at bounding box center [290, 145] width 178 height 17
type input "00027082"
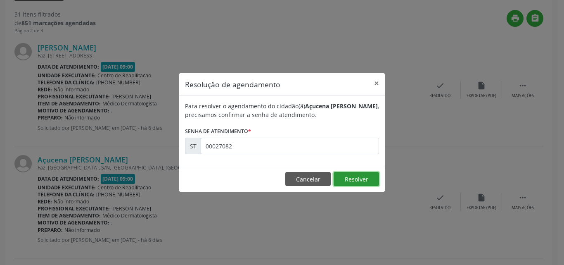
click at [349, 176] on button "Resolver" at bounding box center [356, 179] width 45 height 14
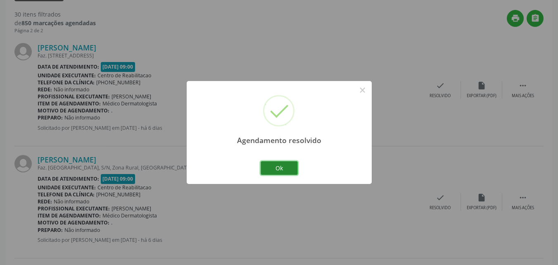
click at [287, 168] on button "Ok" at bounding box center [279, 168] width 37 height 14
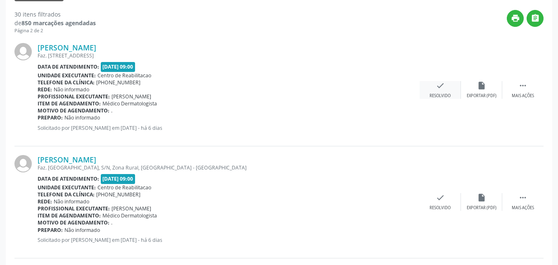
click at [439, 86] on icon "check" at bounding box center [440, 85] width 9 height 9
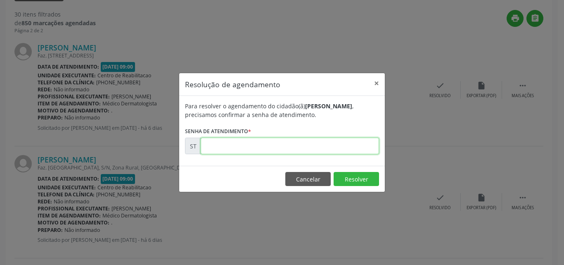
click at [221, 145] on input "text" at bounding box center [290, 145] width 178 height 17
type input "00027081"
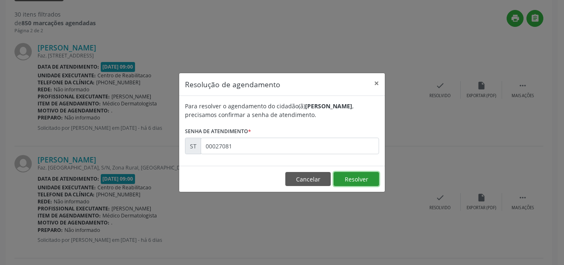
click at [353, 177] on button "Resolver" at bounding box center [356, 179] width 45 height 14
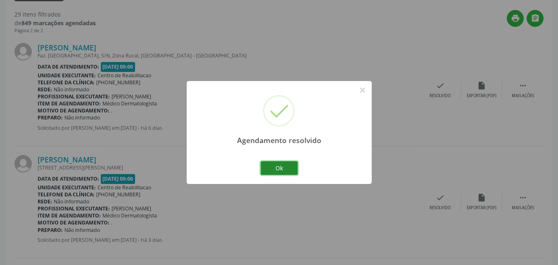
click at [283, 168] on button "Ok" at bounding box center [279, 168] width 37 height 14
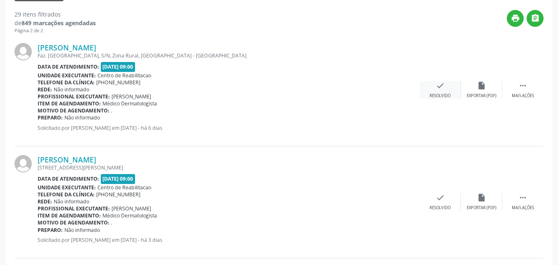
click at [438, 84] on icon "check" at bounding box center [440, 85] width 9 height 9
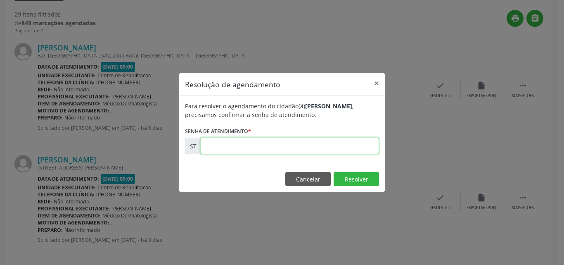
click at [225, 142] on input "text" at bounding box center [290, 145] width 178 height 17
type input "00027083"
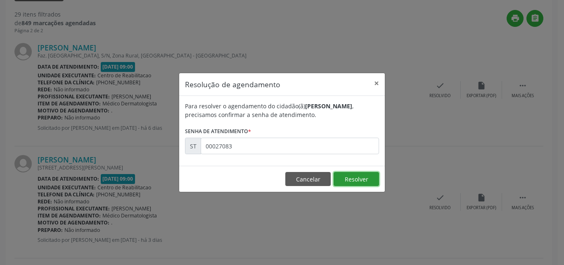
click at [344, 175] on button "Resolver" at bounding box center [356, 179] width 45 height 14
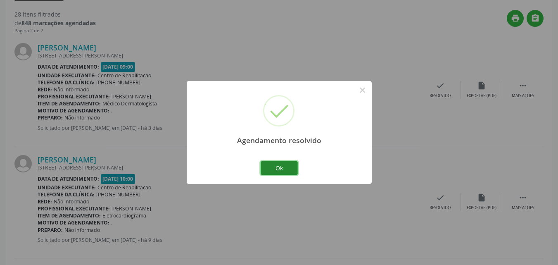
click at [288, 164] on button "Ok" at bounding box center [279, 168] width 37 height 14
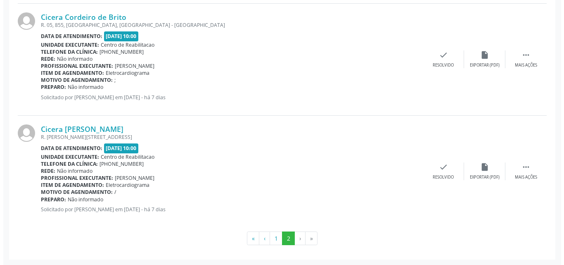
scroll to position [1473, 0]
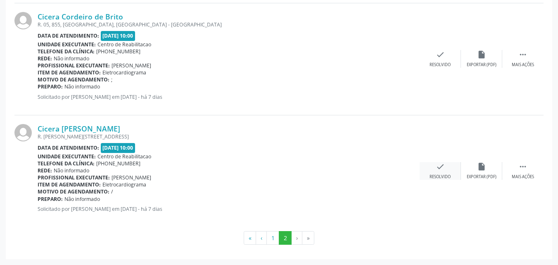
click at [442, 167] on icon "check" at bounding box center [440, 166] width 9 height 9
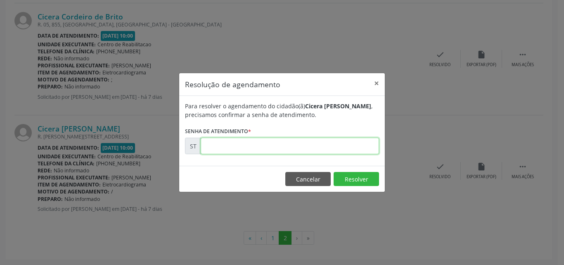
click at [223, 147] on input "text" at bounding box center [290, 145] width 178 height 17
type input "00026461"
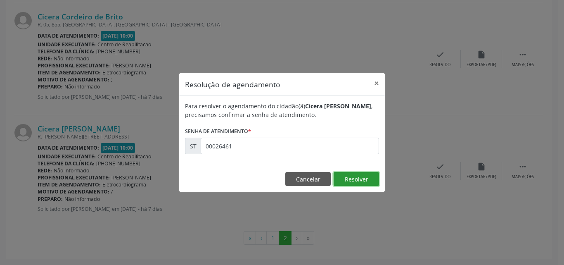
click at [348, 179] on button "Resolver" at bounding box center [356, 179] width 45 height 14
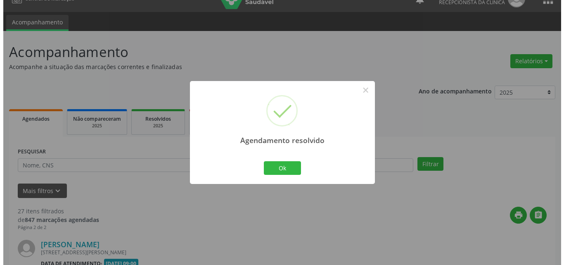
scroll to position [1361, 0]
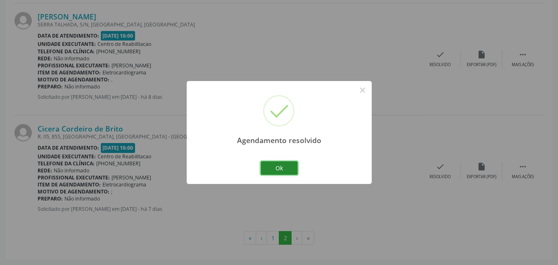
click at [288, 167] on button "Ok" at bounding box center [279, 168] width 37 height 14
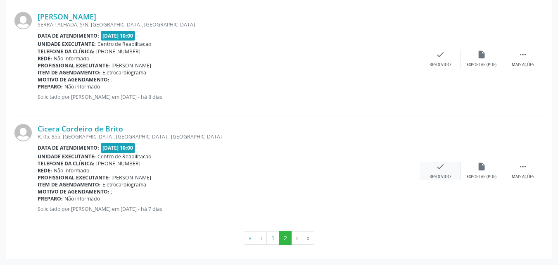
click at [443, 166] on icon "check" at bounding box center [440, 166] width 9 height 9
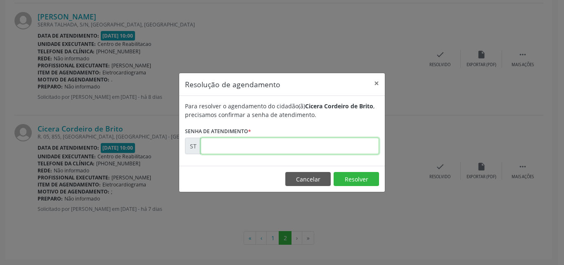
click at [214, 143] on input "text" at bounding box center [290, 145] width 178 height 17
type input "00026459"
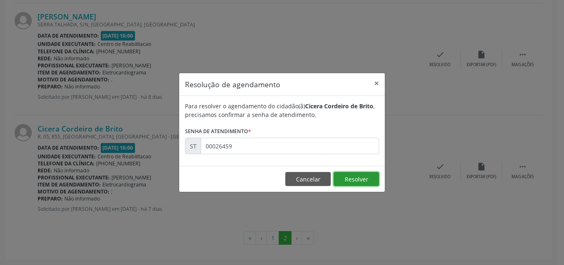
click at [365, 176] on button "Resolver" at bounding box center [356, 179] width 45 height 14
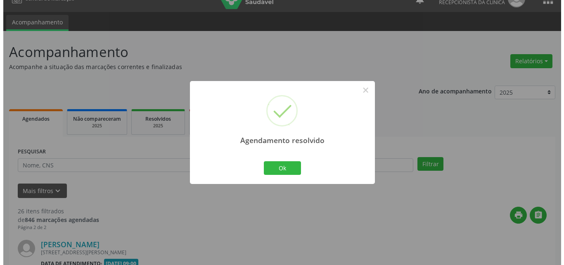
scroll to position [1249, 0]
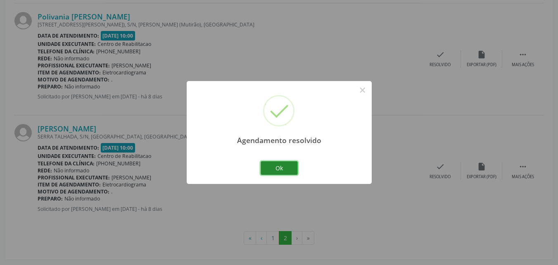
click at [281, 163] on button "Ok" at bounding box center [279, 168] width 37 height 14
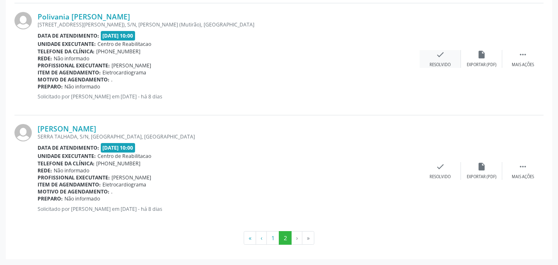
click at [442, 54] on icon "check" at bounding box center [440, 54] width 9 height 9
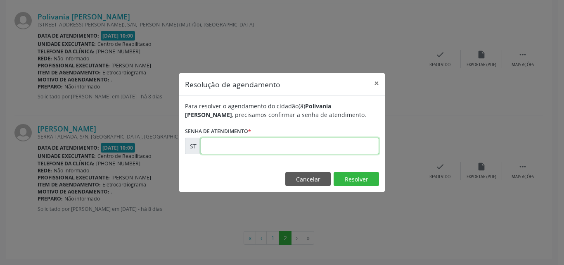
click at [229, 143] on input "text" at bounding box center [290, 145] width 178 height 17
type input "00025980"
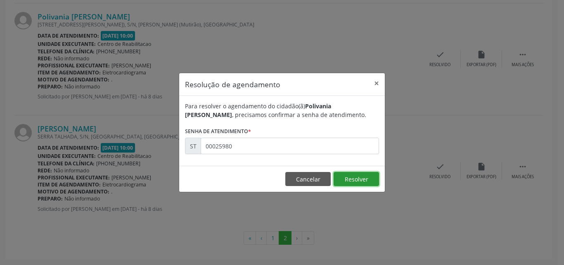
click at [348, 179] on button "Resolver" at bounding box center [356, 179] width 45 height 14
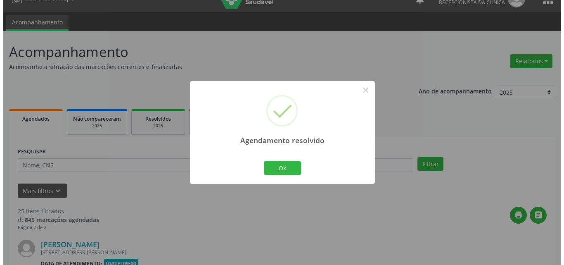
scroll to position [1137, 0]
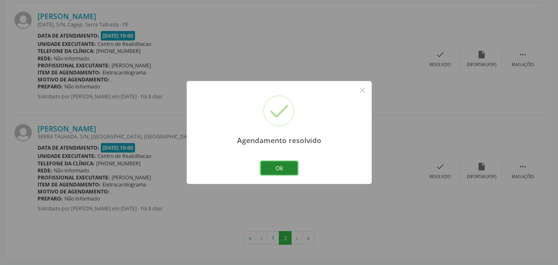
click at [286, 166] on button "Ok" at bounding box center [279, 168] width 37 height 14
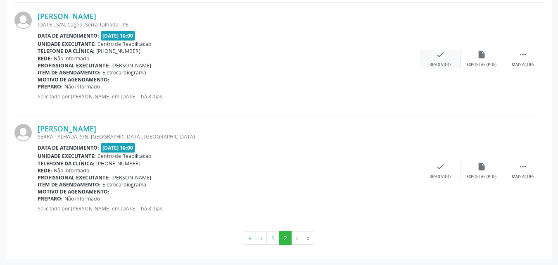
click at [441, 54] on icon "check" at bounding box center [440, 54] width 9 height 9
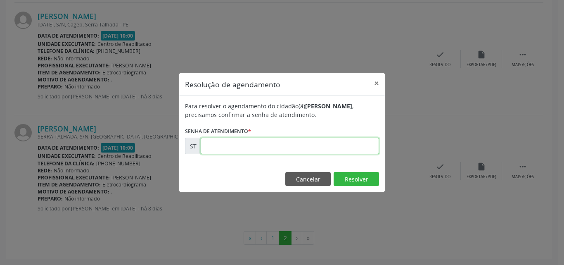
click at [226, 143] on input "text" at bounding box center [290, 145] width 178 height 17
type input "00025886"
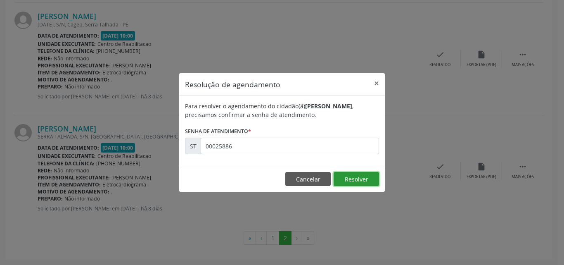
click at [359, 179] on button "Resolver" at bounding box center [356, 179] width 45 height 14
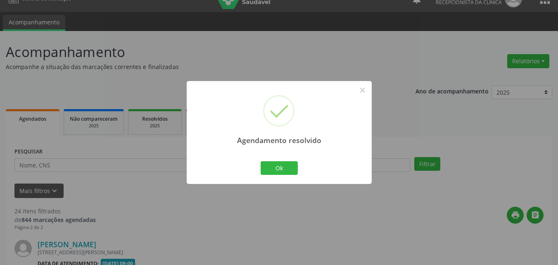
scroll to position [1026, 0]
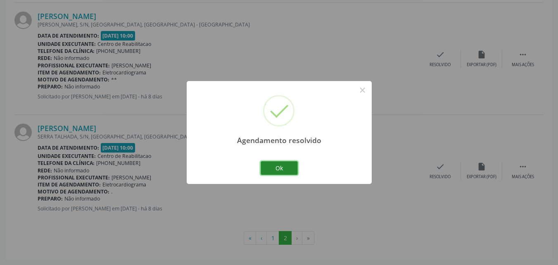
click at [284, 166] on button "Ok" at bounding box center [279, 168] width 37 height 14
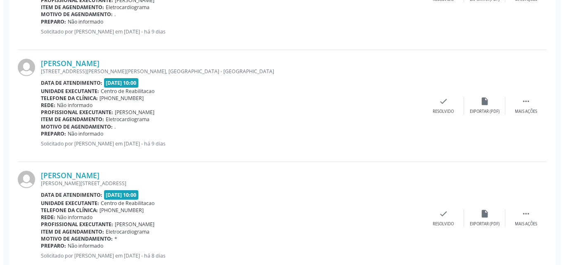
scroll to position [530, 0]
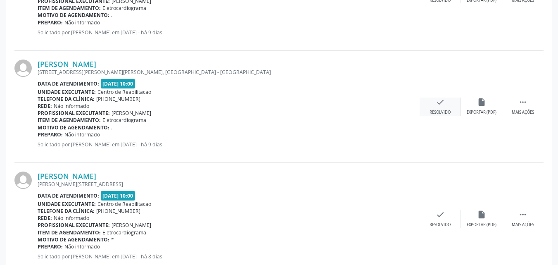
click at [439, 101] on icon "check" at bounding box center [440, 101] width 9 height 9
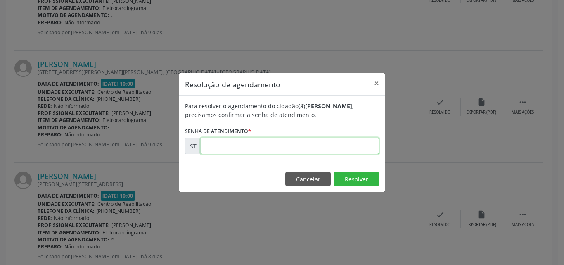
click at [223, 146] on input "text" at bounding box center [290, 145] width 178 height 17
type input "00025647"
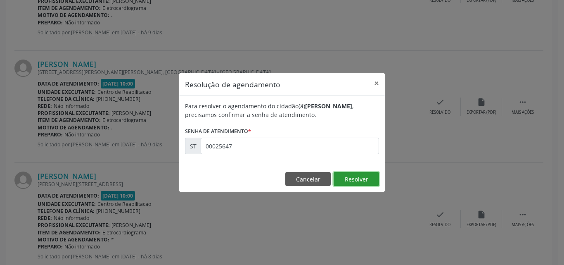
click at [348, 175] on button "Resolver" at bounding box center [356, 179] width 45 height 14
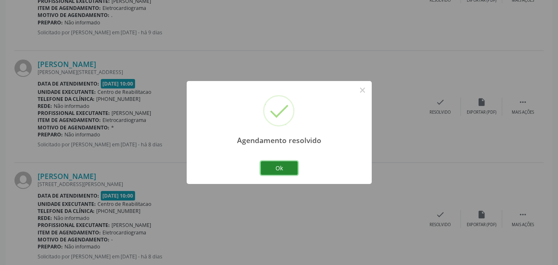
click at [289, 167] on button "Ok" at bounding box center [279, 168] width 37 height 14
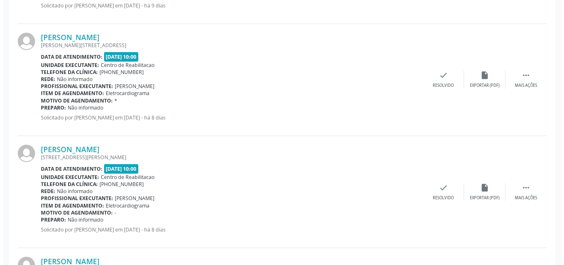
scroll to position [571, 0]
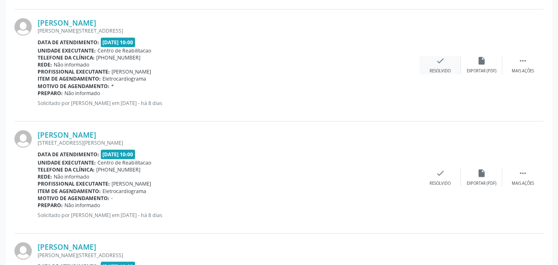
click at [444, 57] on icon "check" at bounding box center [440, 60] width 9 height 9
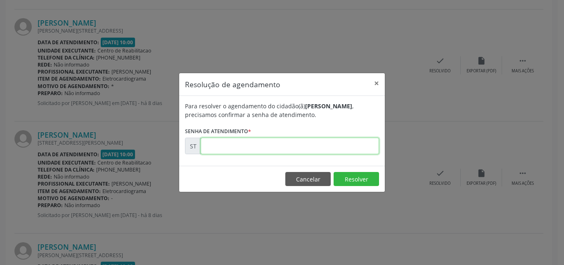
click at [227, 146] on input "text" at bounding box center [290, 145] width 178 height 17
type input "00025777"
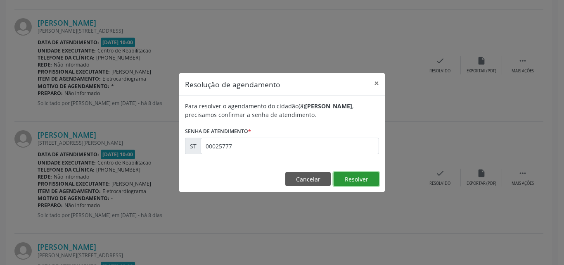
click at [347, 179] on button "Resolver" at bounding box center [356, 179] width 45 height 14
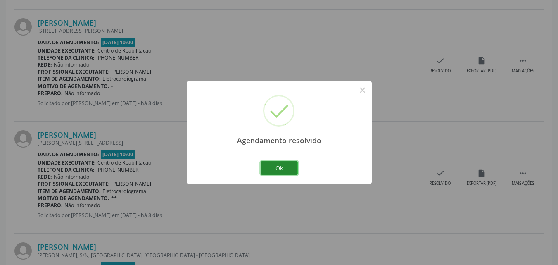
click at [279, 166] on button "Ok" at bounding box center [279, 168] width 37 height 14
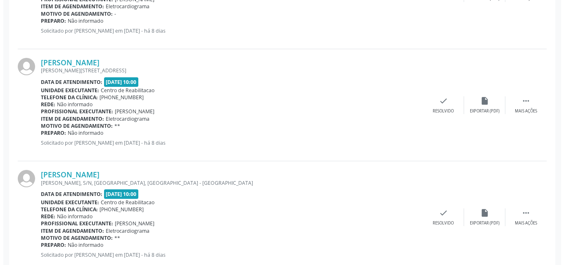
scroll to position [654, 0]
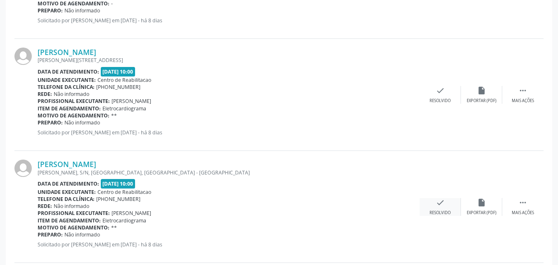
click at [440, 202] on icon "check" at bounding box center [440, 202] width 9 height 9
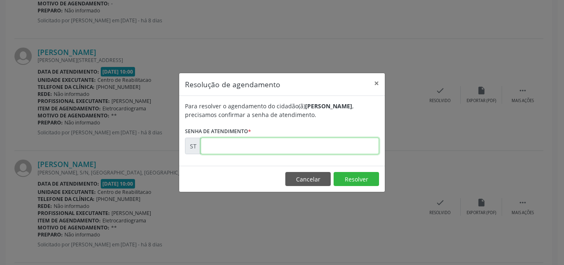
click at [216, 148] on input "text" at bounding box center [290, 145] width 178 height 17
type input "00025859"
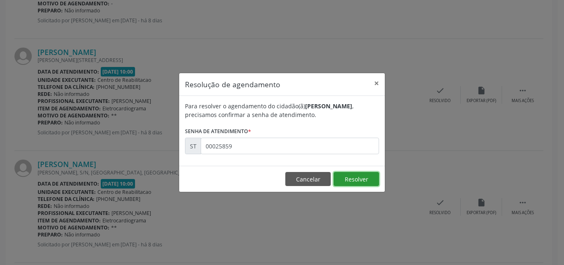
click at [355, 175] on button "Resolver" at bounding box center [356, 179] width 45 height 14
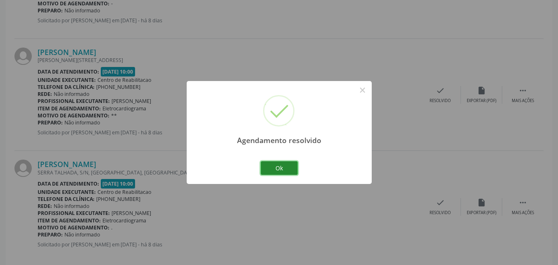
click at [286, 166] on button "Ok" at bounding box center [279, 168] width 37 height 14
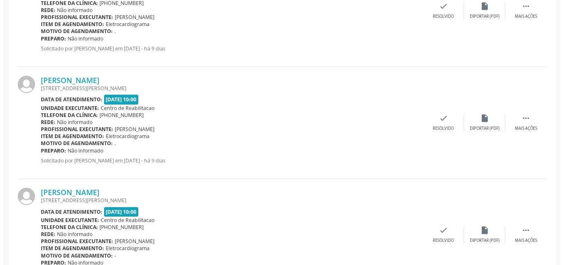
scroll to position [324, 0]
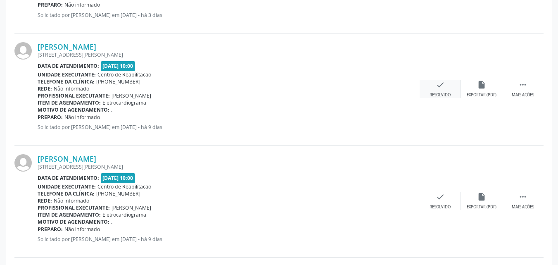
click at [437, 82] on icon "check" at bounding box center [440, 84] width 9 height 9
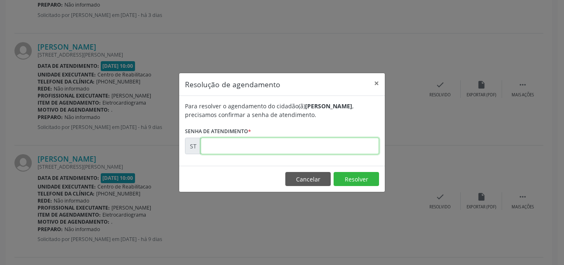
click at [229, 145] on input "text" at bounding box center [290, 145] width 178 height 17
type input "00025613"
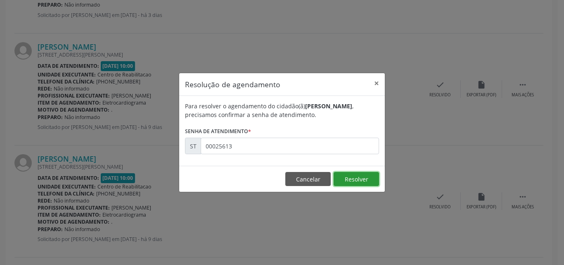
click at [352, 178] on button "Resolver" at bounding box center [356, 179] width 45 height 14
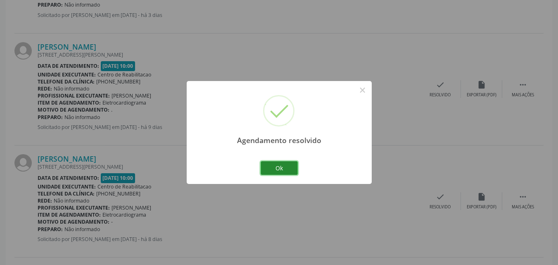
click at [291, 168] on button "Ok" at bounding box center [279, 168] width 37 height 14
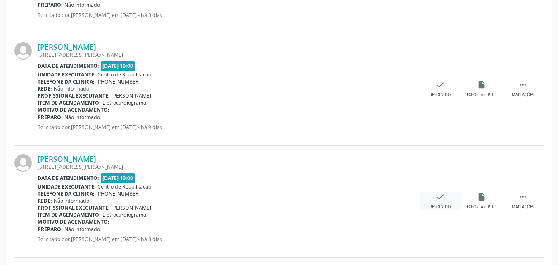
click at [441, 197] on icon "check" at bounding box center [440, 196] width 9 height 9
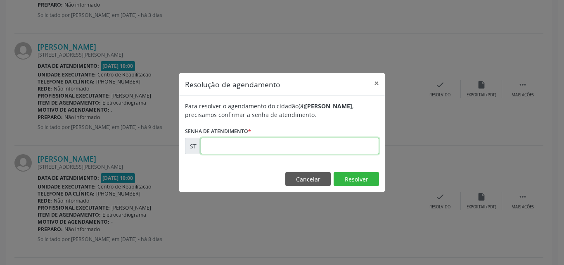
click at [219, 146] on input "text" at bounding box center [290, 145] width 178 height 17
type input "00025778"
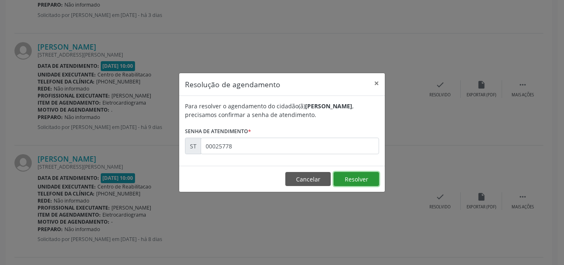
click at [347, 179] on button "Resolver" at bounding box center [356, 179] width 45 height 14
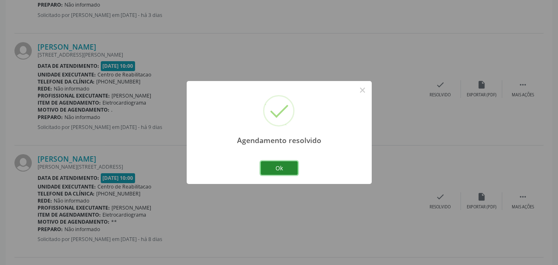
click at [279, 169] on button "Ok" at bounding box center [279, 168] width 37 height 14
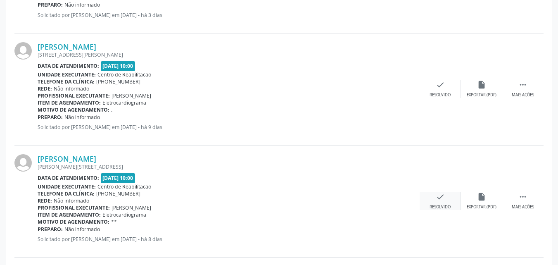
click at [447, 196] on div "check Resolvido" at bounding box center [439, 201] width 41 height 18
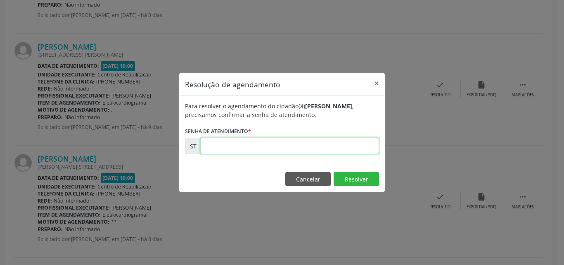
click at [219, 146] on input "text" at bounding box center [290, 145] width 178 height 17
type input "00025857"
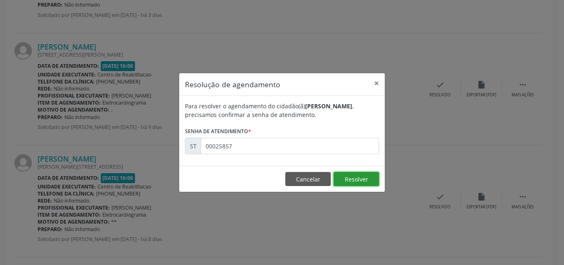
click at [360, 178] on button "Resolver" at bounding box center [356, 179] width 45 height 14
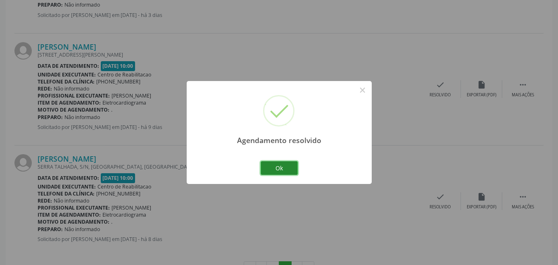
click at [288, 166] on button "Ok" at bounding box center [279, 168] width 37 height 14
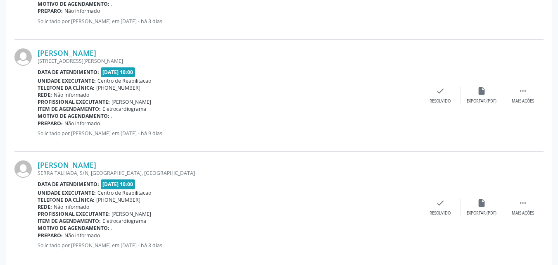
scroll to position [354, 0]
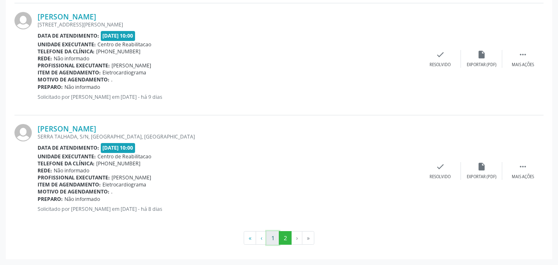
click at [270, 235] on button "1" at bounding box center [272, 238] width 13 height 14
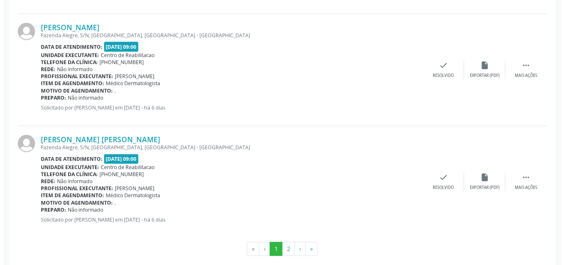
scroll to position [1697, 0]
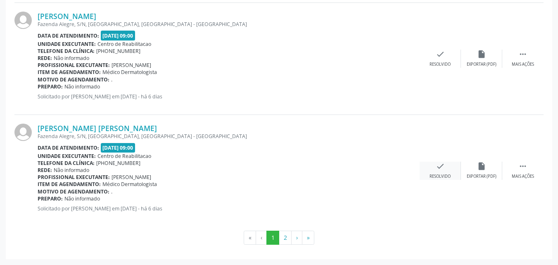
click at [439, 164] on icon "check" at bounding box center [440, 165] width 9 height 9
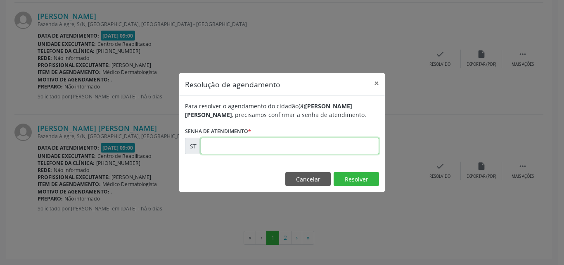
click at [225, 145] on input "text" at bounding box center [290, 145] width 178 height 17
type input "00026961"
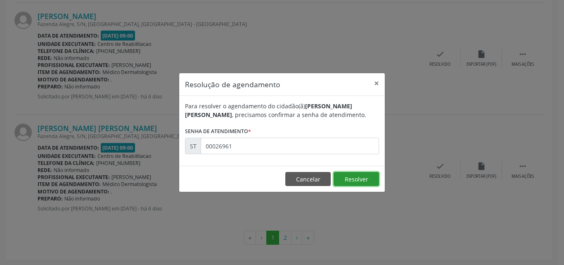
click at [343, 176] on button "Resolver" at bounding box center [356, 179] width 45 height 14
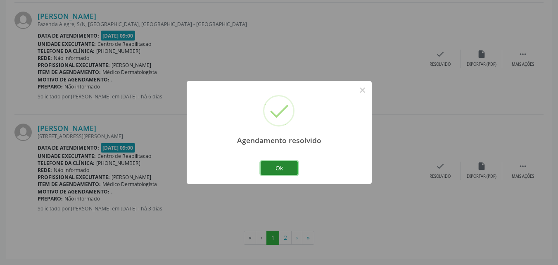
click at [289, 165] on button "Ok" at bounding box center [279, 168] width 37 height 14
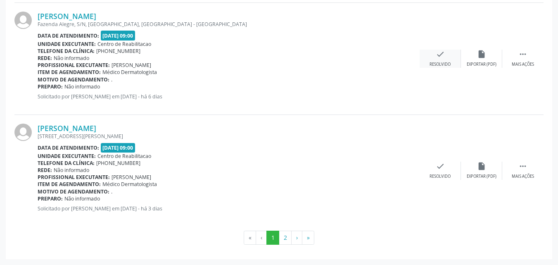
click at [440, 54] on icon "check" at bounding box center [440, 54] width 9 height 9
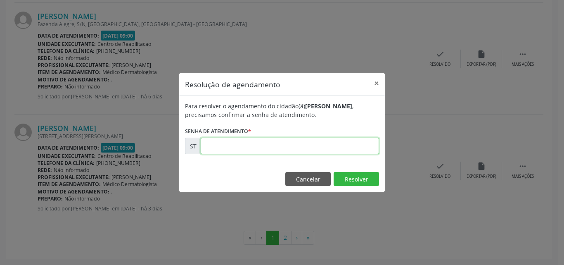
click at [216, 142] on input "text" at bounding box center [290, 145] width 178 height 17
type input "00026958"
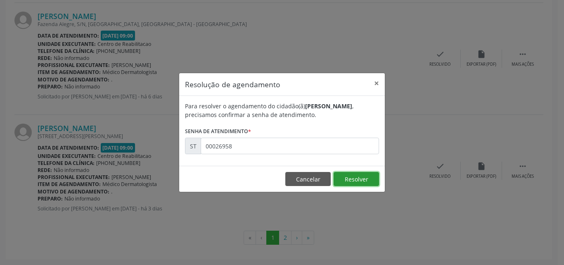
click at [348, 174] on button "Resolver" at bounding box center [356, 179] width 45 height 14
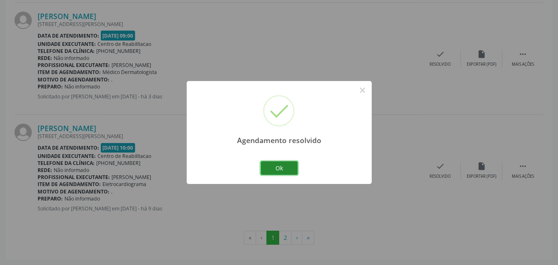
click at [280, 166] on button "Ok" at bounding box center [279, 168] width 37 height 14
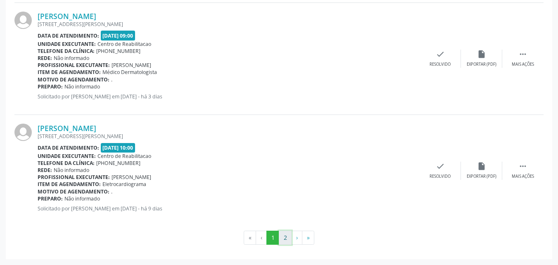
click at [286, 236] on button "2" at bounding box center [285, 237] width 13 height 14
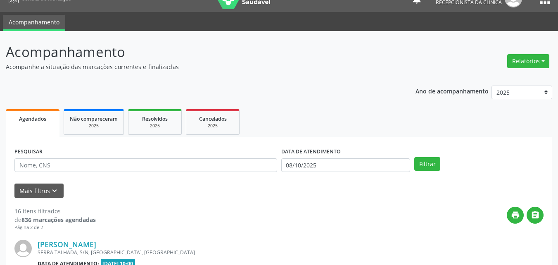
scroll to position [130, 0]
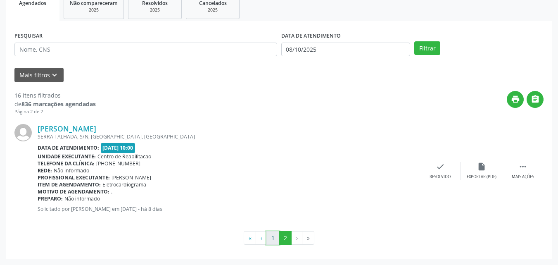
click at [270, 235] on button "1" at bounding box center [272, 238] width 13 height 14
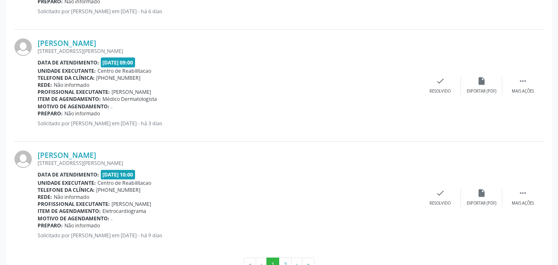
scroll to position [1697, 0]
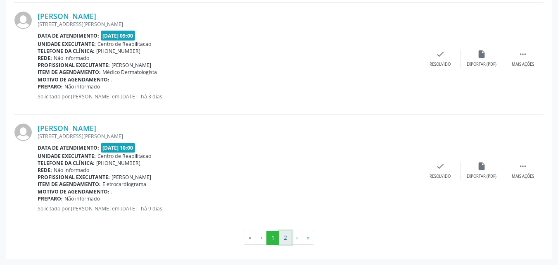
click at [285, 235] on button "2" at bounding box center [285, 237] width 13 height 14
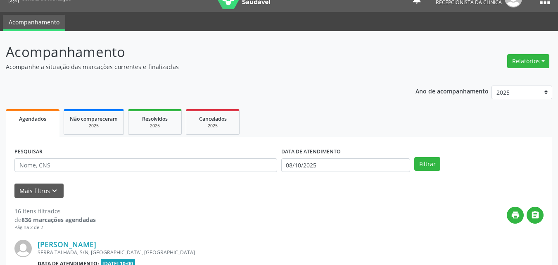
scroll to position [130, 0]
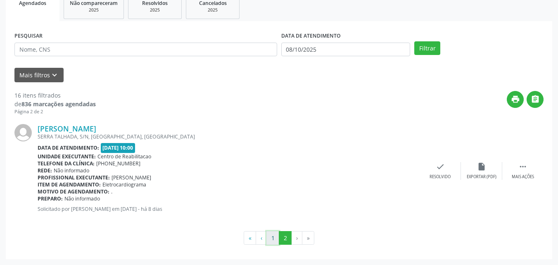
click at [273, 235] on button "1" at bounding box center [272, 238] width 13 height 14
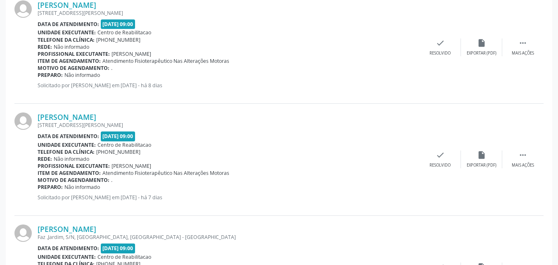
scroll to position [1367, 0]
